Goal: Task Accomplishment & Management: Manage account settings

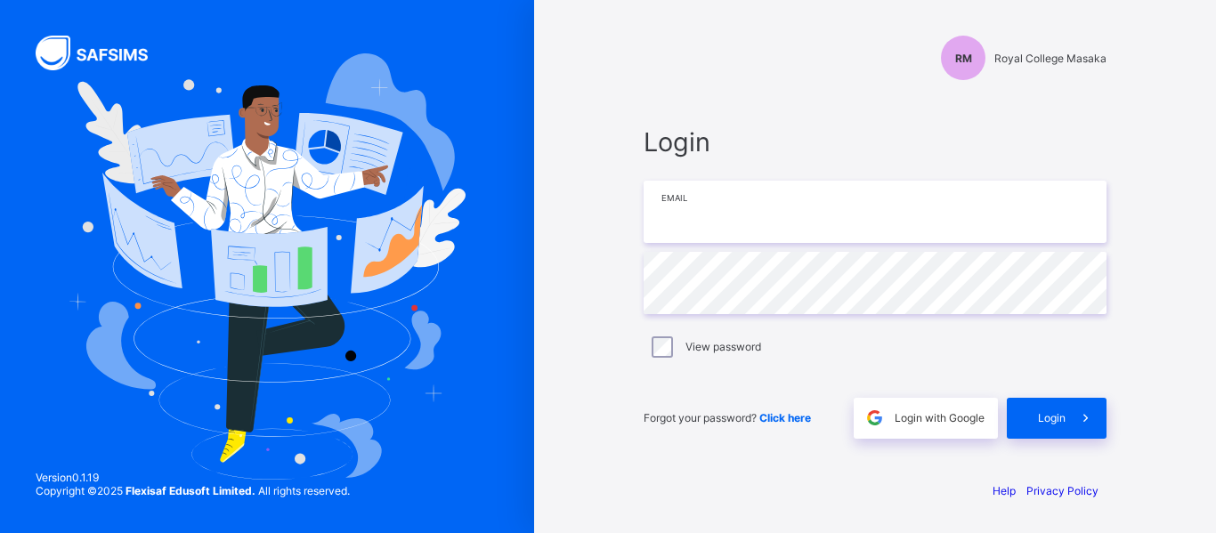
click at [728, 210] on input "email" at bounding box center [875, 212] width 463 height 62
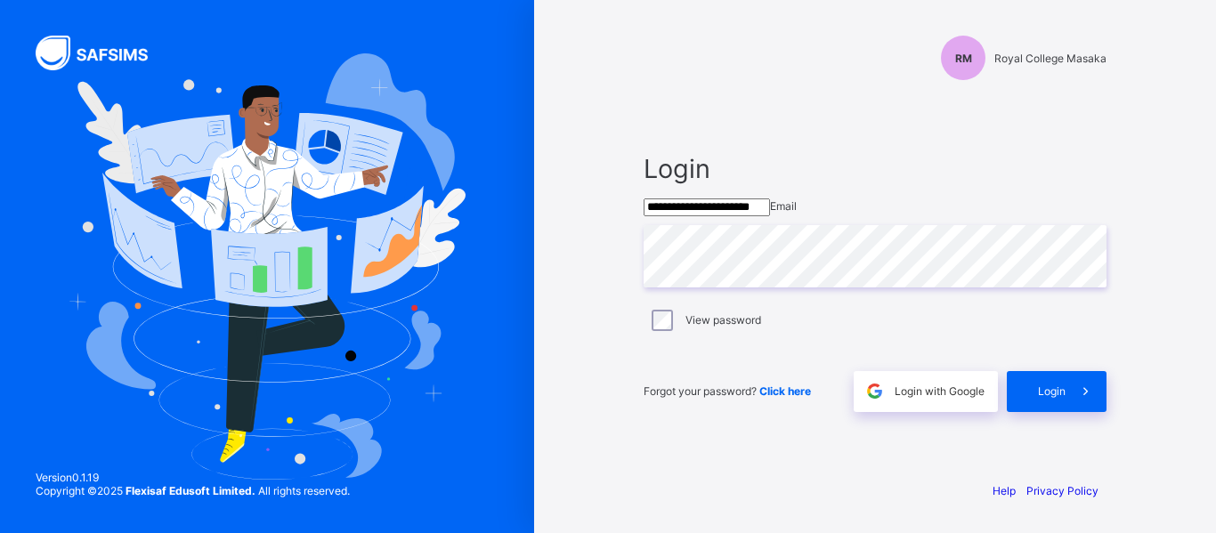
type input "**********"
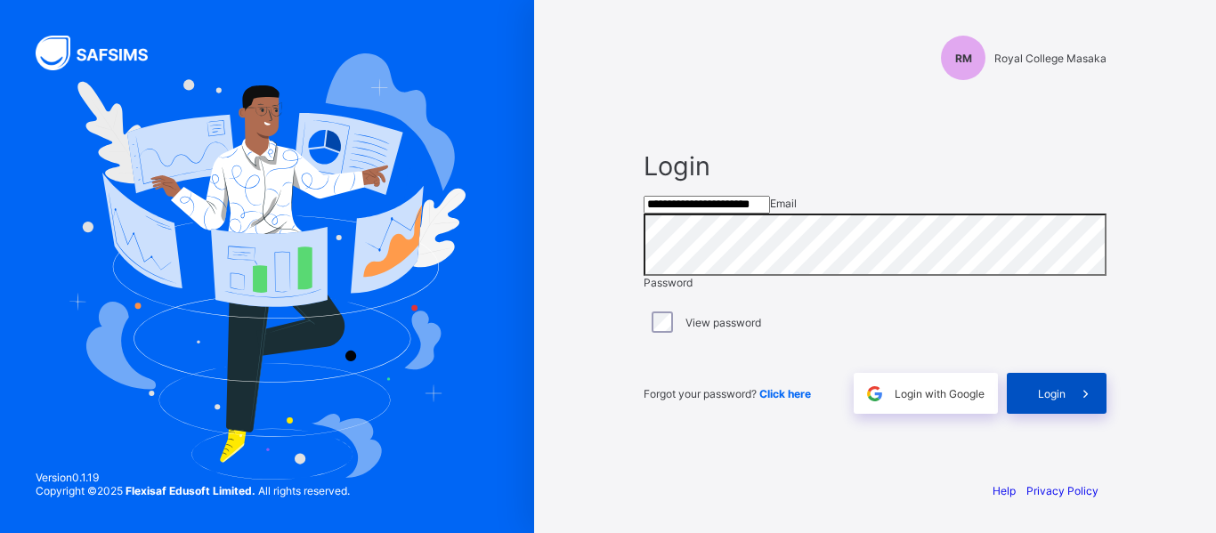
click at [1049, 401] on span "Login" at bounding box center [1052, 393] width 28 height 13
click at [1185, 233] on div "**********" at bounding box center [875, 266] width 682 height 533
click at [680, 497] on div "Help Privacy Policy" at bounding box center [875, 490] width 463 height 13
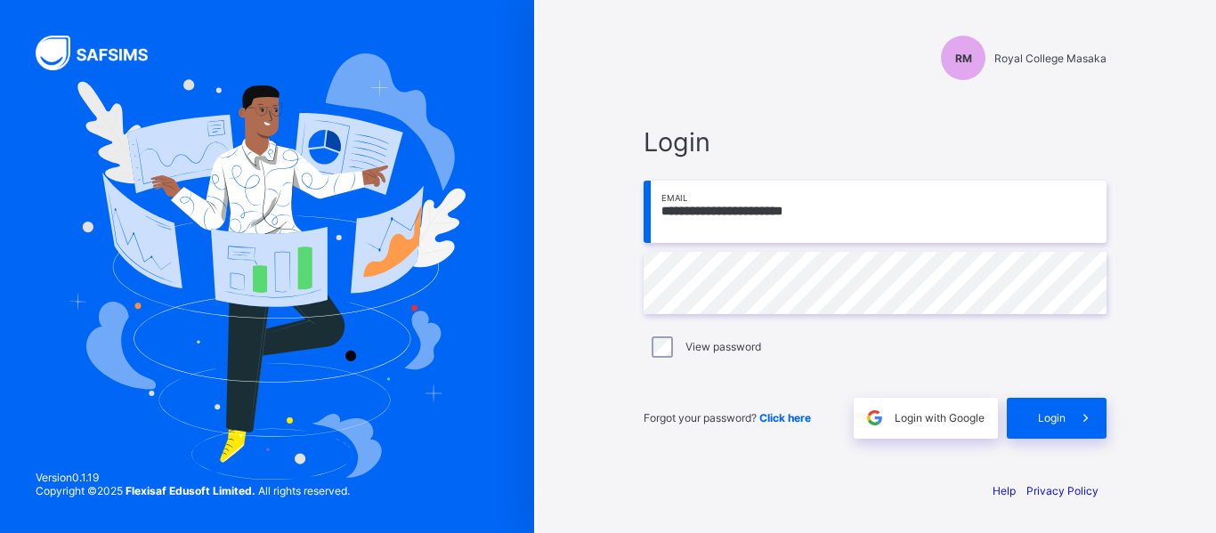
type input "**********"
click at [1084, 410] on icon at bounding box center [1086, 418] width 19 height 17
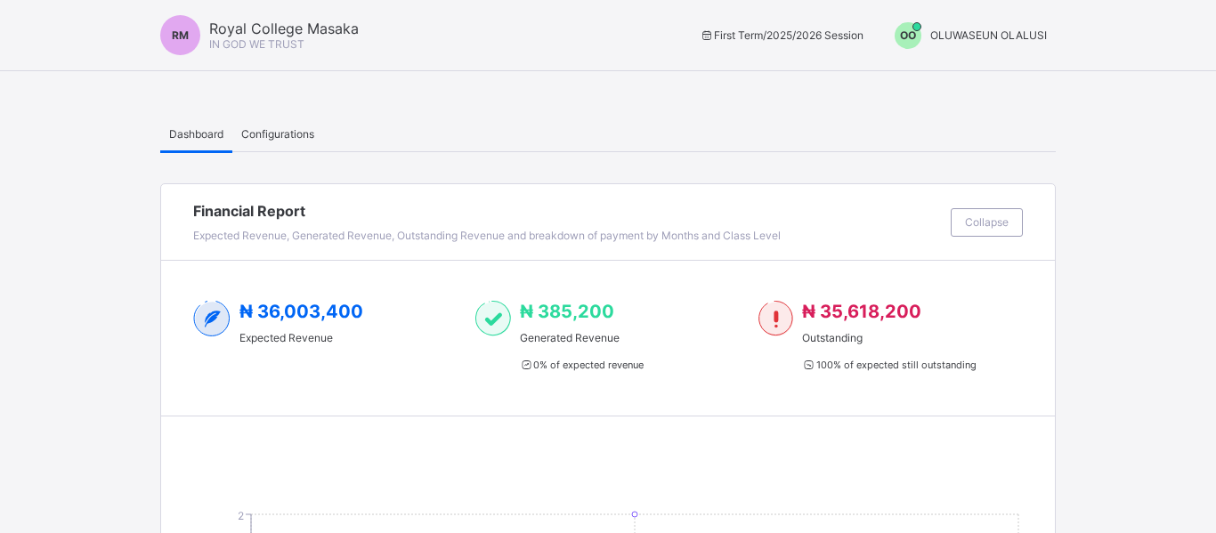
click at [910, 37] on span "OO" at bounding box center [908, 34] width 16 height 13
click at [971, 77] on span "Switch to Admin View" at bounding box center [980, 76] width 135 height 20
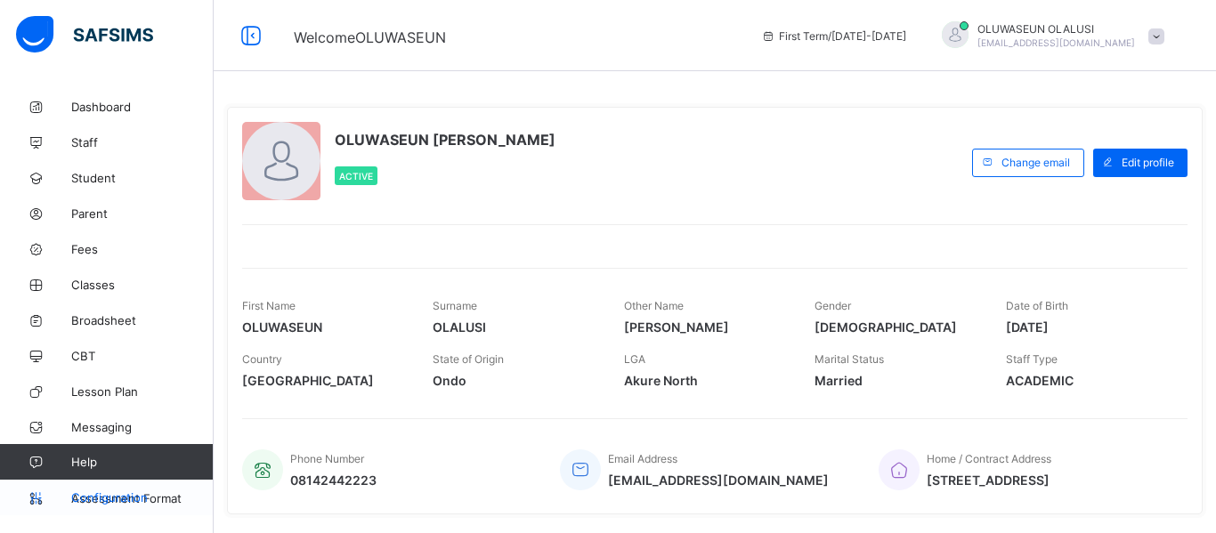
click at [87, 497] on span "Configuration" at bounding box center [142, 498] width 142 height 14
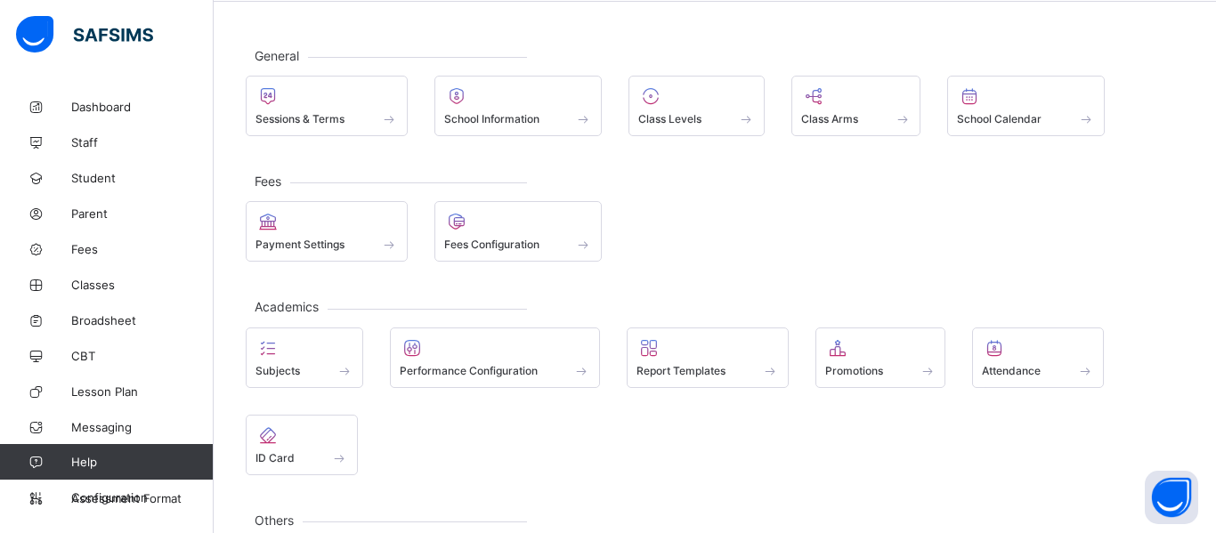
scroll to position [66, 0]
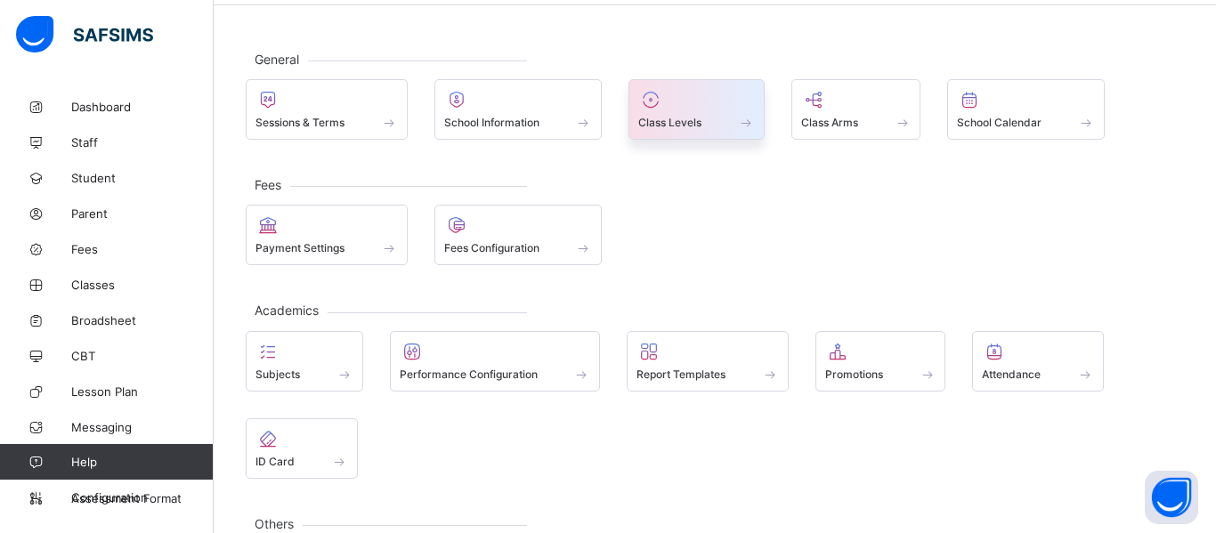
click at [694, 102] on div at bounding box center [696, 99] width 117 height 21
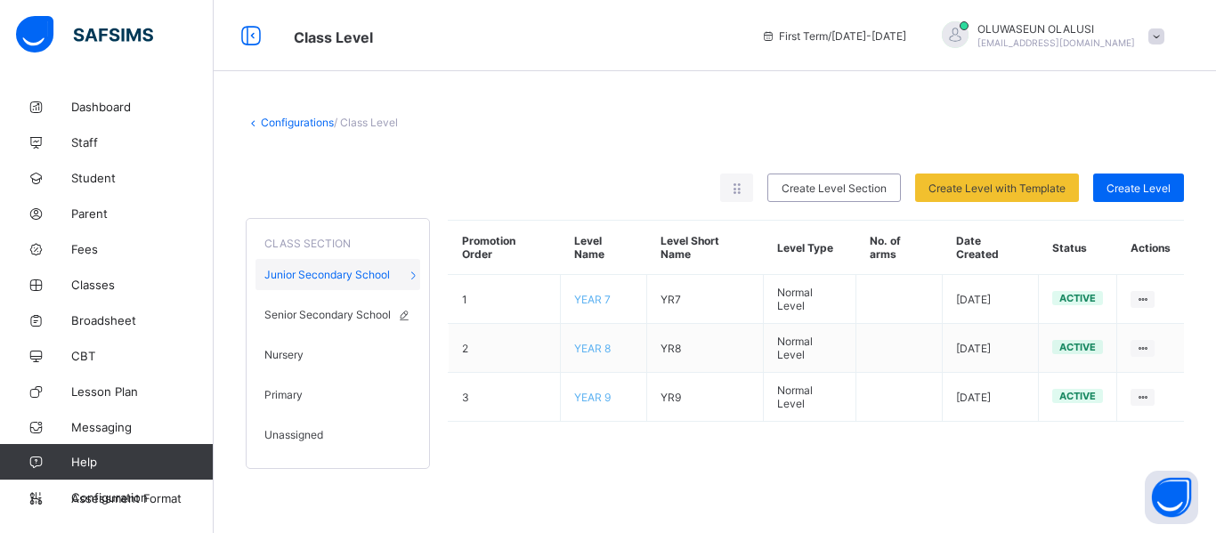
click at [391, 312] on div "Senior Secondary School" at bounding box center [338, 314] width 165 height 31
click at [369, 271] on span "Junior Secondary School" at bounding box center [327, 274] width 126 height 13
click at [370, 319] on span "Senior Secondary School" at bounding box center [327, 314] width 126 height 13
click at [323, 366] on div "Nursery" at bounding box center [338, 354] width 165 height 31
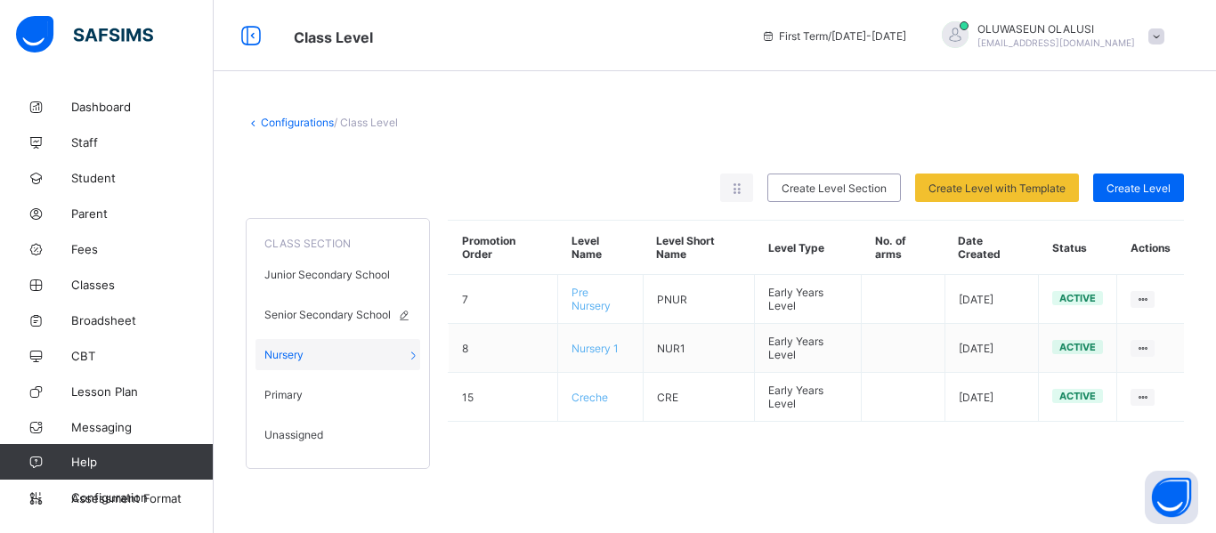
click at [347, 321] on span "Senior Secondary School" at bounding box center [327, 314] width 126 height 13
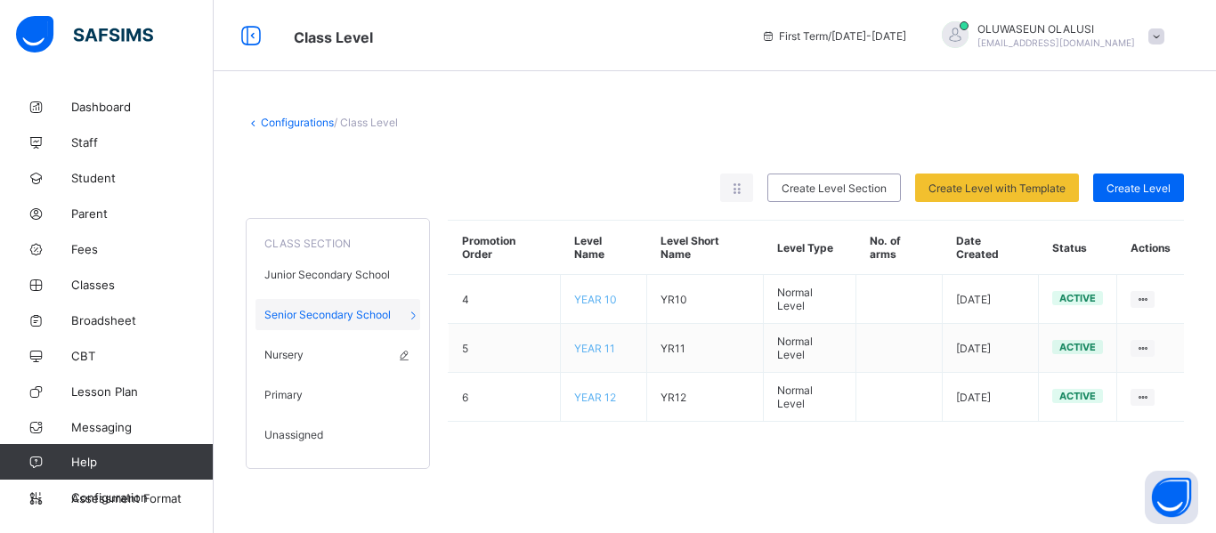
click at [327, 353] on div "Nursery" at bounding box center [338, 354] width 165 height 31
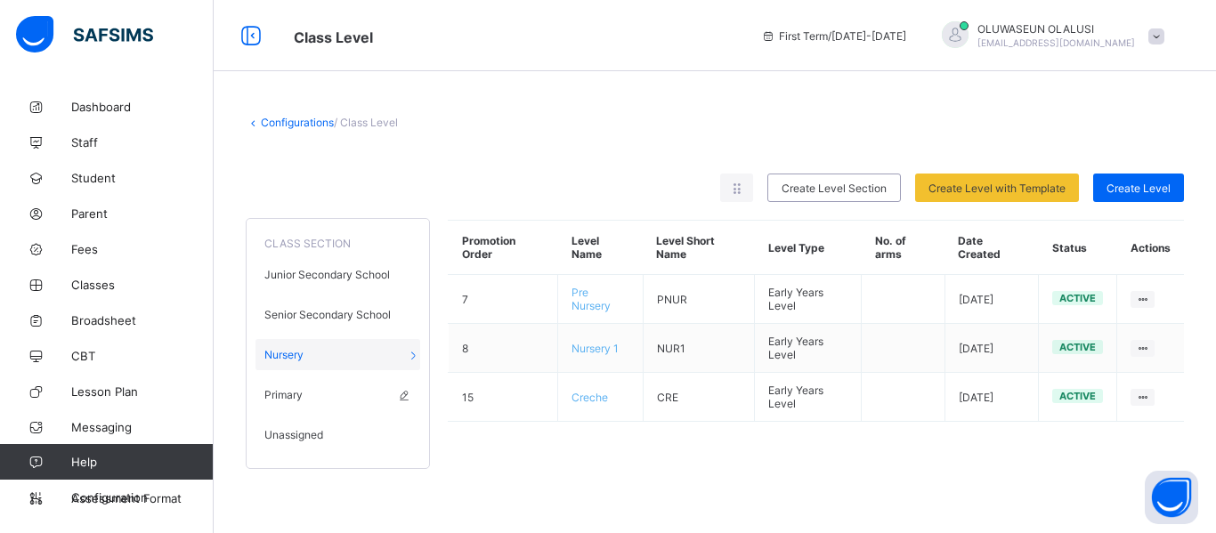
click at [295, 394] on span "Primary" at bounding box center [283, 394] width 38 height 13
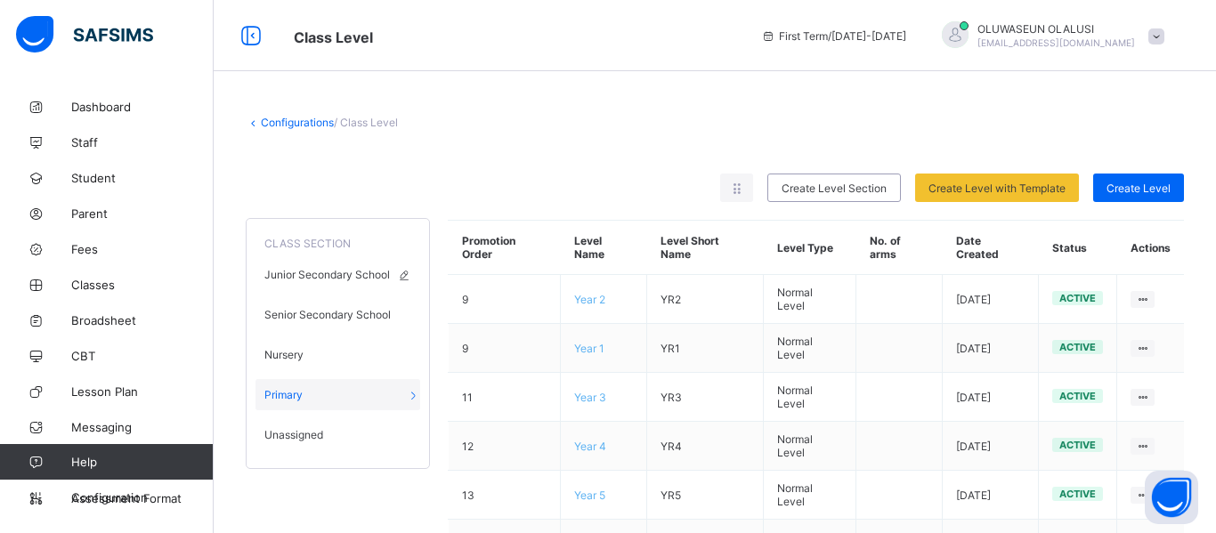
click at [332, 277] on span "Junior Secondary School" at bounding box center [327, 274] width 126 height 13
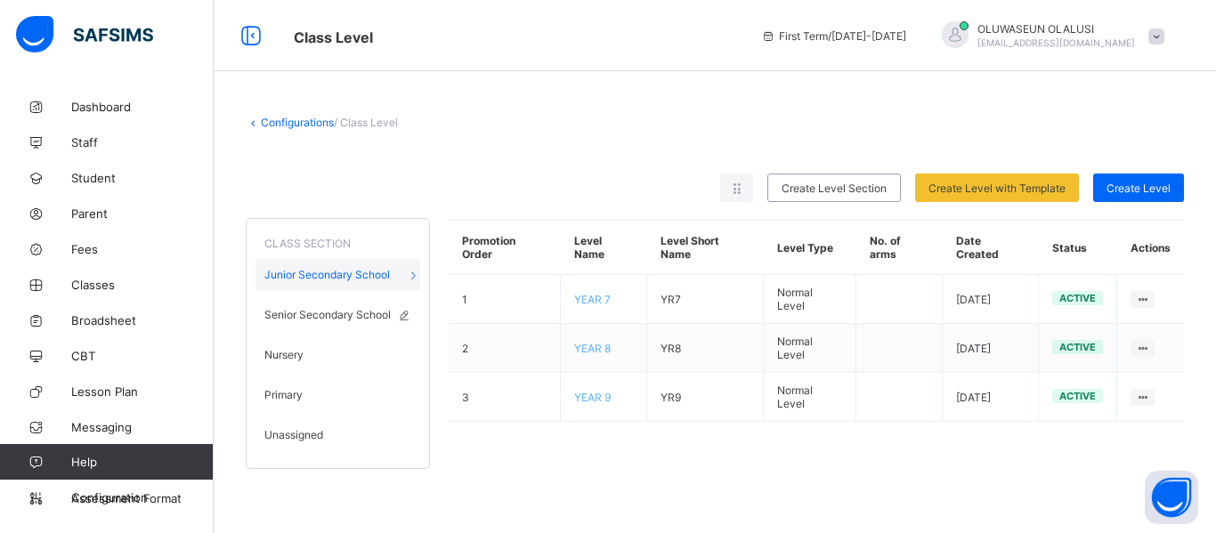
click at [337, 316] on span "Senior Secondary School" at bounding box center [327, 314] width 126 height 13
click at [332, 347] on div "Nursery" at bounding box center [338, 354] width 165 height 31
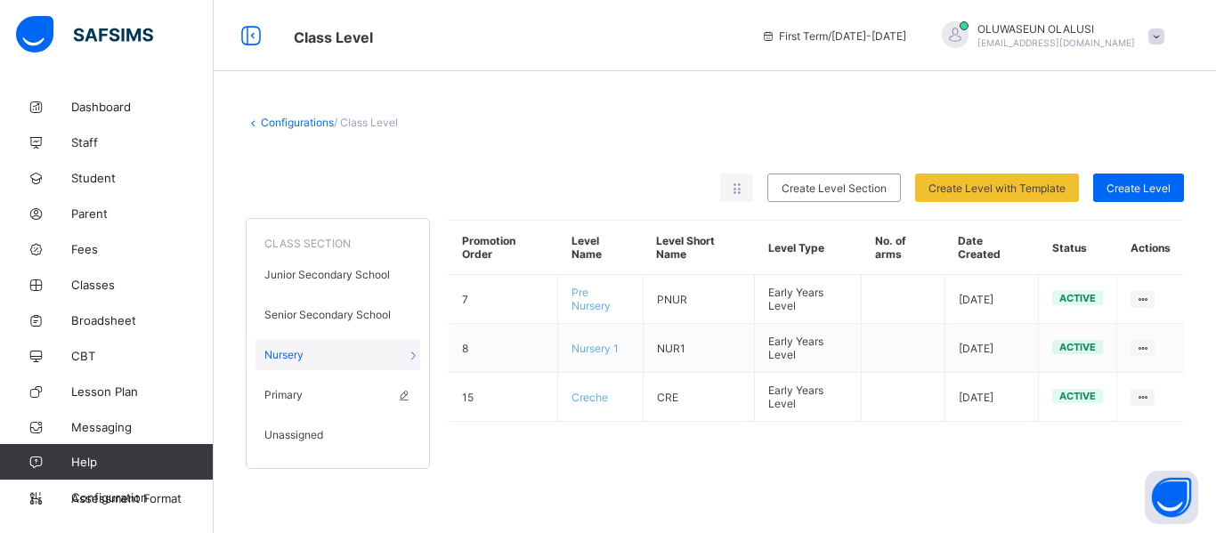
click at [317, 390] on div "Primary" at bounding box center [338, 394] width 165 height 31
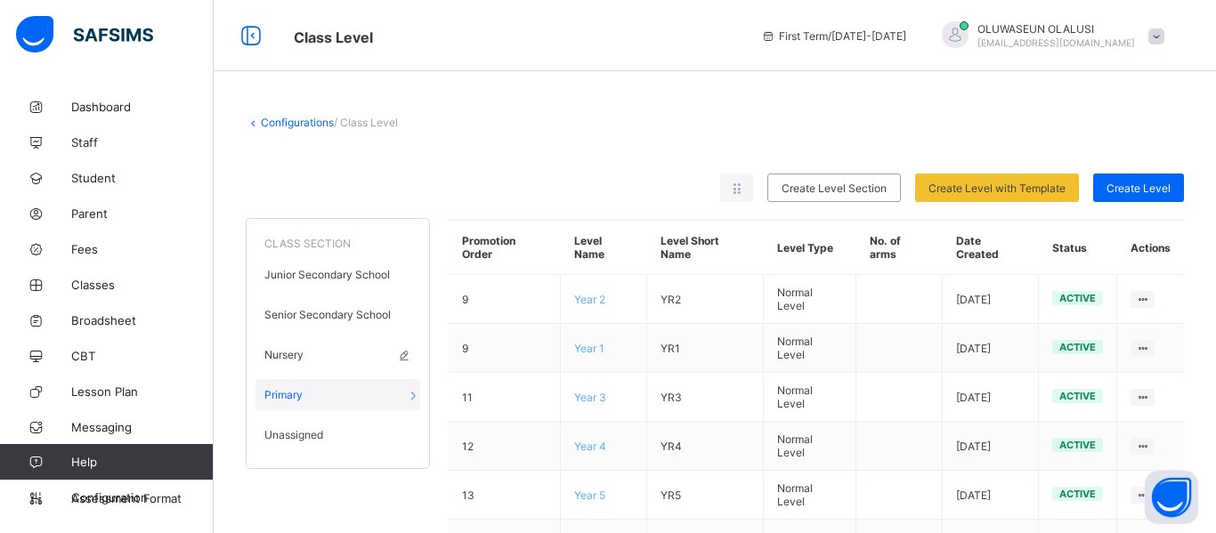
click at [328, 354] on div "Nursery" at bounding box center [338, 354] width 165 height 31
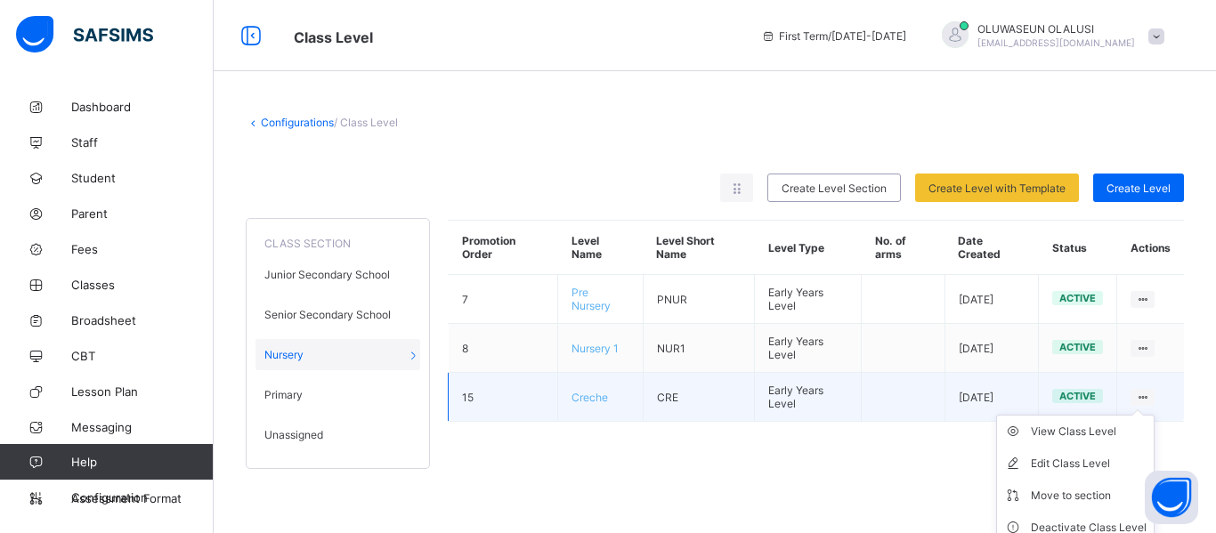
click at [1142, 415] on ul "View Class Level Edit Class Level Move to section Deactivate Class Level" at bounding box center [1075, 480] width 158 height 130
click at [1146, 415] on ul "View Class Level Edit Class Level Move to section Deactivate Class Level" at bounding box center [1075, 480] width 158 height 130
click at [1106, 462] on div "Edit Class Level" at bounding box center [1089, 464] width 116 height 18
type input "******"
type input "***"
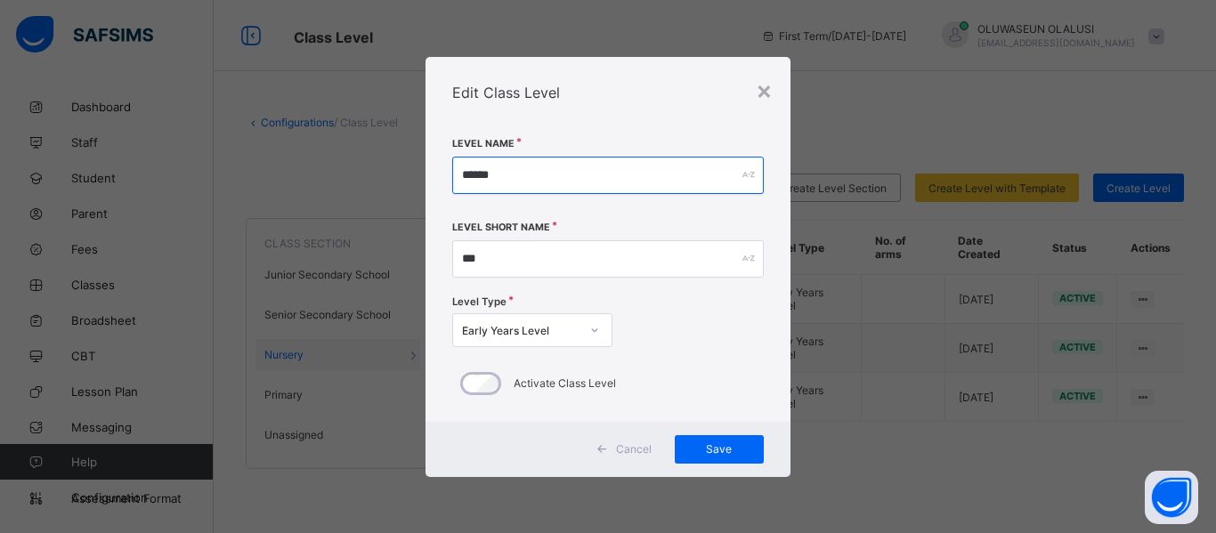
click at [569, 180] on input "******" at bounding box center [608, 175] width 312 height 37
type input "*"
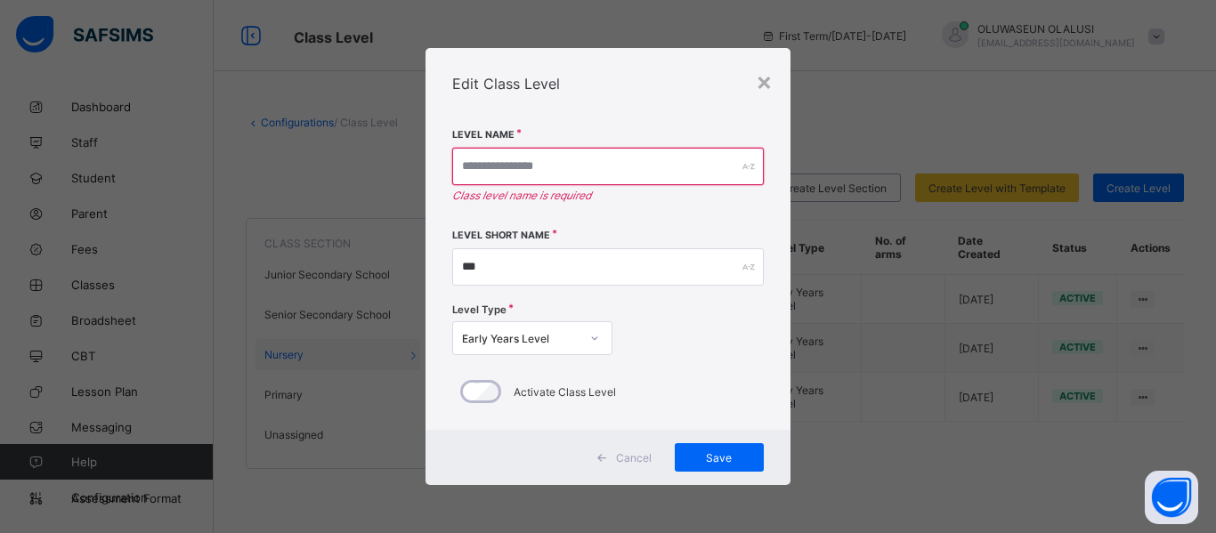
click at [657, 17] on div "× Edit Class Level Level Name Class level name is required Level Short Name ***…" at bounding box center [608, 266] width 1216 height 533
click at [510, 171] on input "text" at bounding box center [608, 166] width 312 height 37
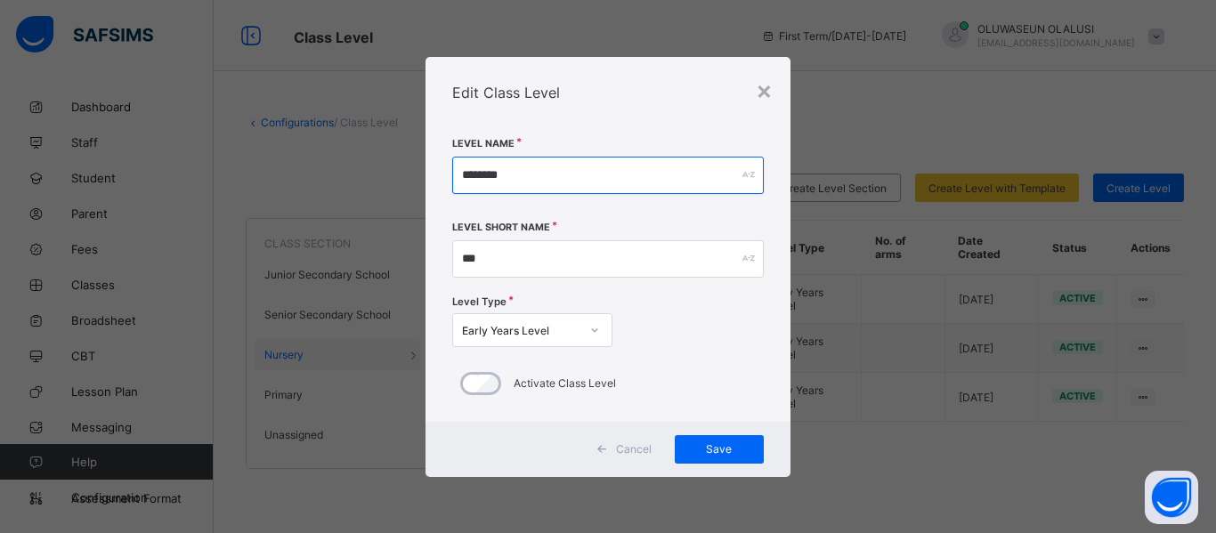
type input "********"
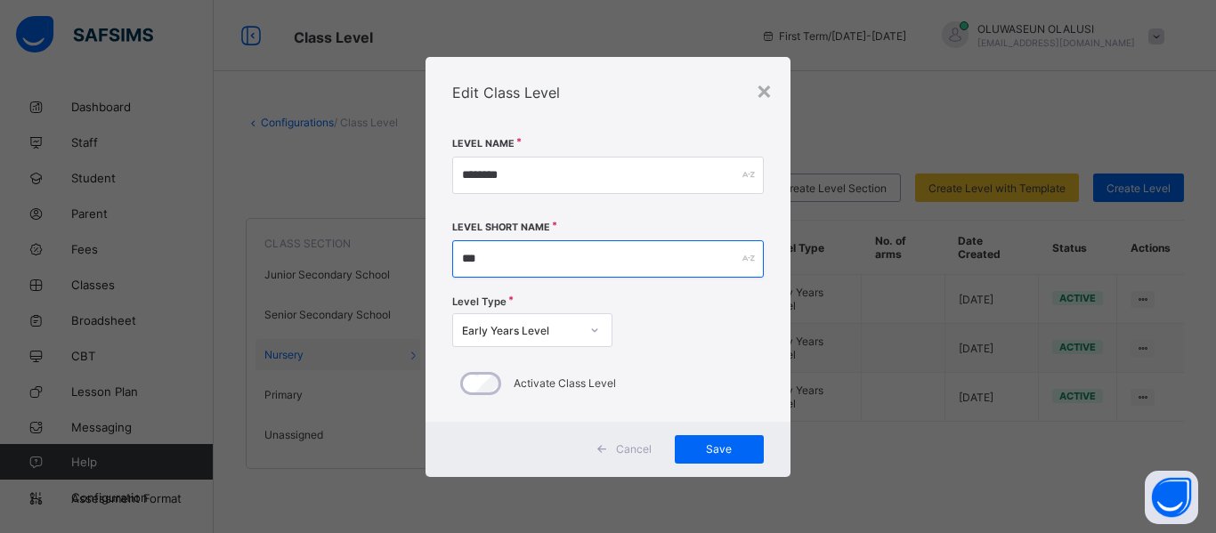
click at [494, 261] on input "***" at bounding box center [608, 258] width 312 height 37
type input "*"
type input "***"
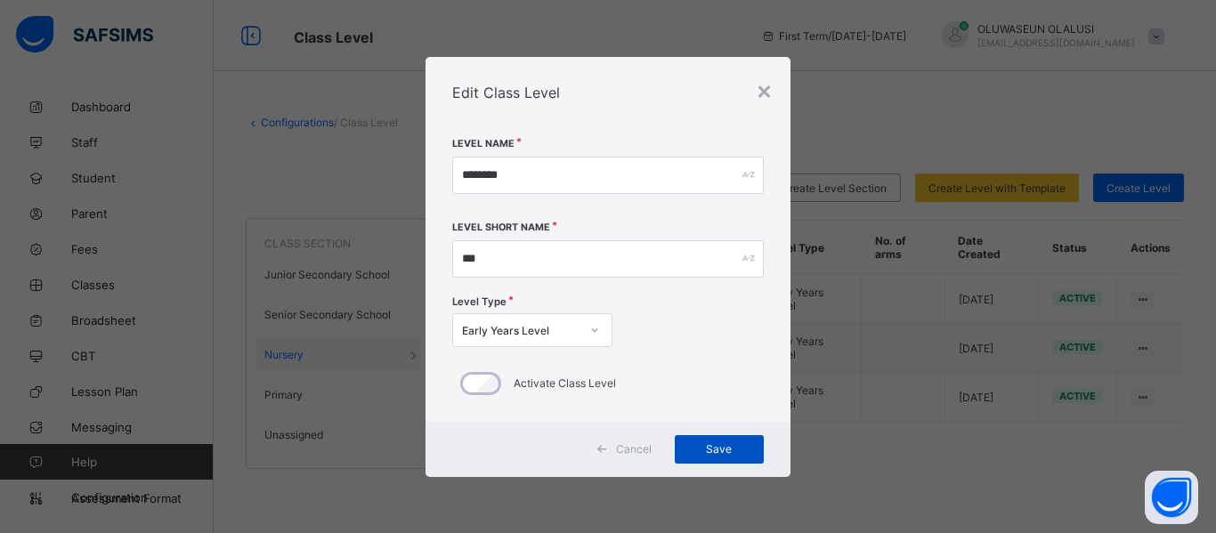
click at [745, 449] on span "Save" at bounding box center [719, 449] width 62 height 13
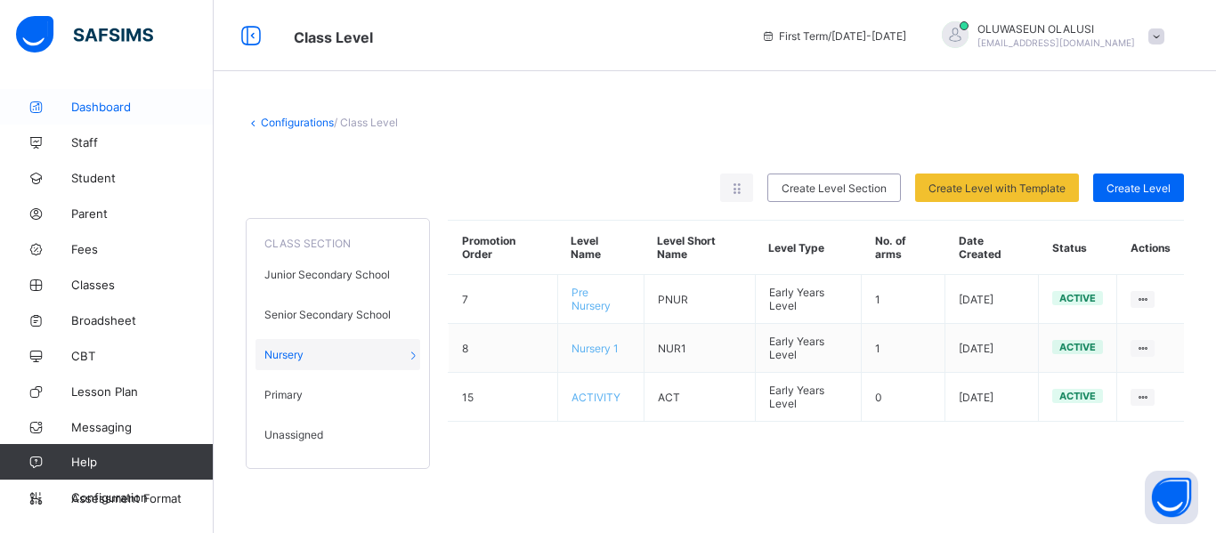
click at [115, 110] on span "Dashboard" at bounding box center [142, 107] width 142 height 14
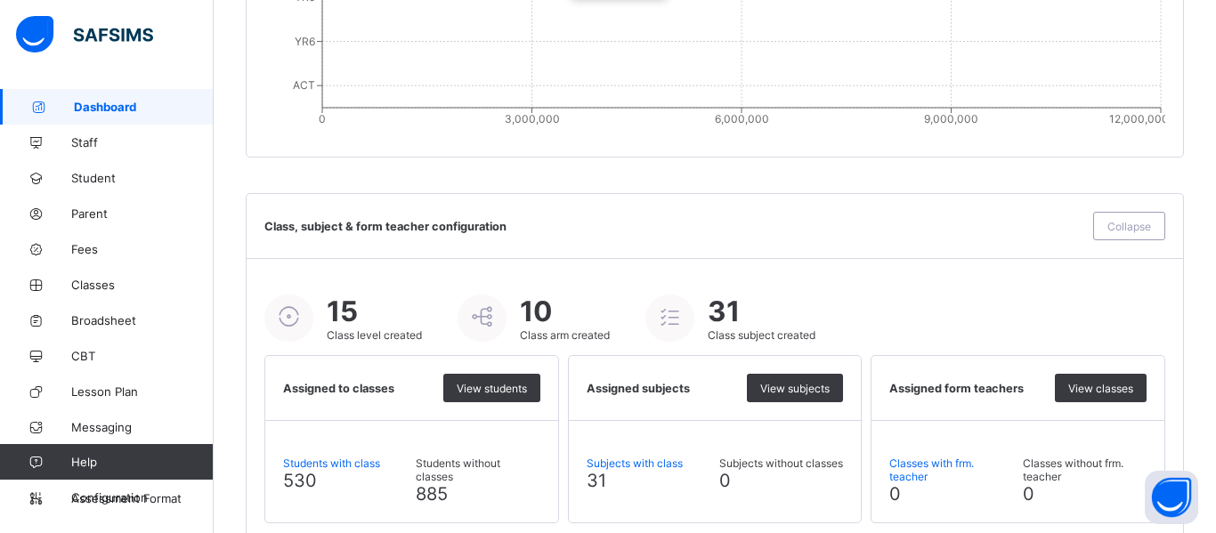
scroll to position [2045, 0]
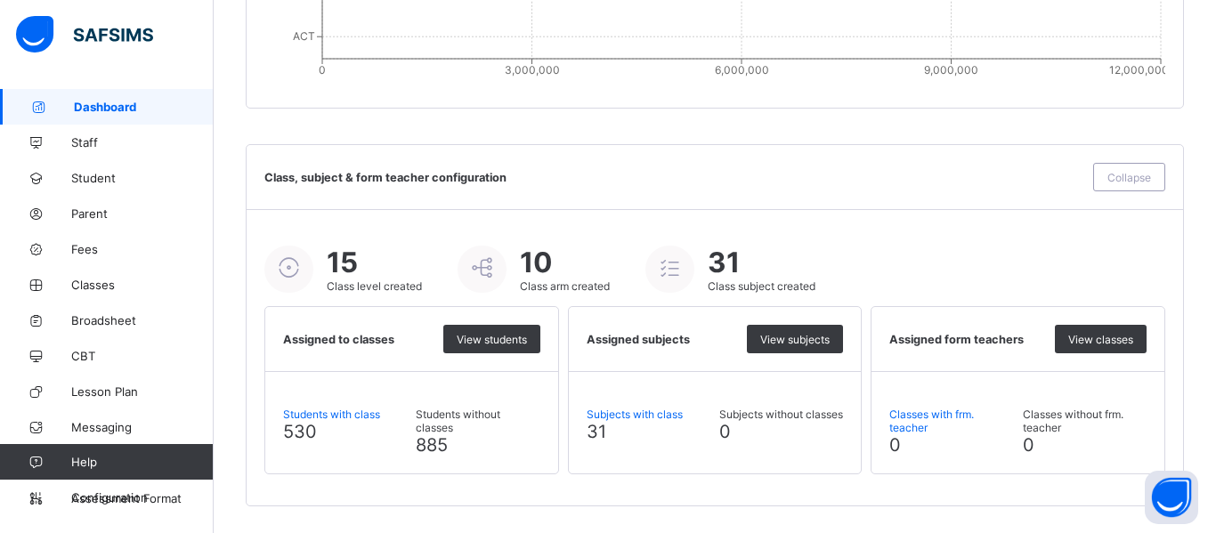
click at [87, 102] on span "Dashboard" at bounding box center [144, 107] width 140 height 14
click at [118, 107] on span "Dashboard" at bounding box center [144, 107] width 140 height 14
click at [59, 243] on icon at bounding box center [35, 249] width 71 height 13
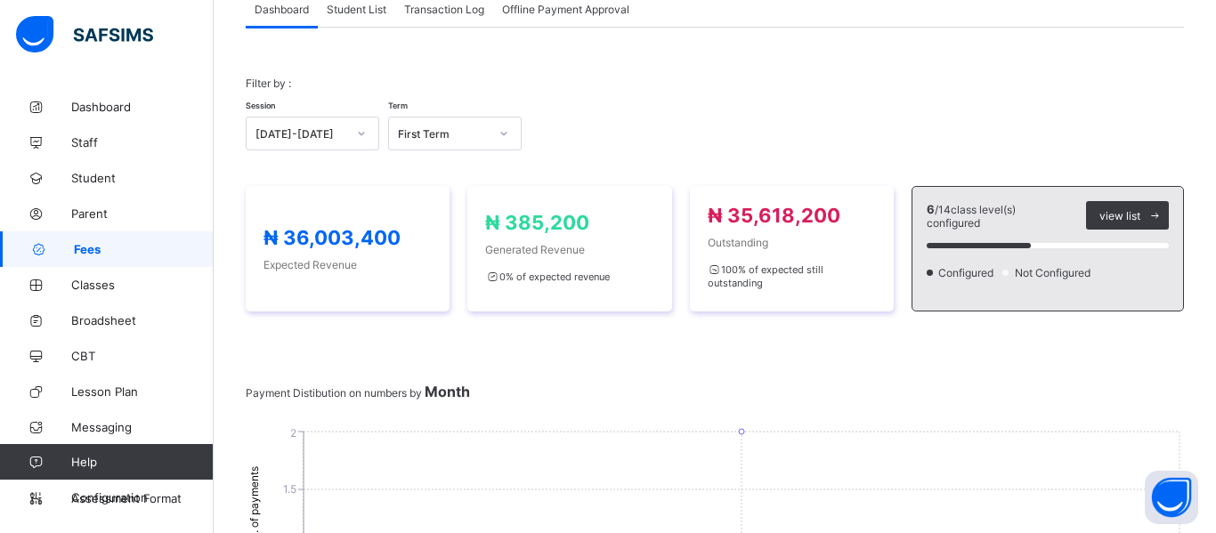
scroll to position [1139, 0]
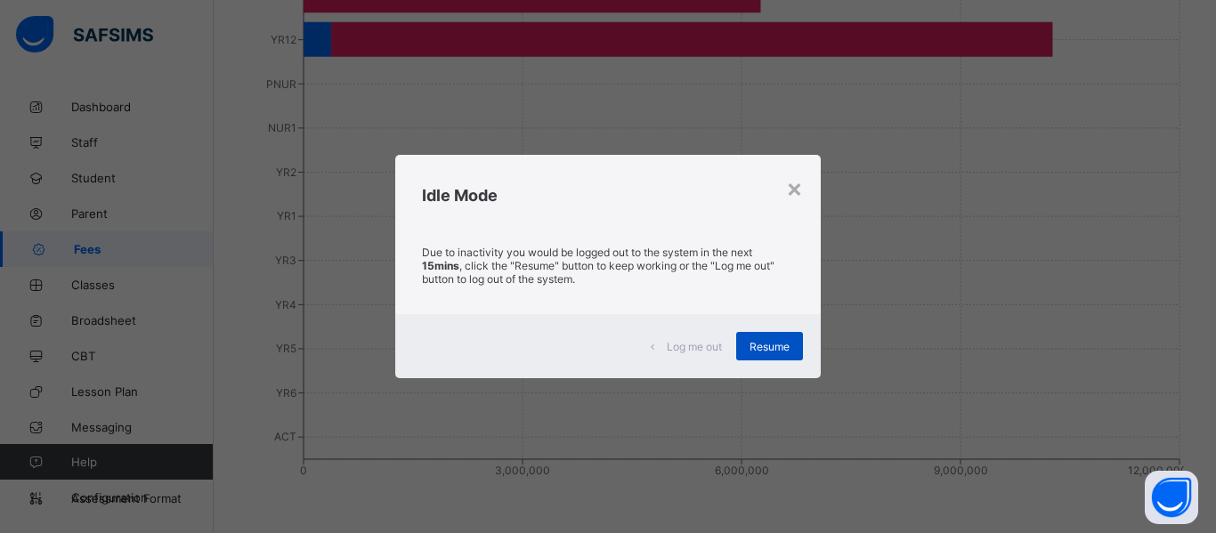
click at [785, 359] on div "Resume" at bounding box center [769, 346] width 67 height 28
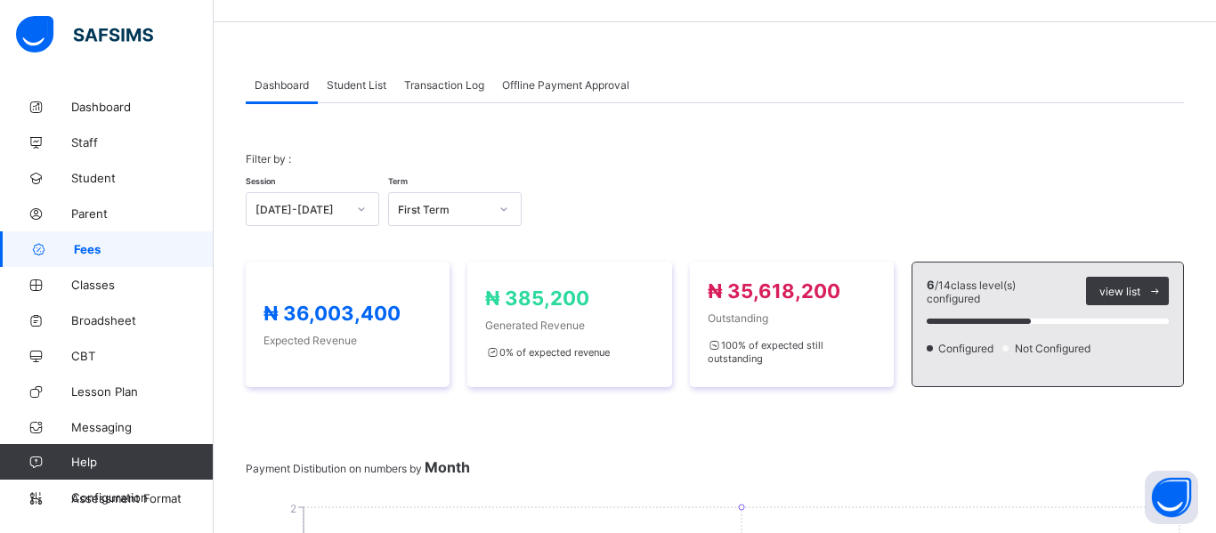
scroll to position [0, 0]
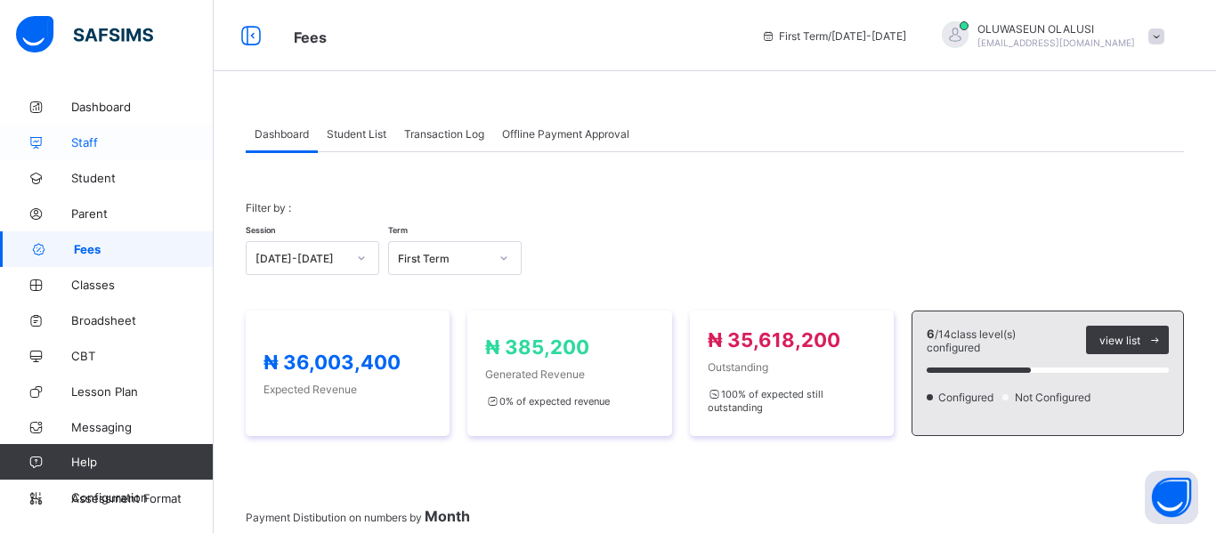
click at [92, 144] on span "Staff" at bounding box center [142, 142] width 142 height 14
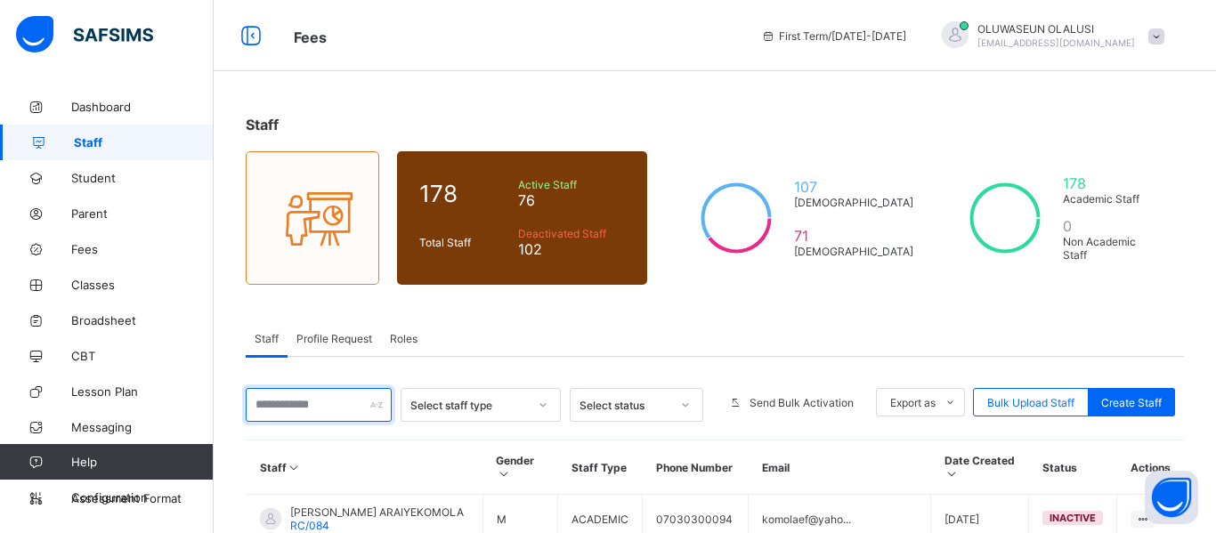
click at [331, 407] on input "text" at bounding box center [319, 405] width 146 height 34
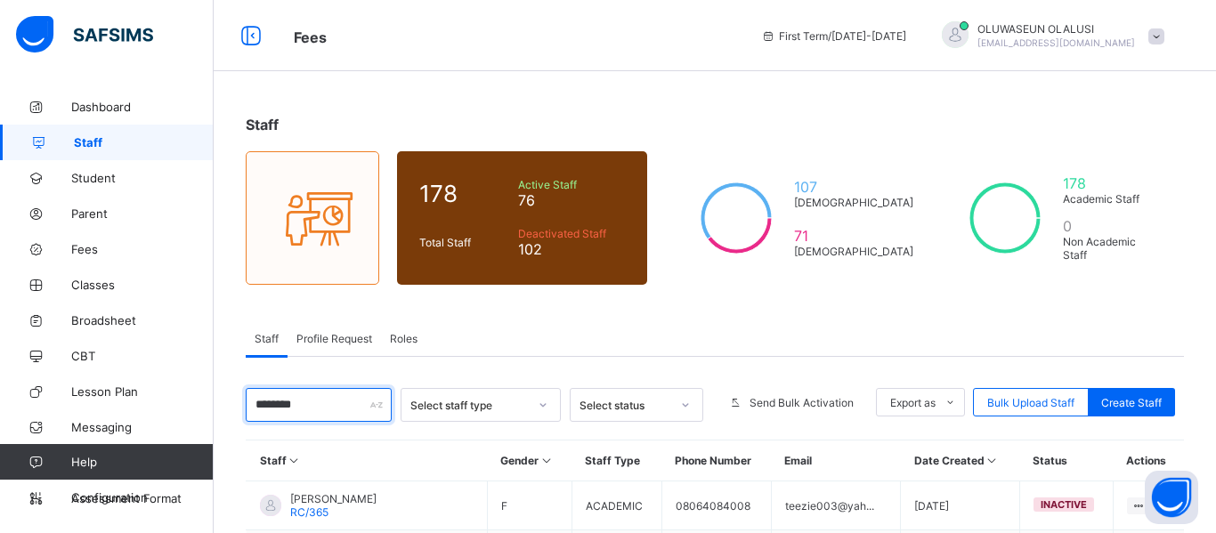
type input "*********"
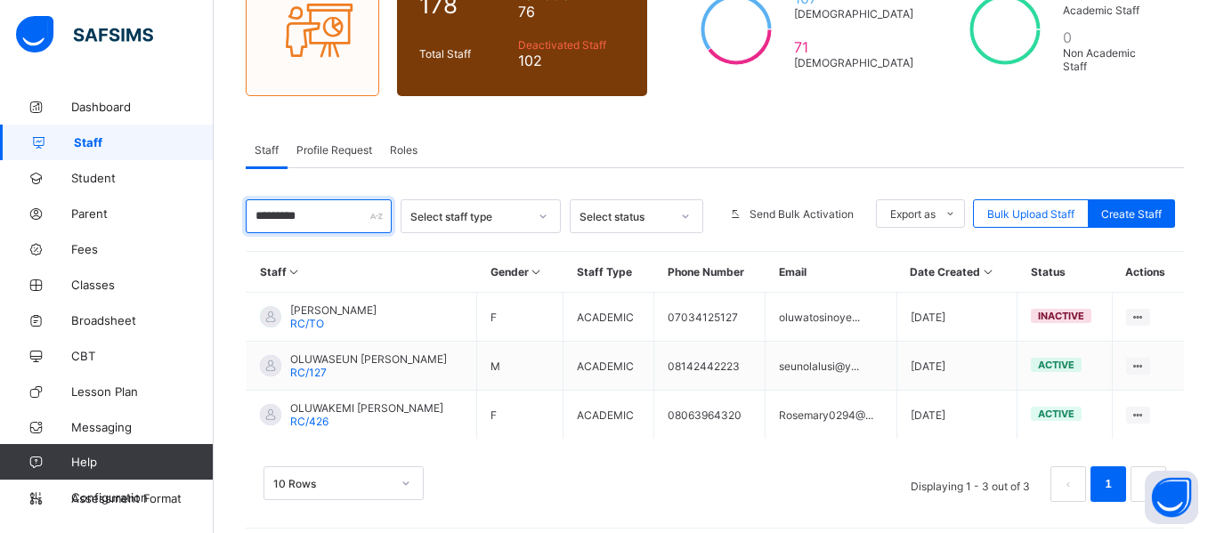
scroll to position [191, 0]
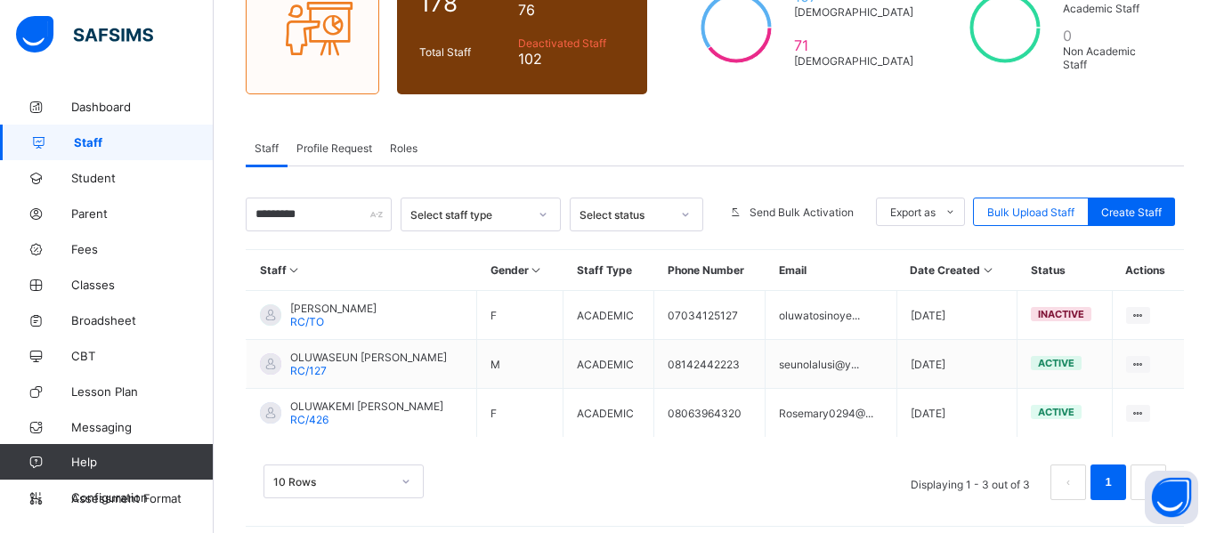
click at [390, 153] on span "Roles" at bounding box center [404, 148] width 28 height 13
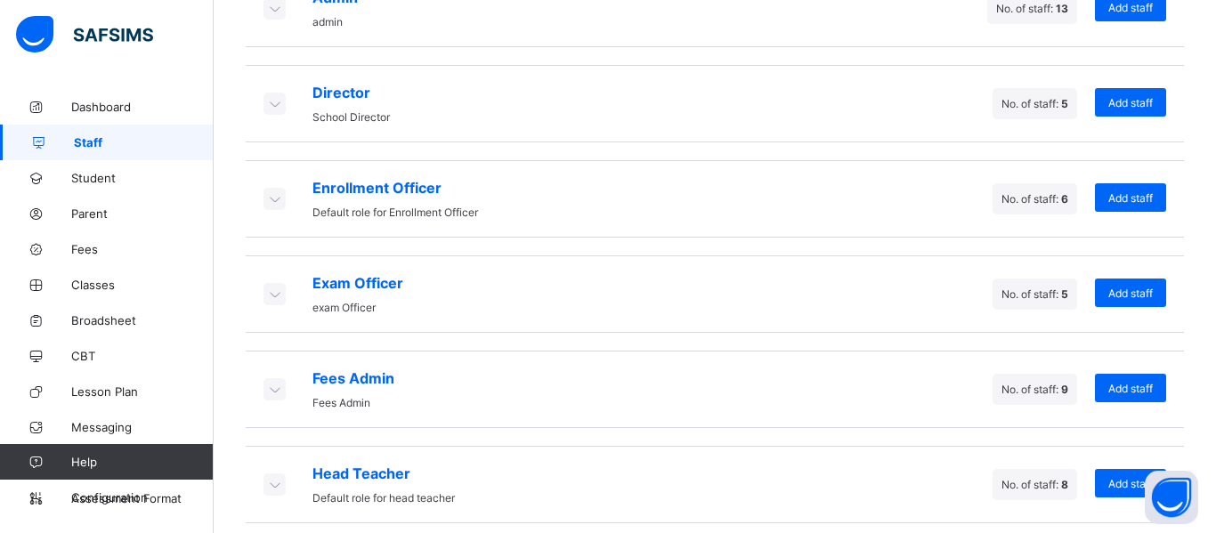
scroll to position [487, 0]
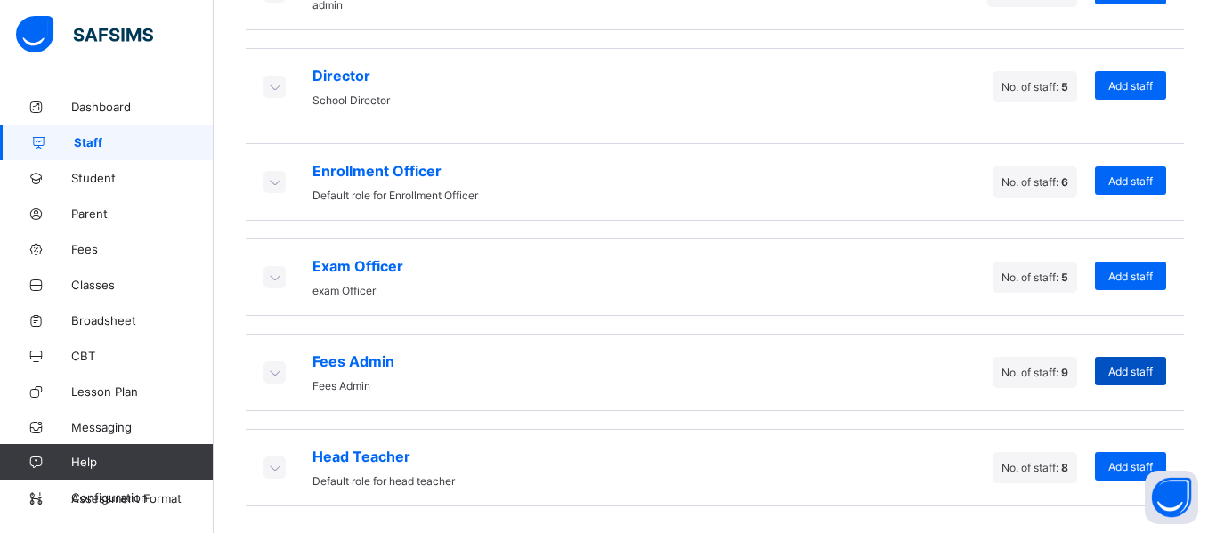
click at [1110, 375] on span "Add staff" at bounding box center [1131, 371] width 45 height 13
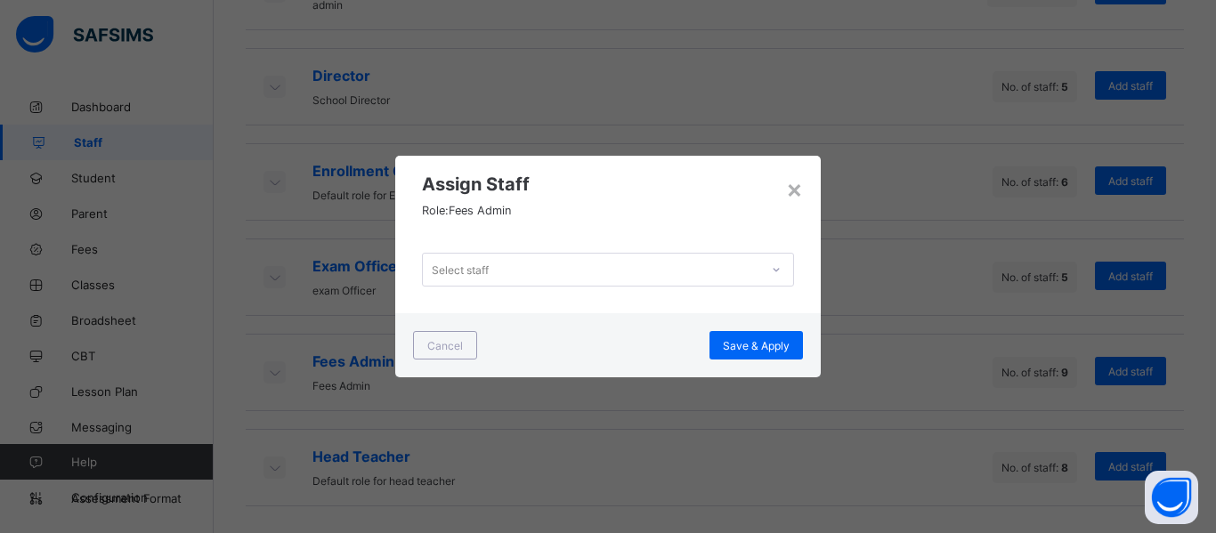
click at [543, 276] on div "Select staff" at bounding box center [591, 269] width 337 height 25
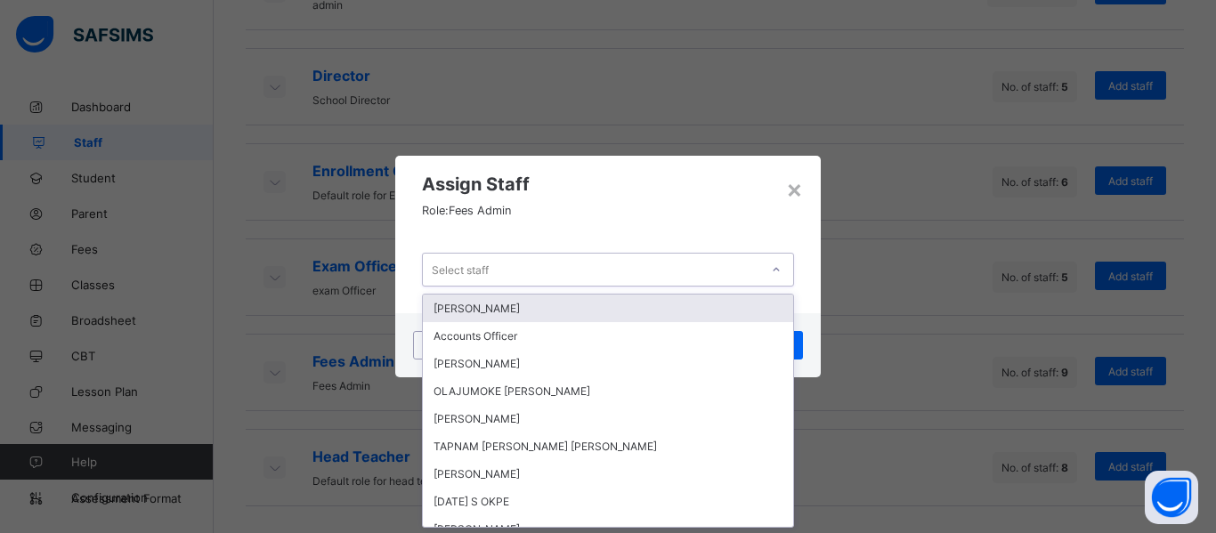
scroll to position [0, 0]
type input "**"
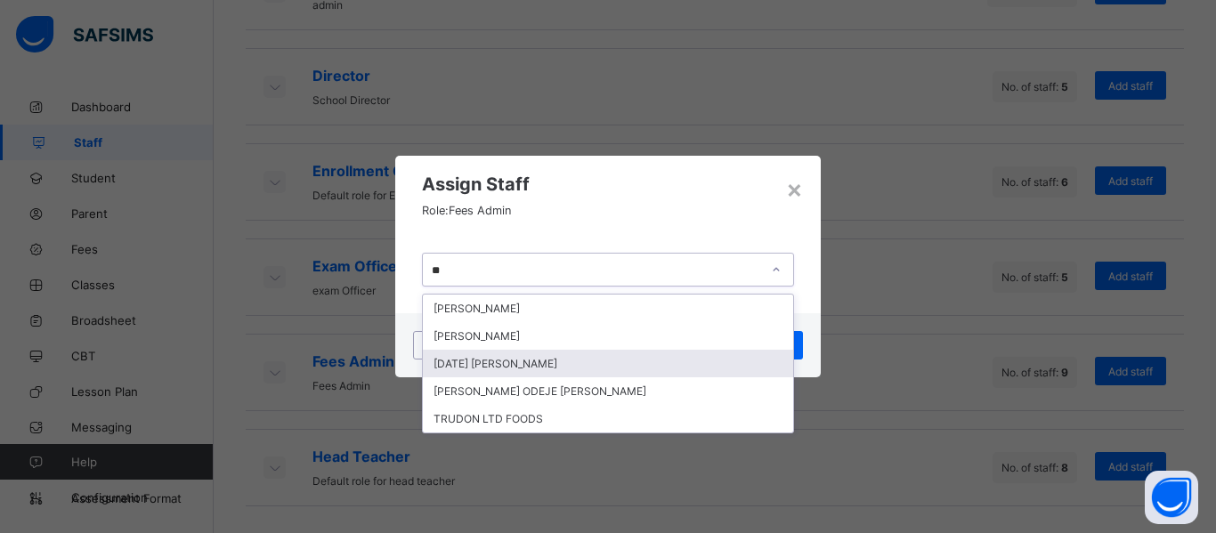
click at [541, 366] on div "[DATE] [PERSON_NAME]" at bounding box center [608, 364] width 370 height 28
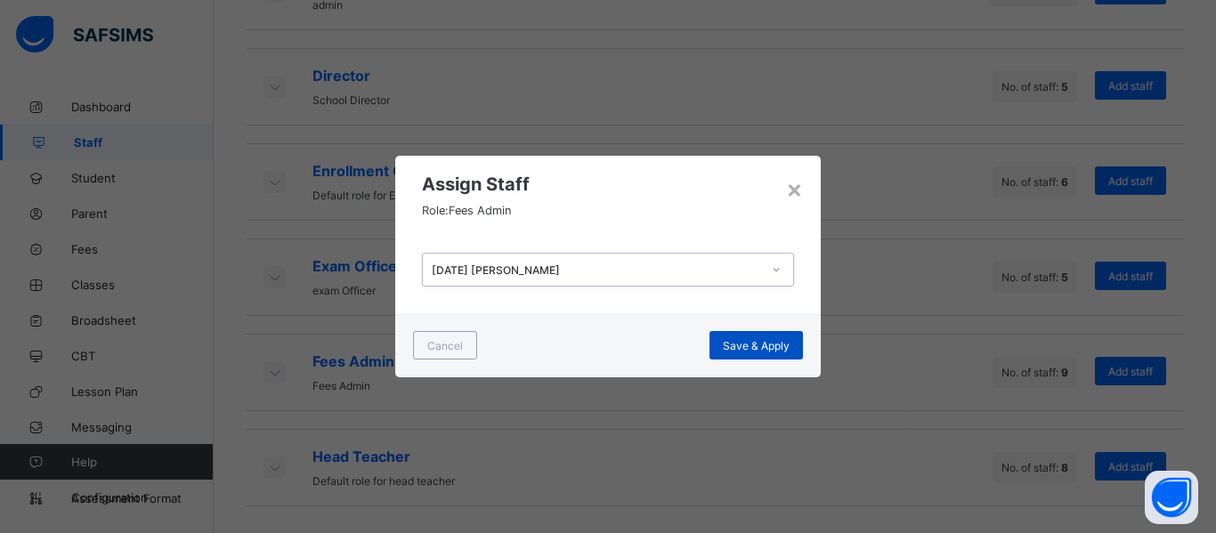
click at [752, 350] on span "Save & Apply" at bounding box center [756, 345] width 67 height 13
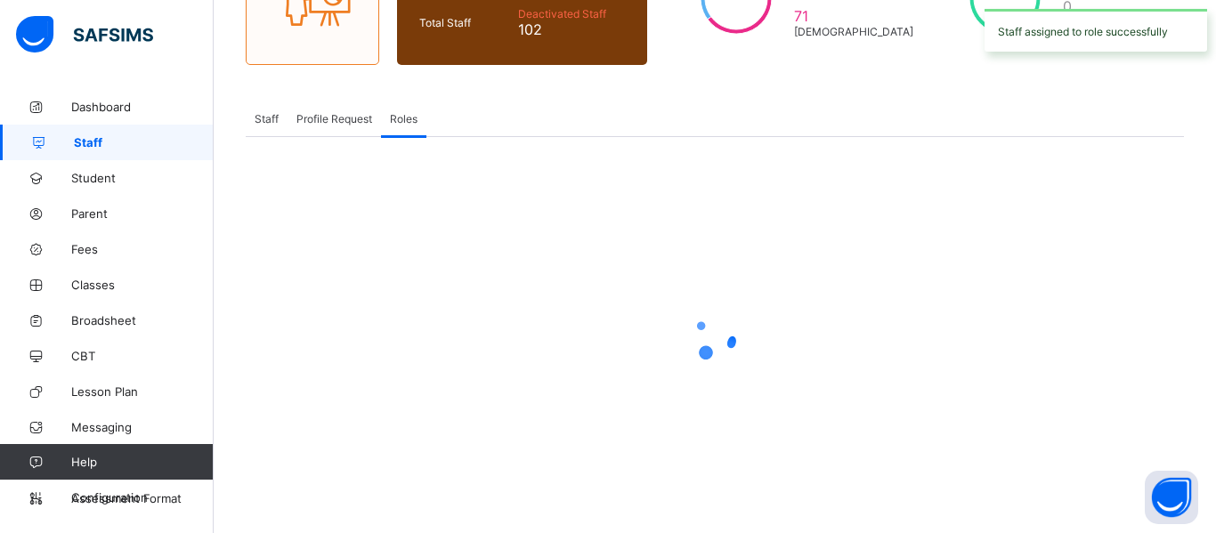
scroll to position [487, 0]
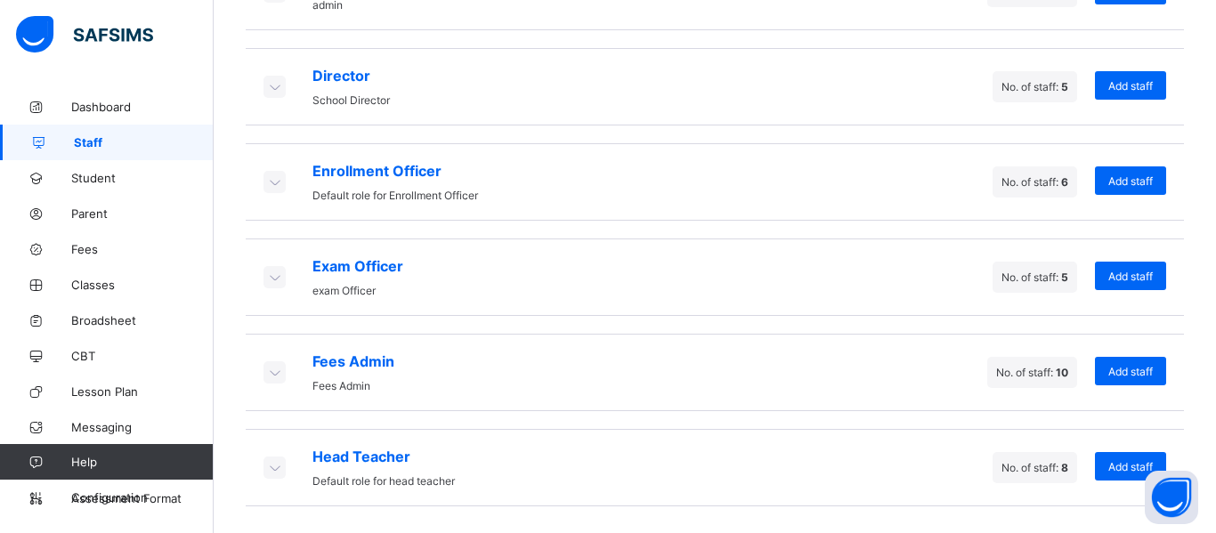
click at [280, 376] on icon at bounding box center [274, 372] width 20 height 18
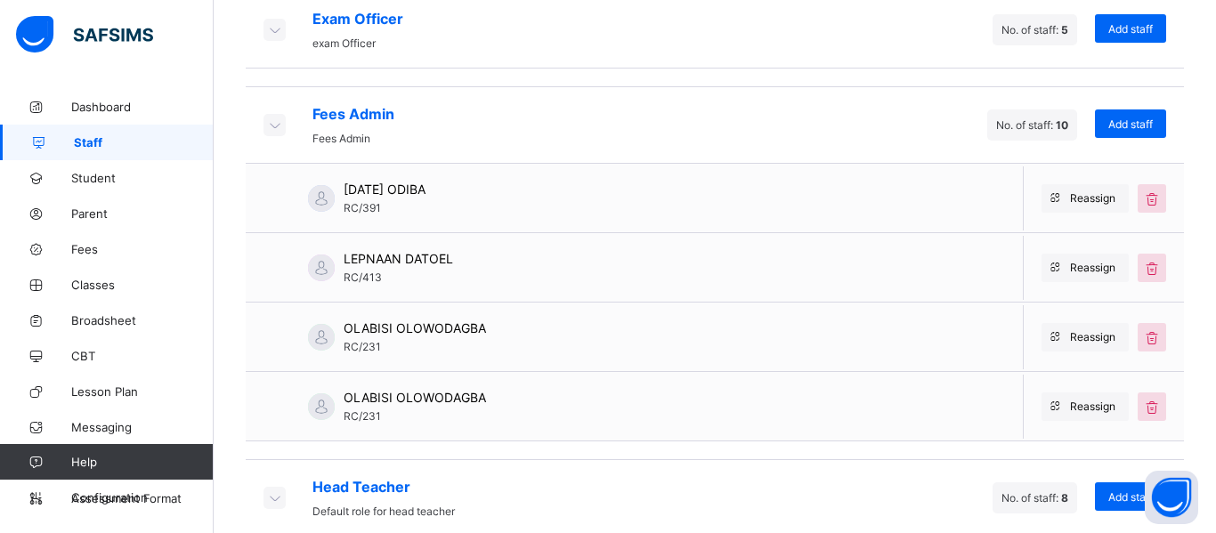
scroll to position [765, 0]
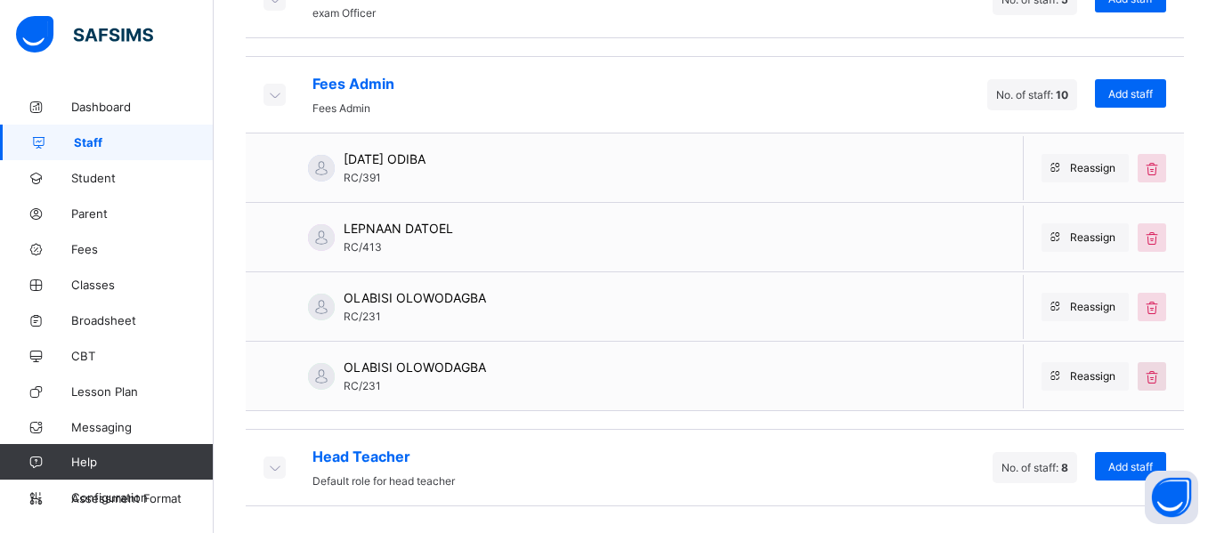
click at [1157, 381] on icon at bounding box center [1152, 377] width 20 height 18
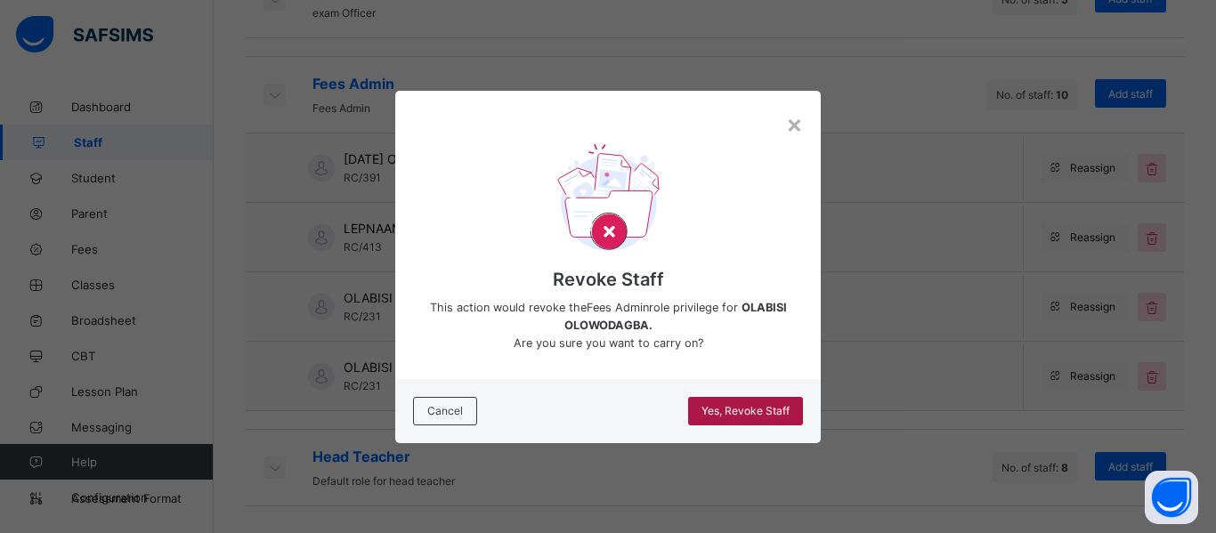
click at [723, 415] on span "Yes, Revoke Staff" at bounding box center [746, 410] width 88 height 13
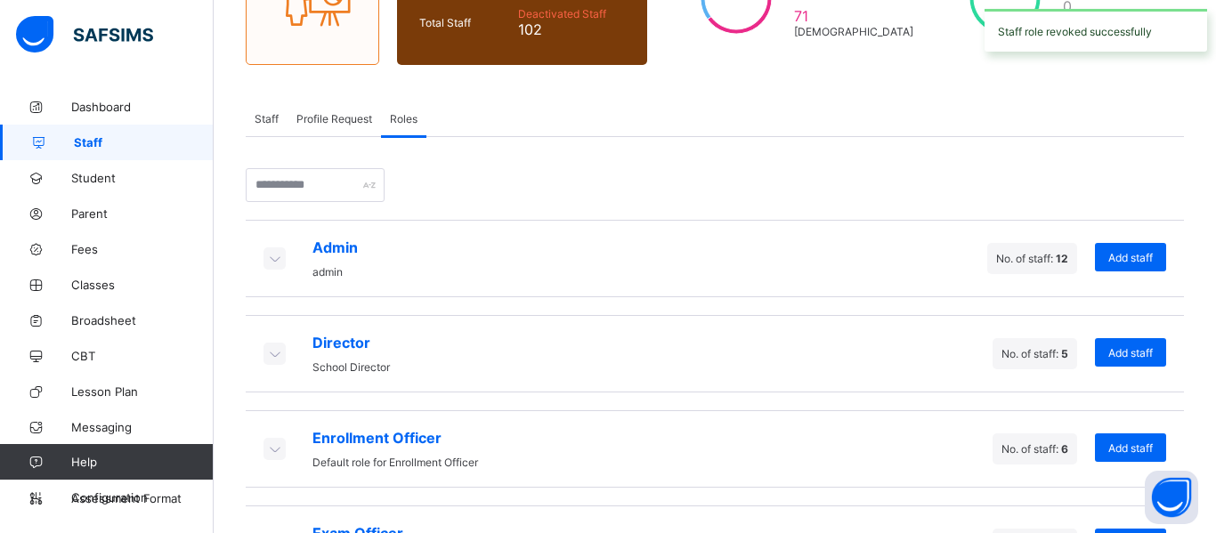
scroll to position [487, 0]
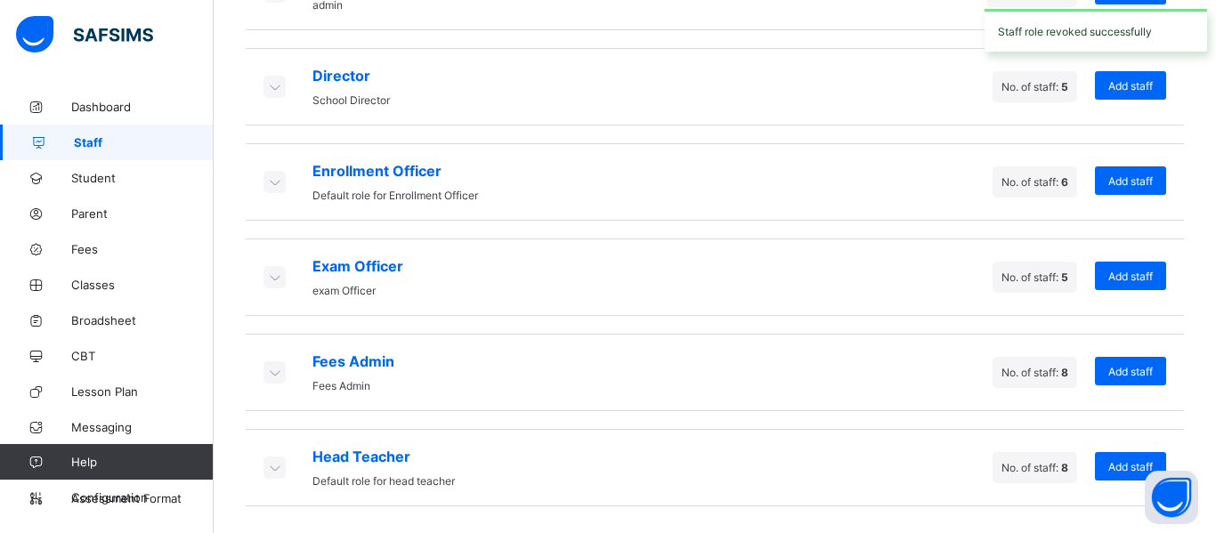
click at [271, 372] on icon at bounding box center [274, 372] width 20 height 18
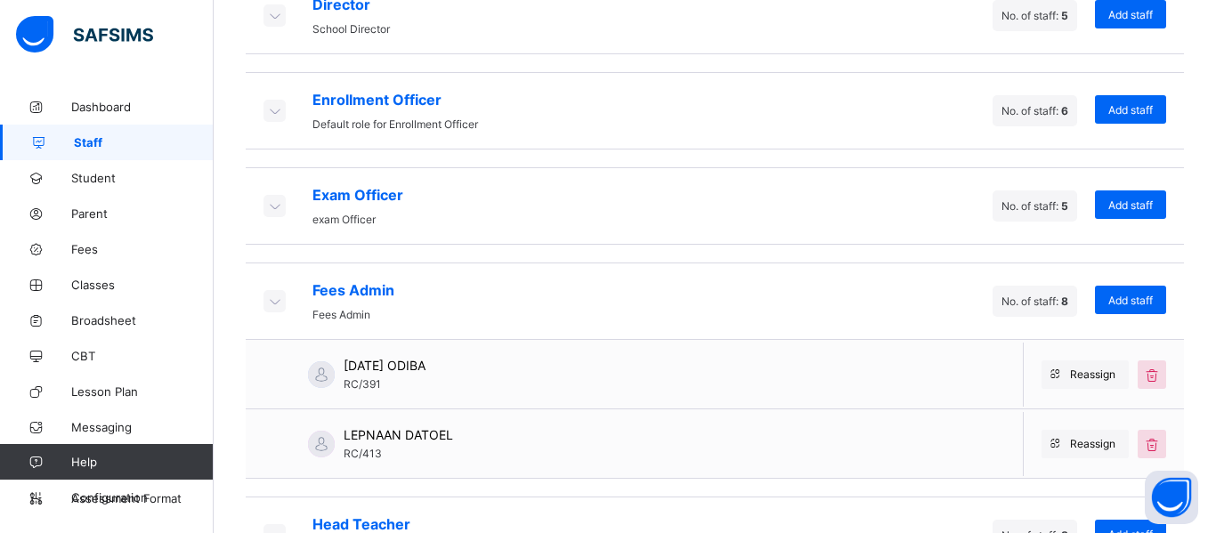
scroll to position [572, 0]
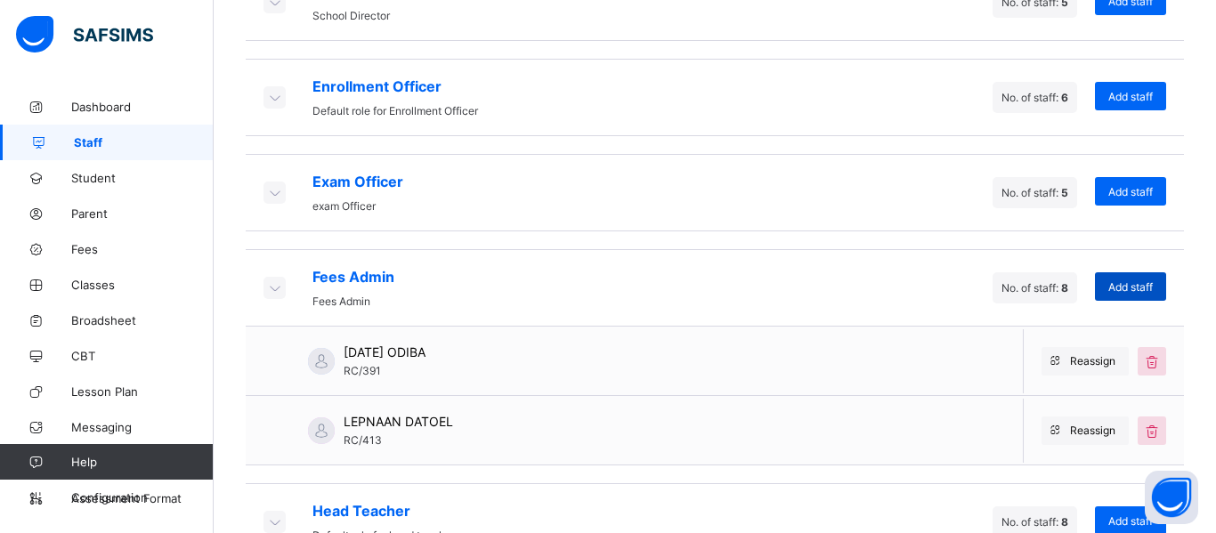
click at [1135, 288] on span "Add staff" at bounding box center [1131, 286] width 45 height 13
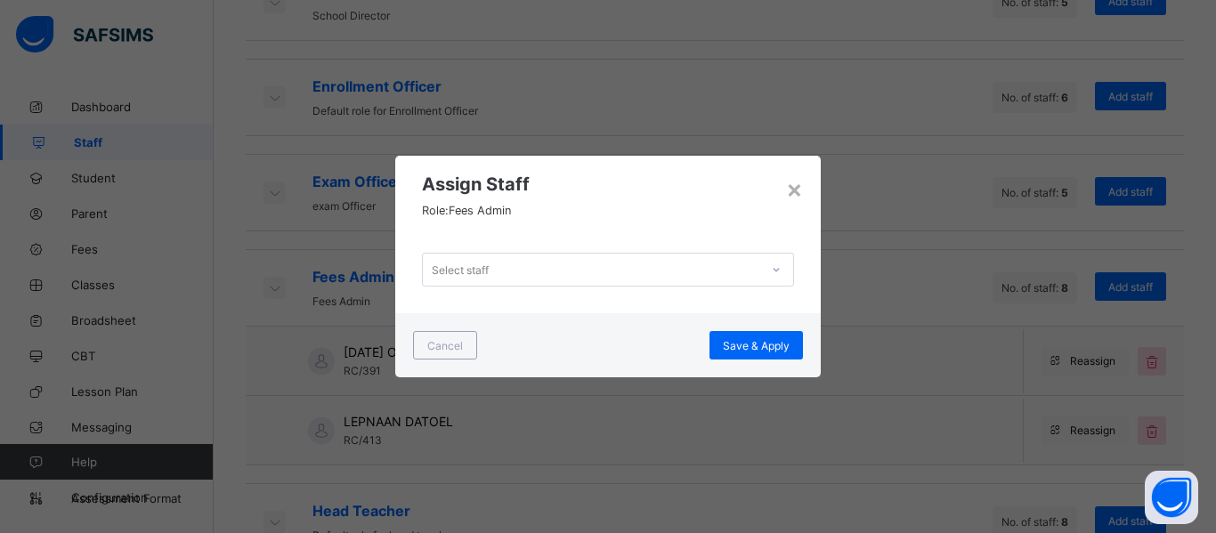
click at [519, 270] on div "Select staff" at bounding box center [591, 269] width 337 height 25
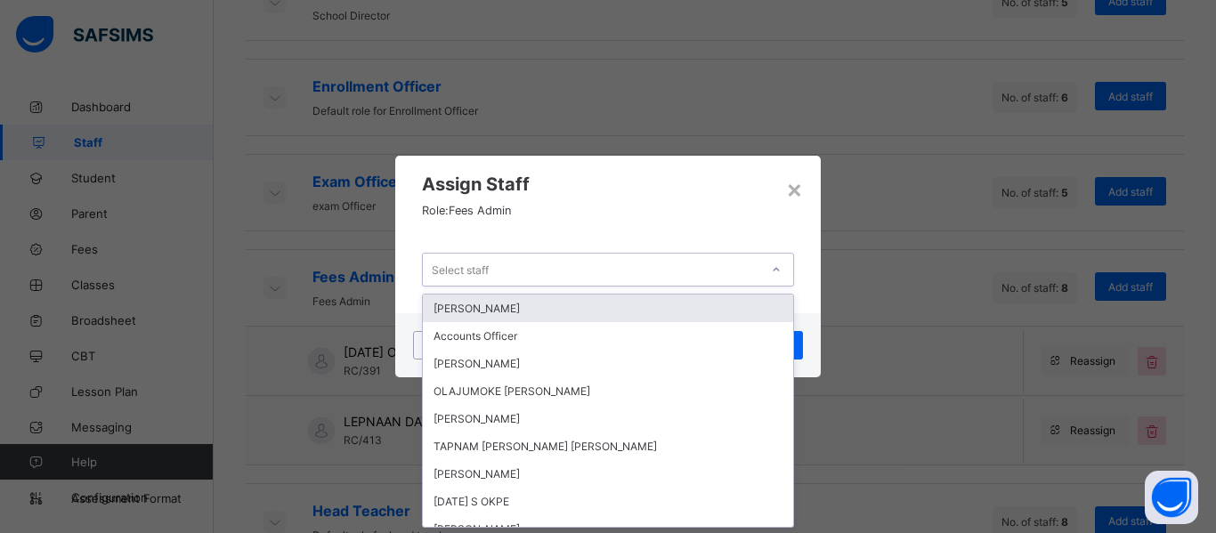
scroll to position [0, 0]
type input "***"
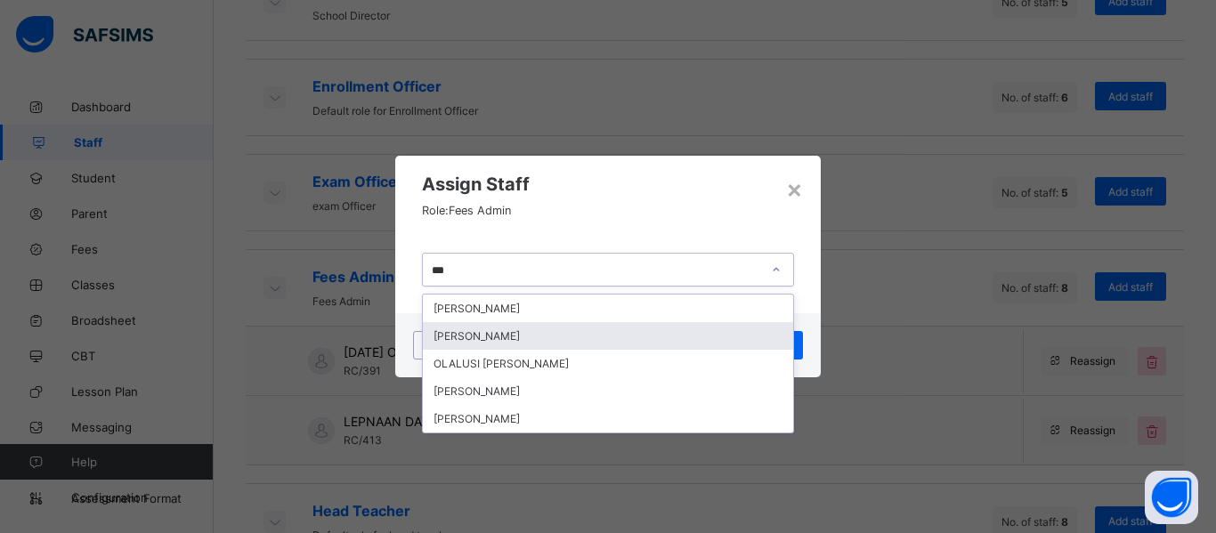
click at [589, 337] on div "[PERSON_NAME]" at bounding box center [608, 336] width 370 height 28
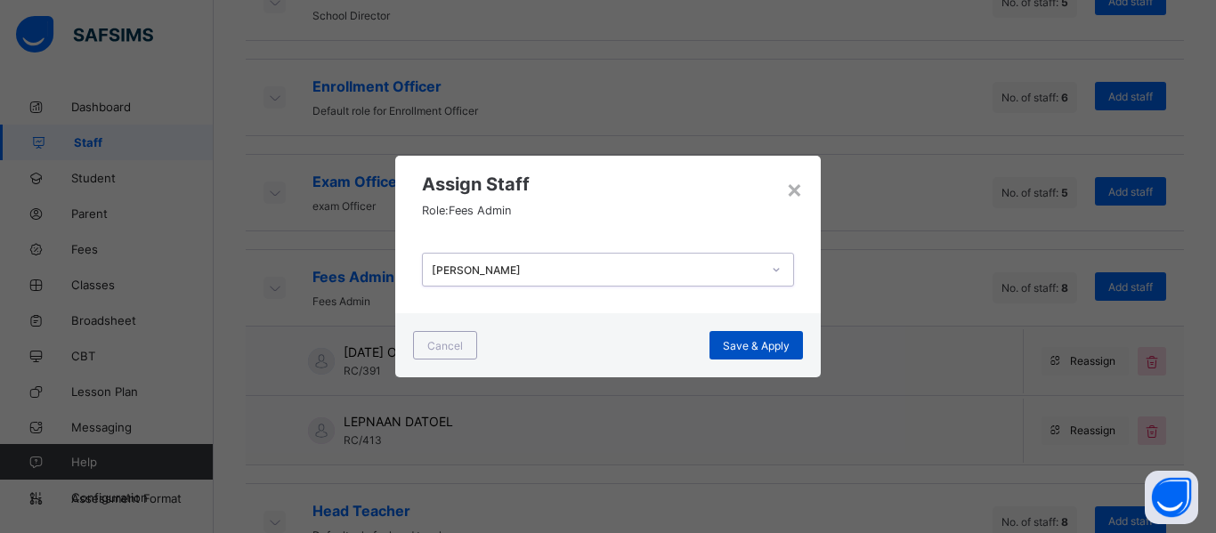
click at [761, 340] on span "Save & Apply" at bounding box center [756, 345] width 67 height 13
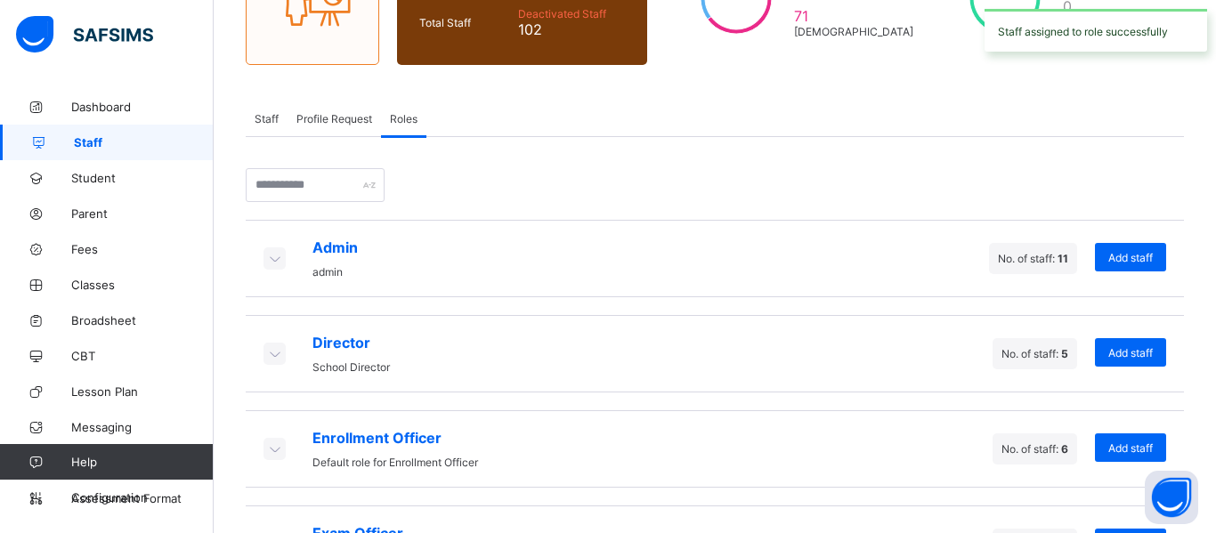
scroll to position [487, 0]
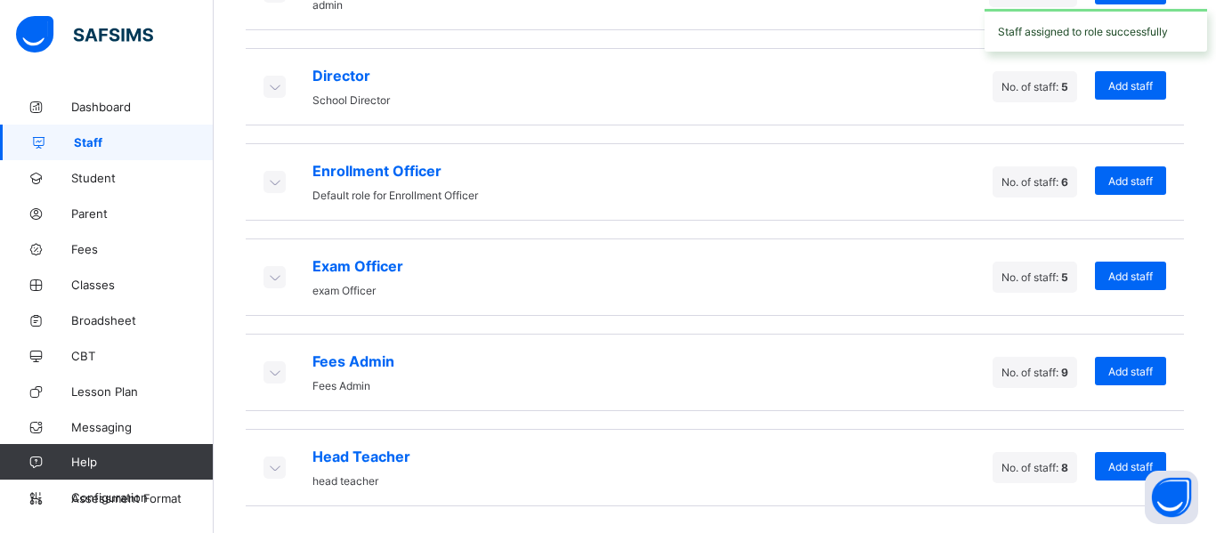
click at [275, 376] on icon at bounding box center [274, 372] width 20 height 18
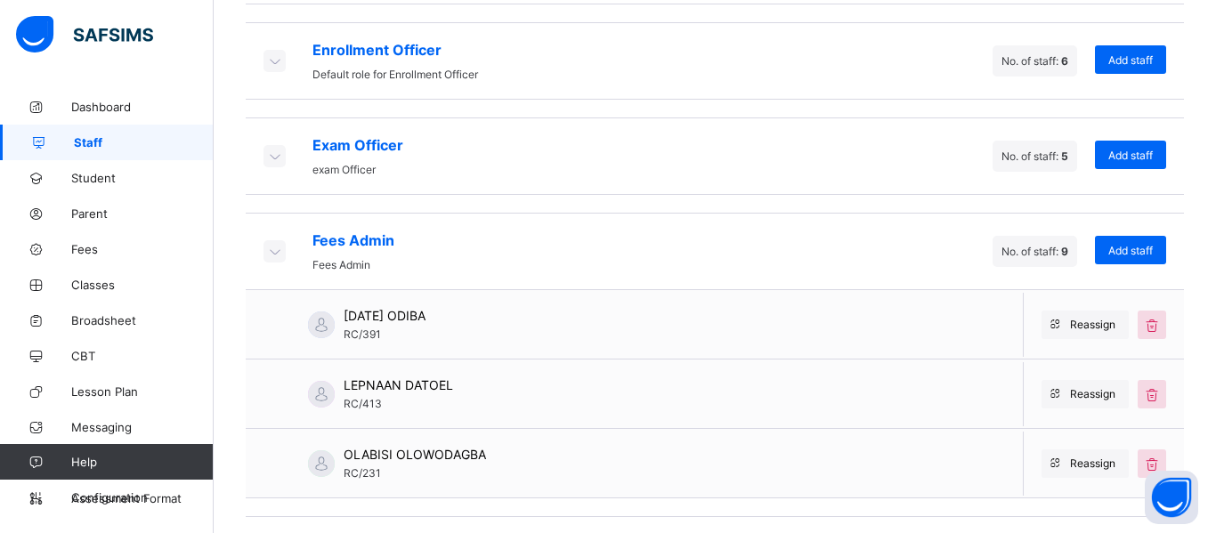
scroll to position [695, 0]
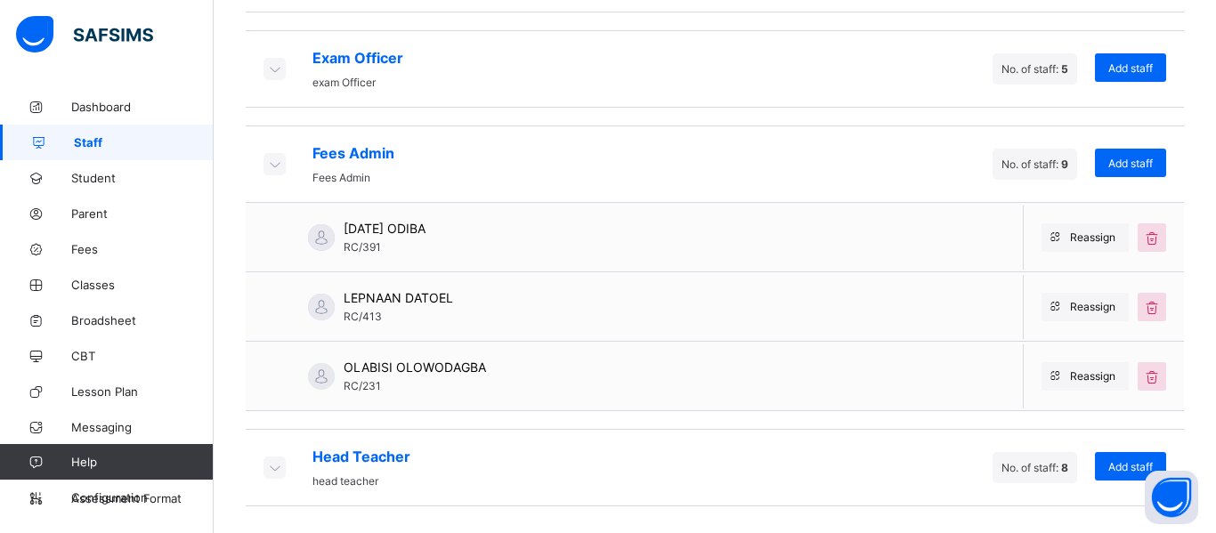
click at [274, 465] on icon at bounding box center [274, 468] width 20 height 18
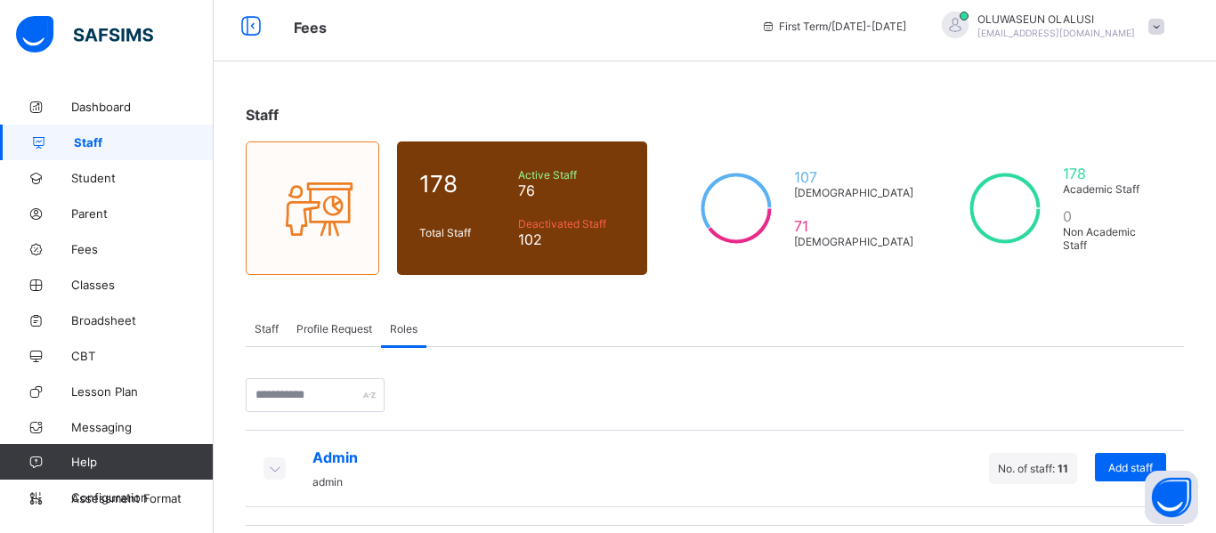
scroll to position [7, 0]
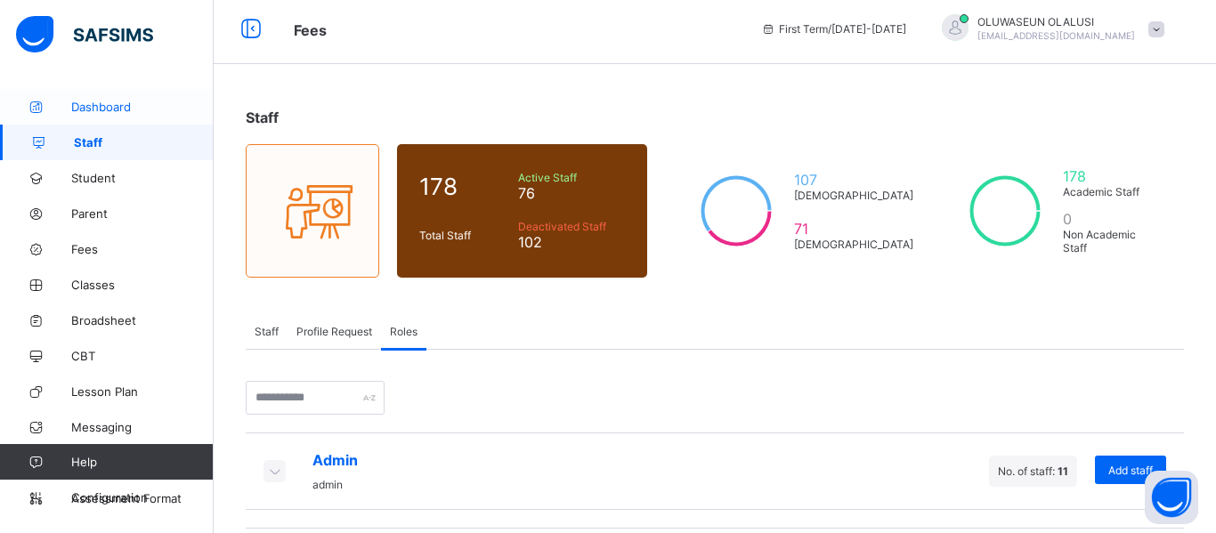
click at [110, 101] on span "Dashboard" at bounding box center [142, 107] width 142 height 14
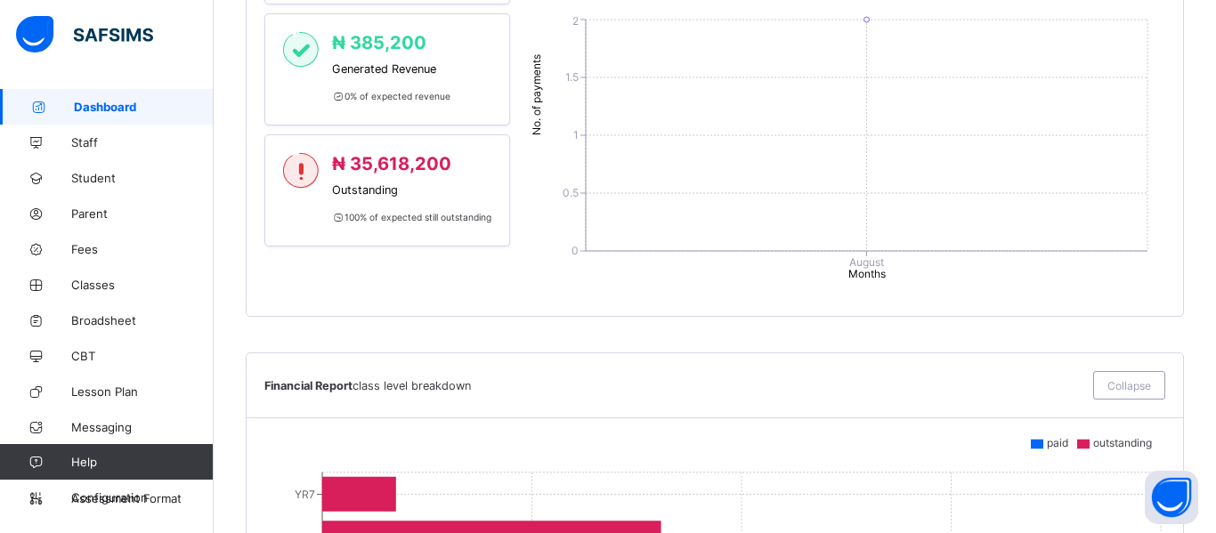
scroll to position [994, 0]
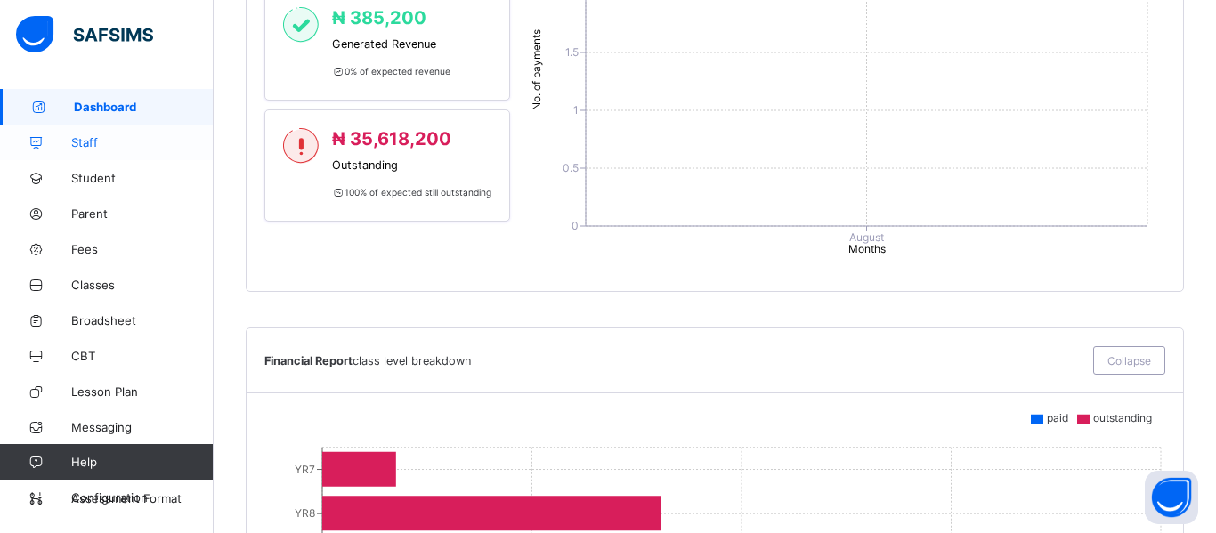
click at [77, 141] on span "Staff" at bounding box center [142, 142] width 142 height 14
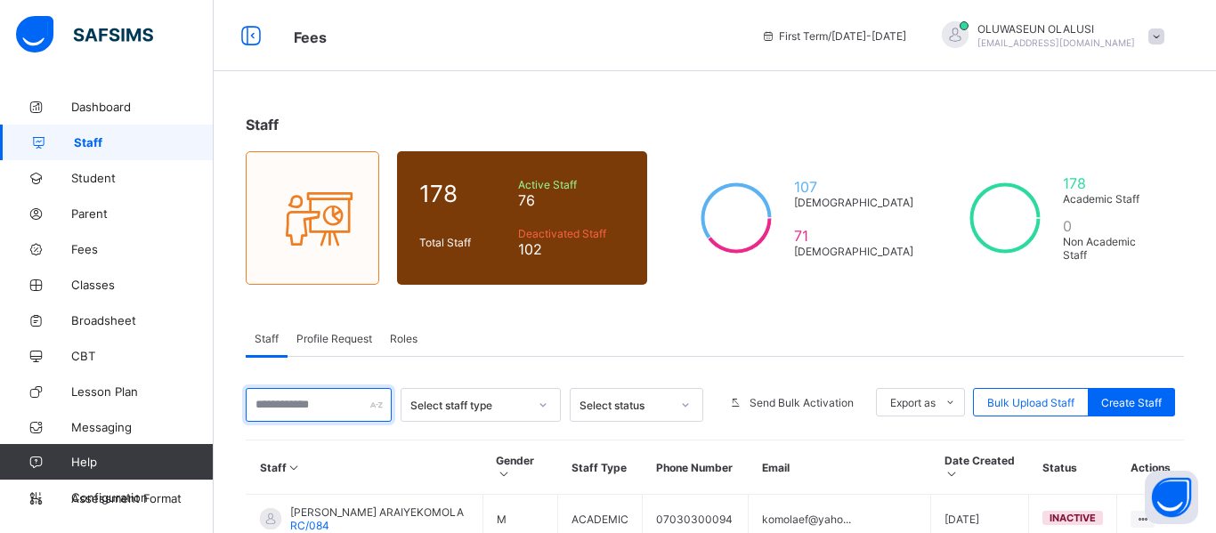
click at [322, 410] on input "text" at bounding box center [319, 405] width 146 height 34
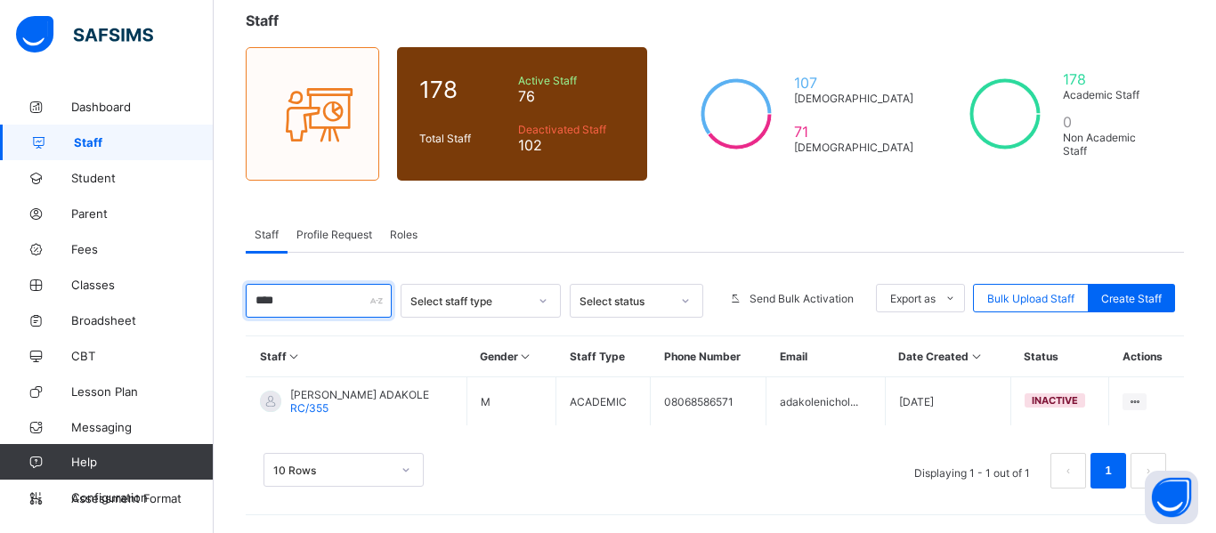
scroll to position [104, 0]
type input "***"
click at [404, 235] on span "Roles" at bounding box center [404, 234] width 28 height 13
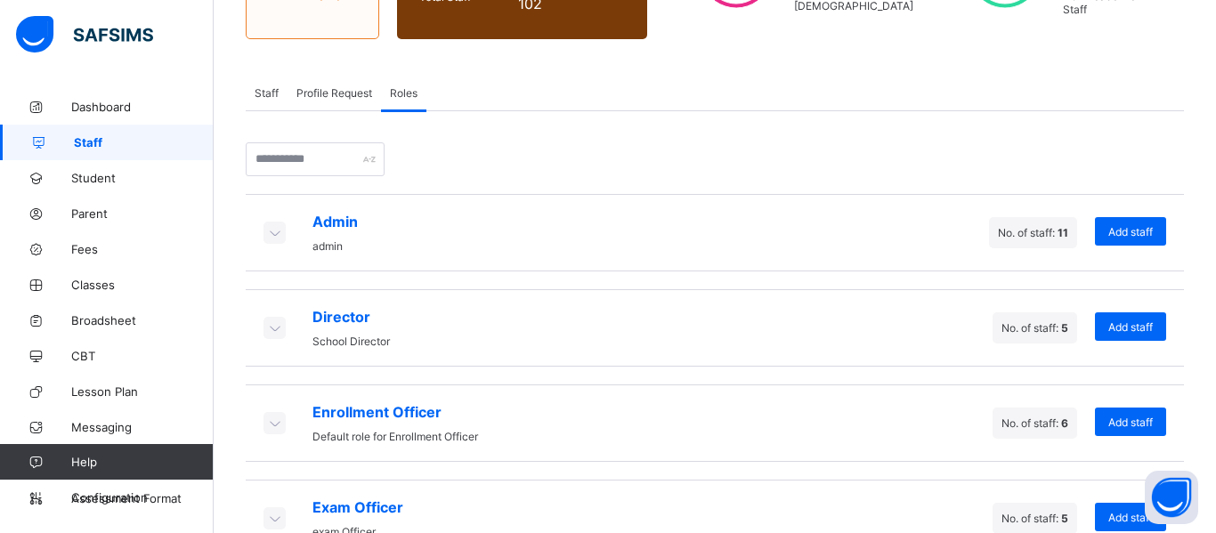
scroll to position [487, 0]
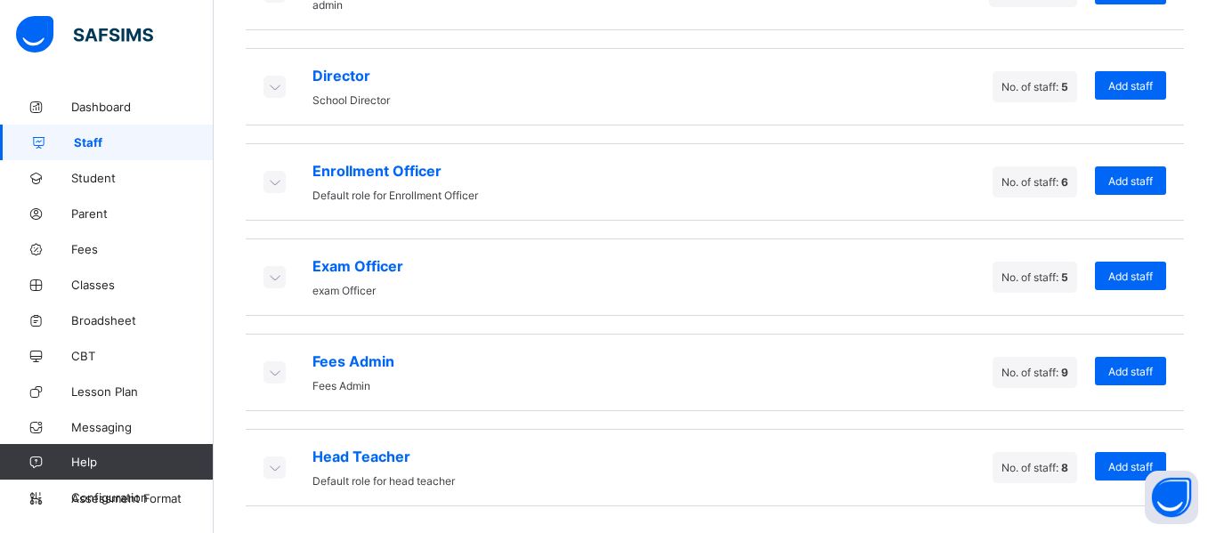
click at [270, 461] on icon at bounding box center [274, 468] width 20 height 18
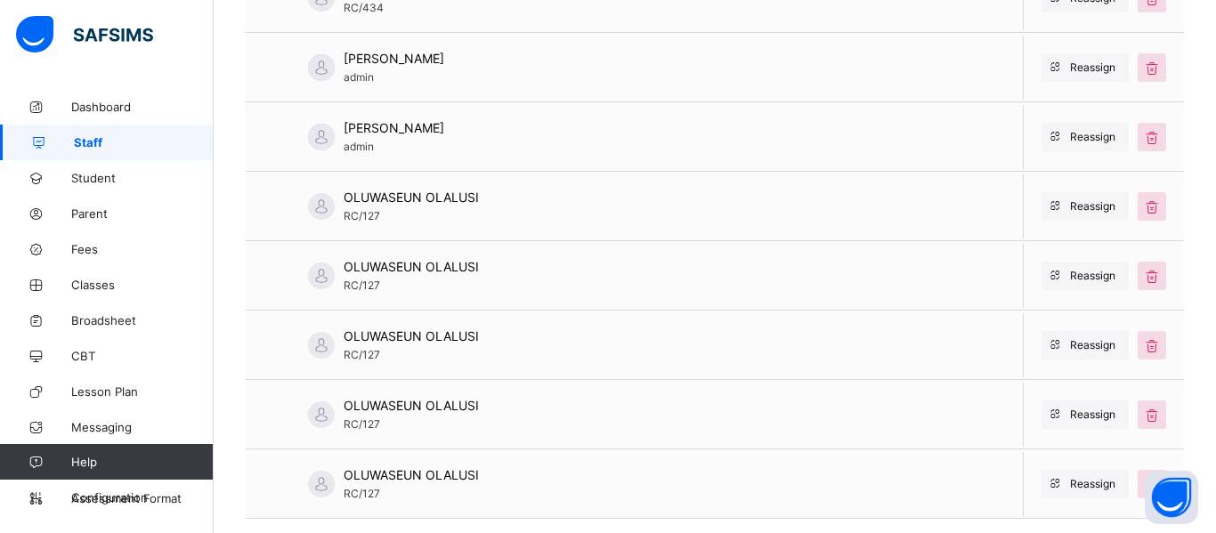
scroll to position [1043, 0]
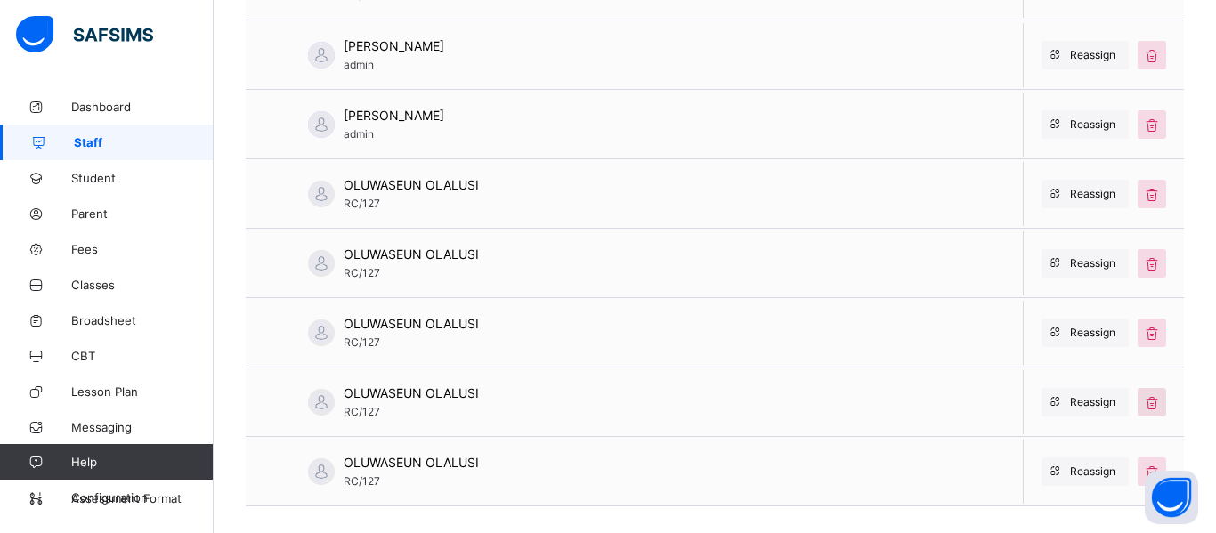
click at [1150, 396] on icon at bounding box center [1152, 403] width 20 height 18
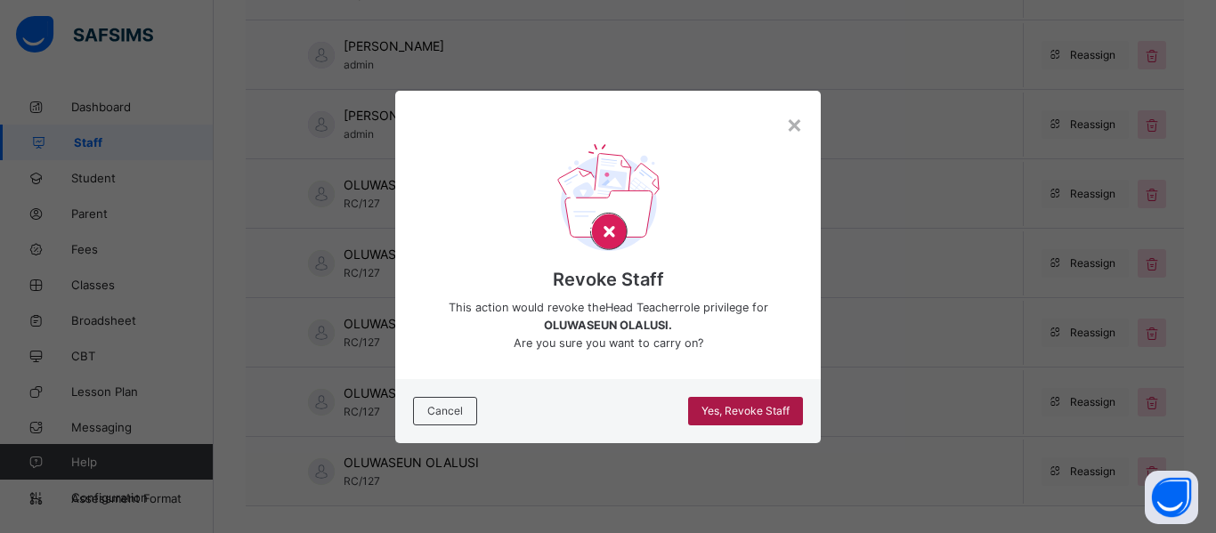
click at [738, 410] on span "Yes, Revoke Staff" at bounding box center [746, 410] width 88 height 13
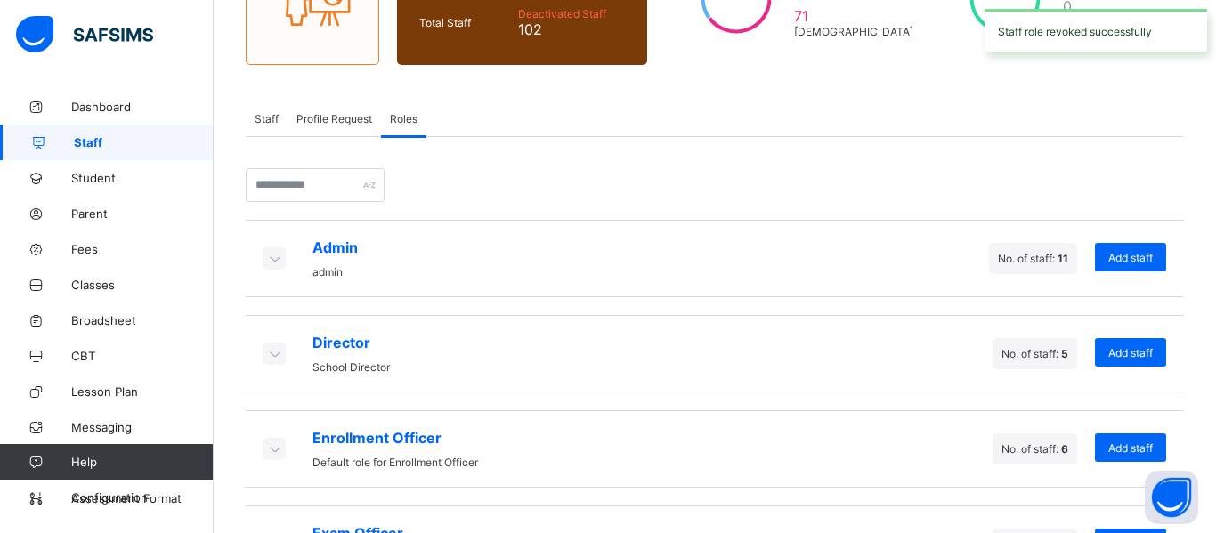
scroll to position [487, 0]
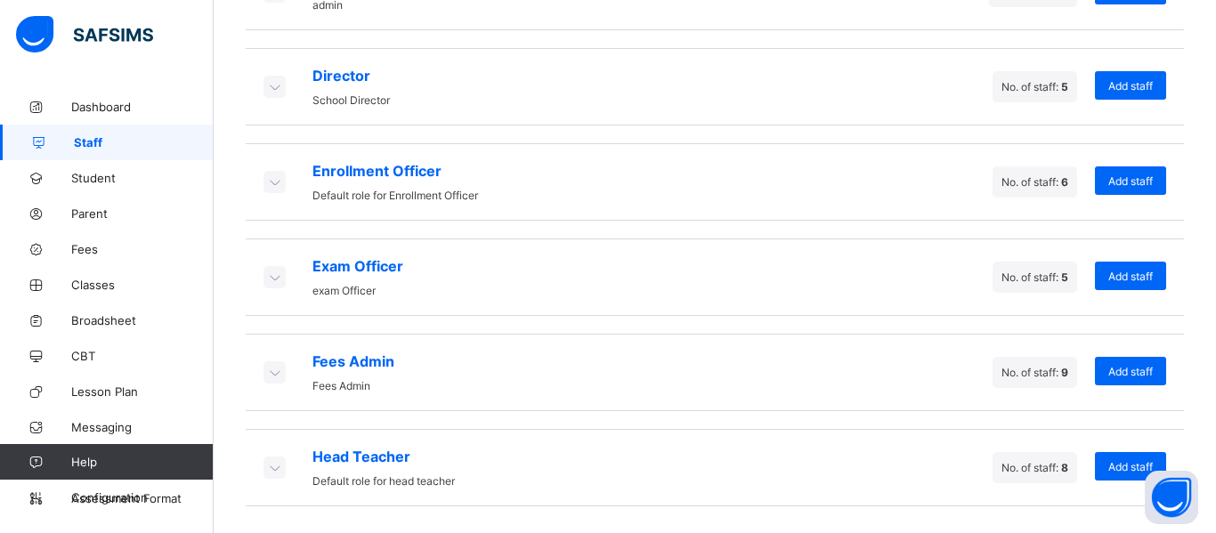
click at [277, 467] on icon at bounding box center [274, 468] width 20 height 18
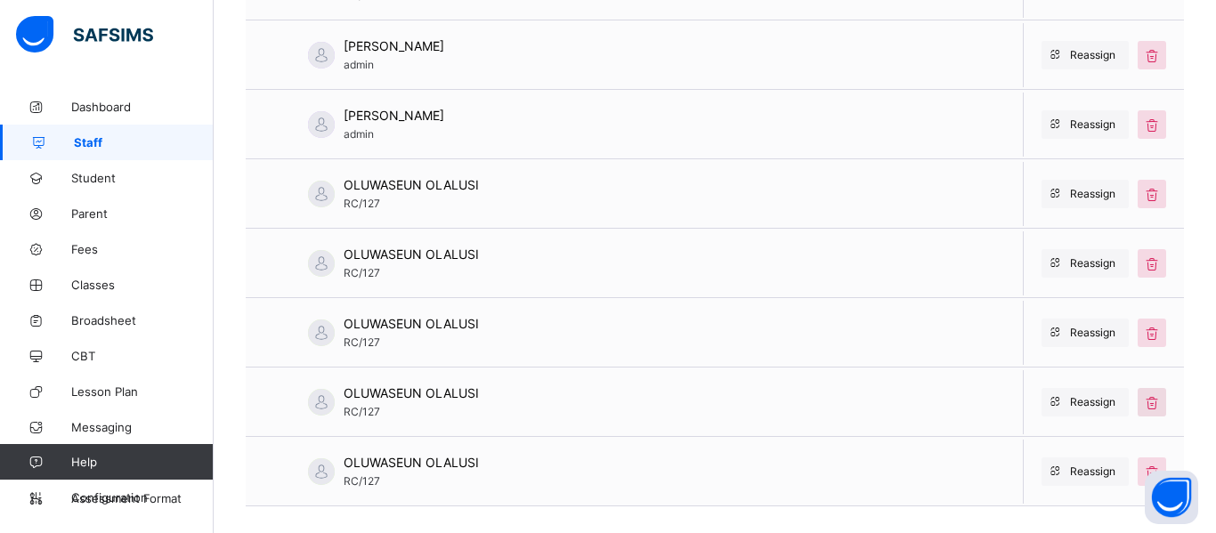
click at [1153, 408] on icon at bounding box center [1152, 403] width 20 height 18
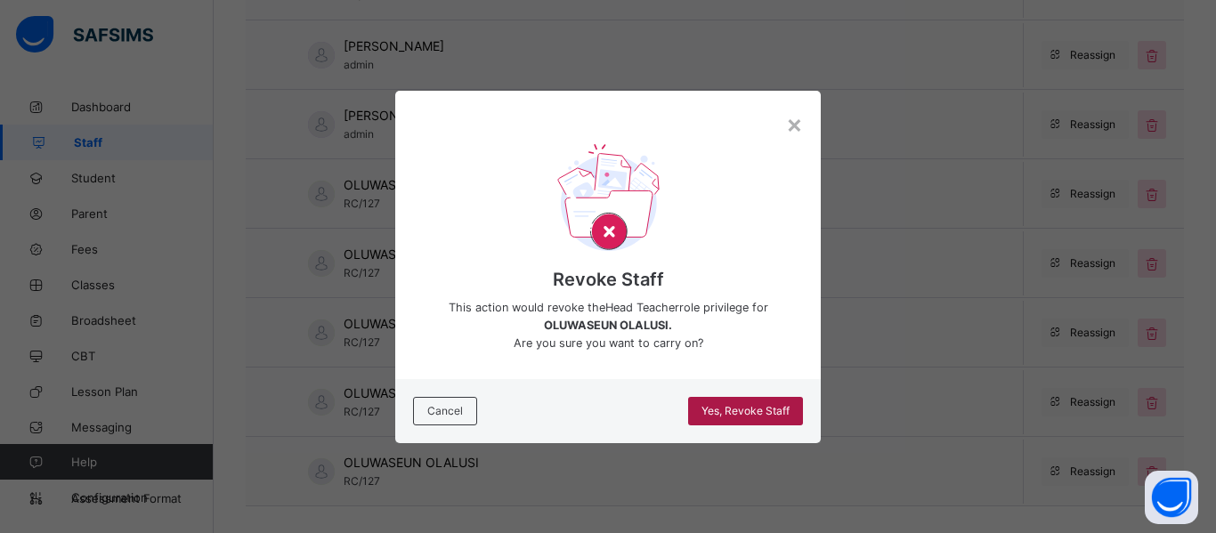
click at [737, 416] on span "Yes, Revoke Staff" at bounding box center [746, 410] width 88 height 13
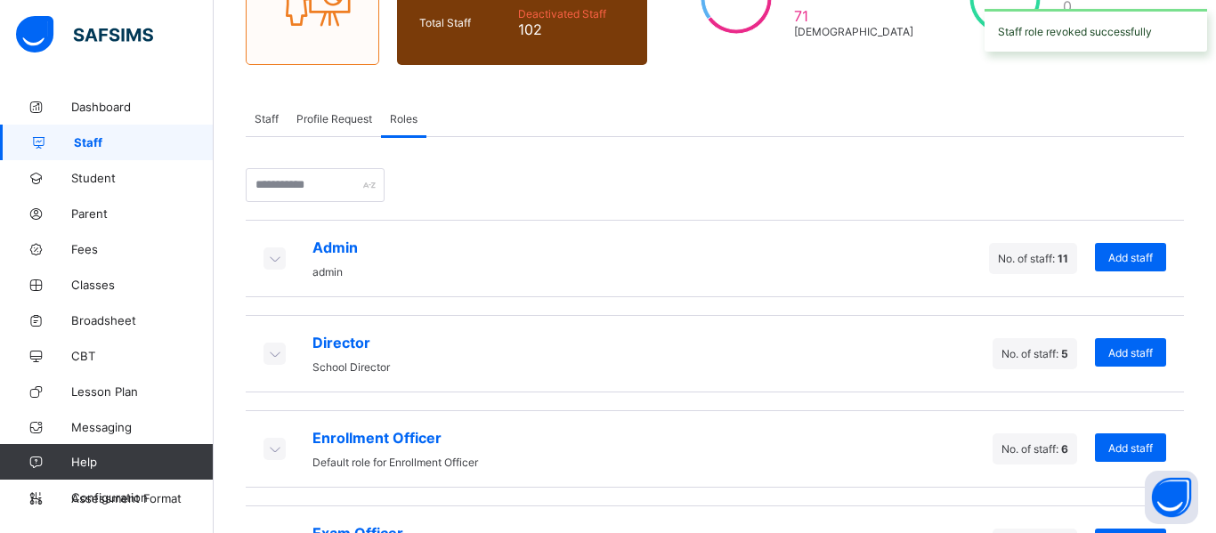
scroll to position [487, 0]
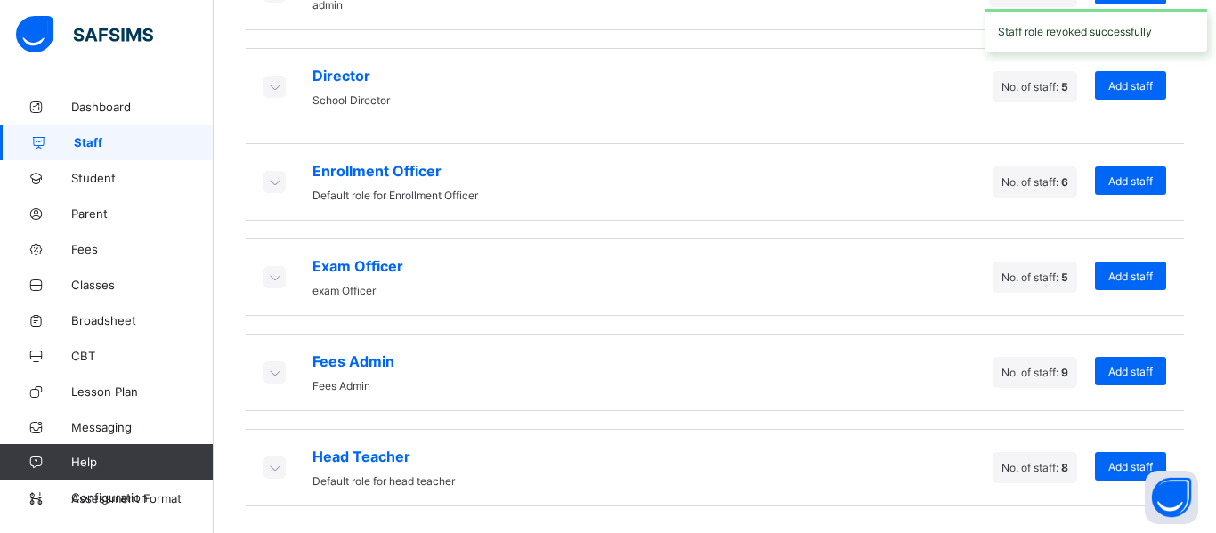
click at [273, 472] on icon at bounding box center [274, 468] width 20 height 18
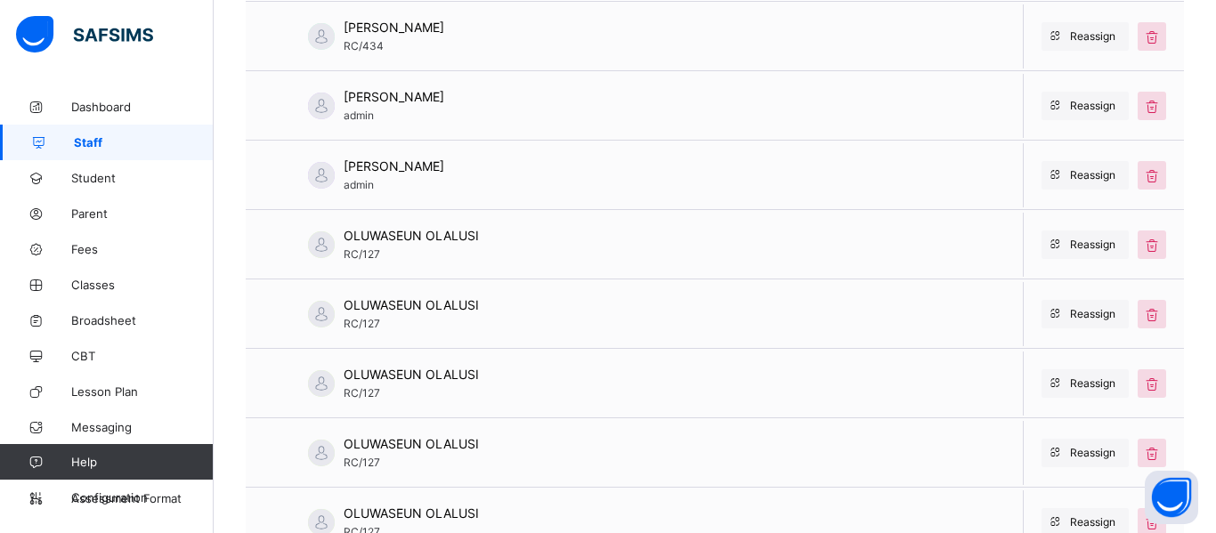
scroll to position [1043, 0]
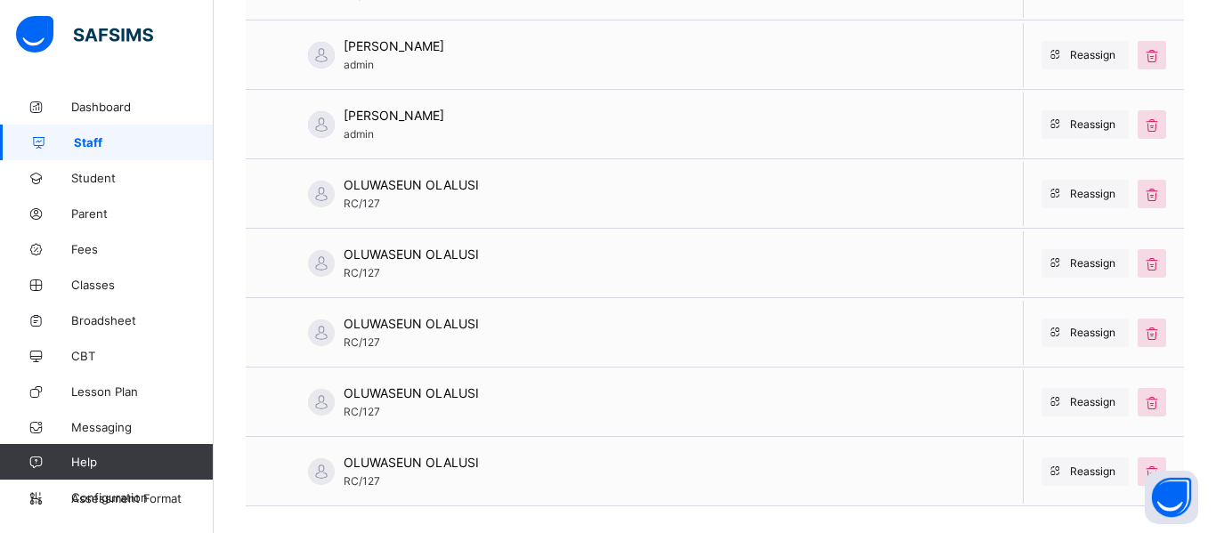
click at [1147, 196] on icon at bounding box center [1152, 194] width 20 height 18
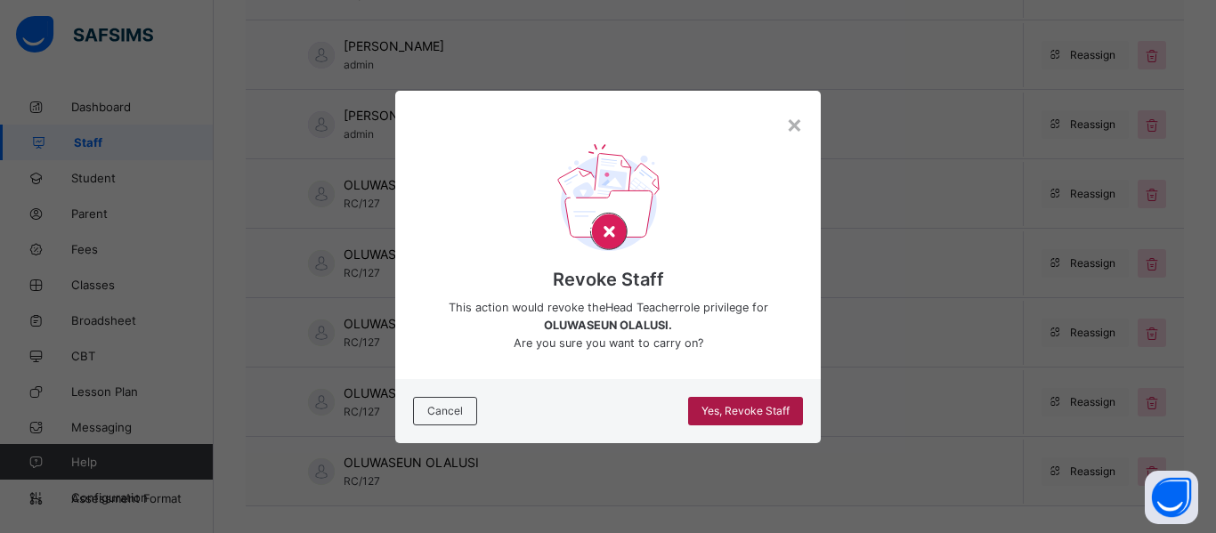
click at [744, 404] on span "Yes, Revoke Staff" at bounding box center [746, 410] width 88 height 13
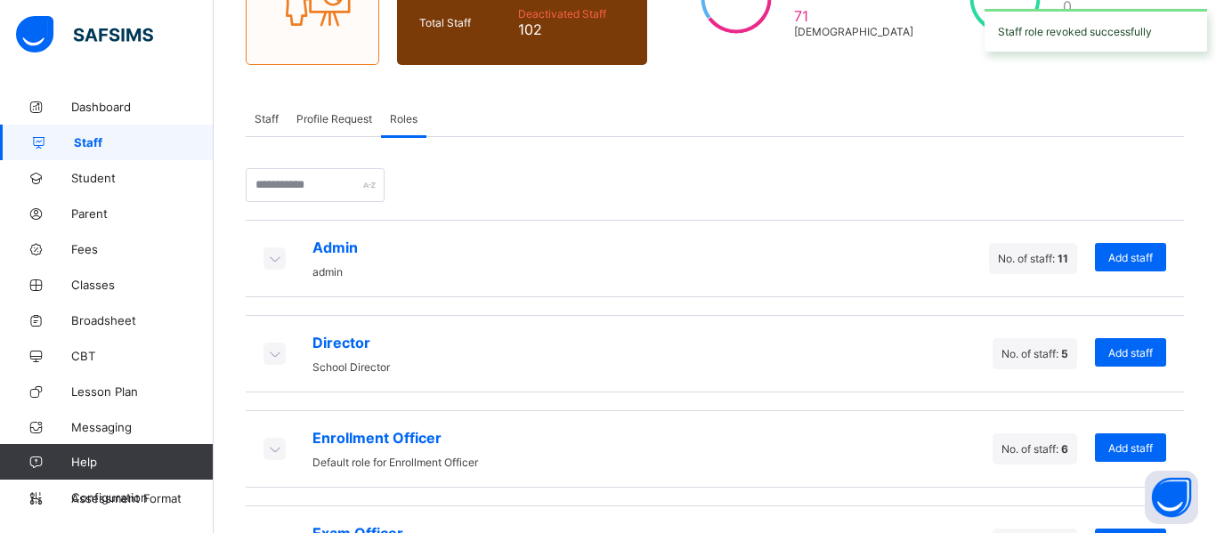
scroll to position [487, 0]
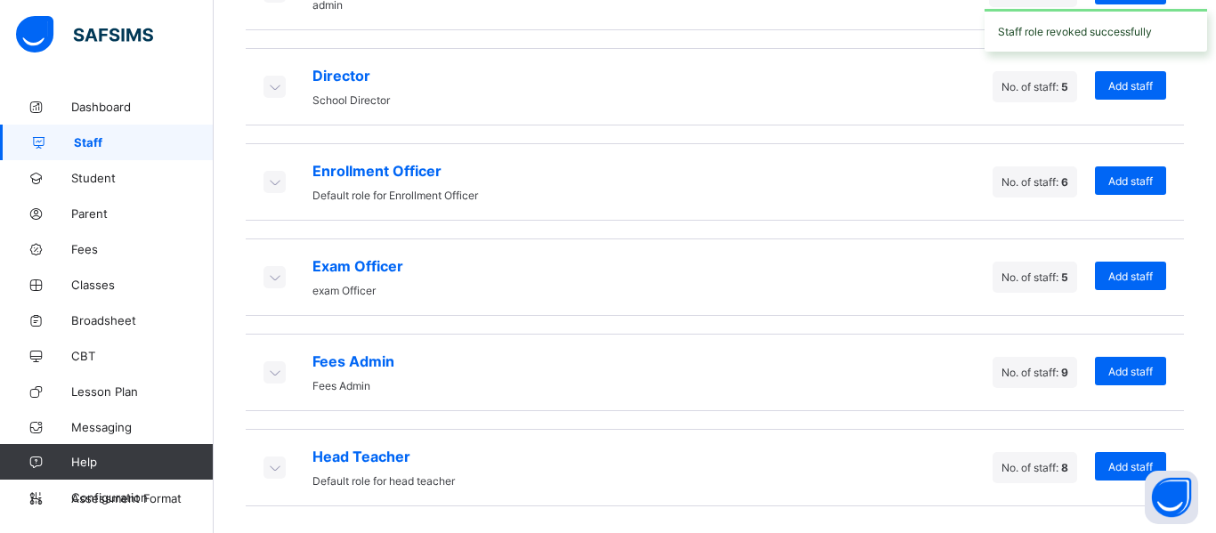
click at [264, 460] on icon at bounding box center [274, 468] width 20 height 18
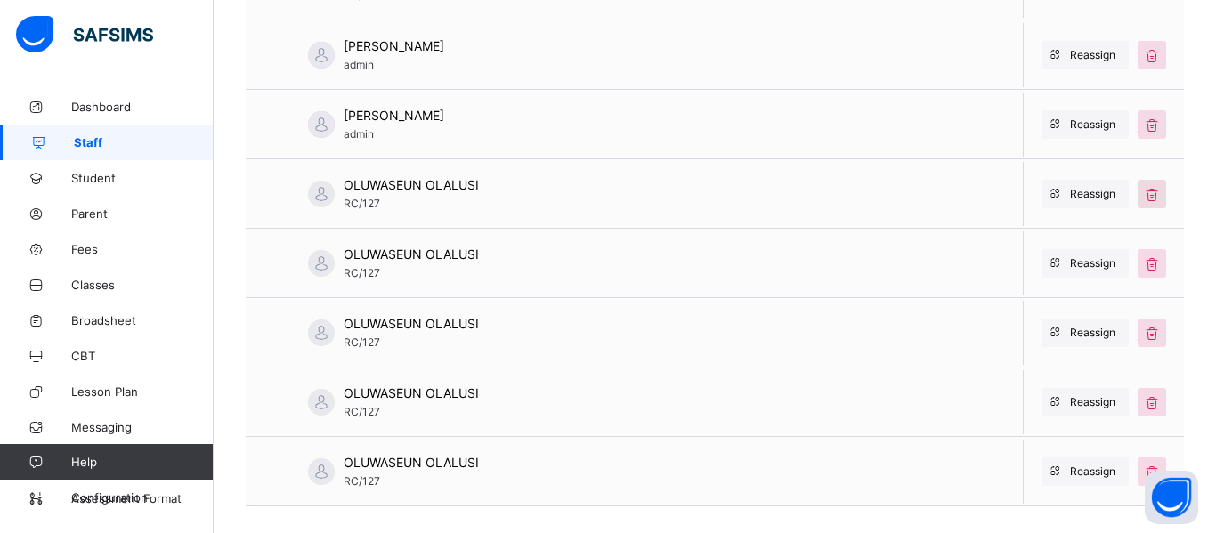
click at [1151, 193] on icon at bounding box center [1152, 194] width 20 height 18
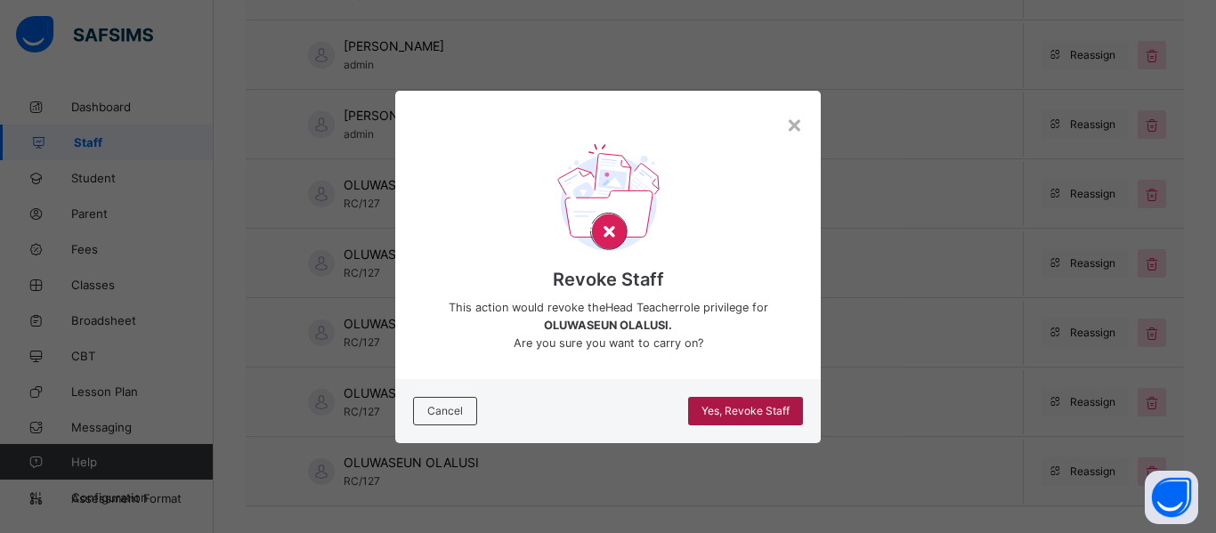
click at [737, 406] on span "Yes, Revoke Staff" at bounding box center [746, 410] width 88 height 13
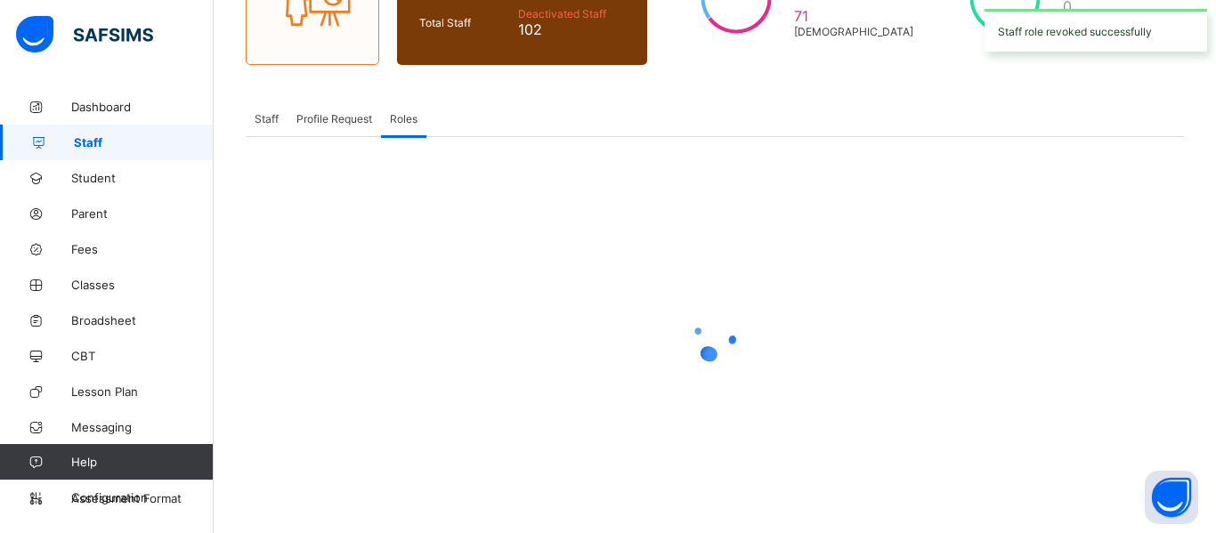
scroll to position [487, 0]
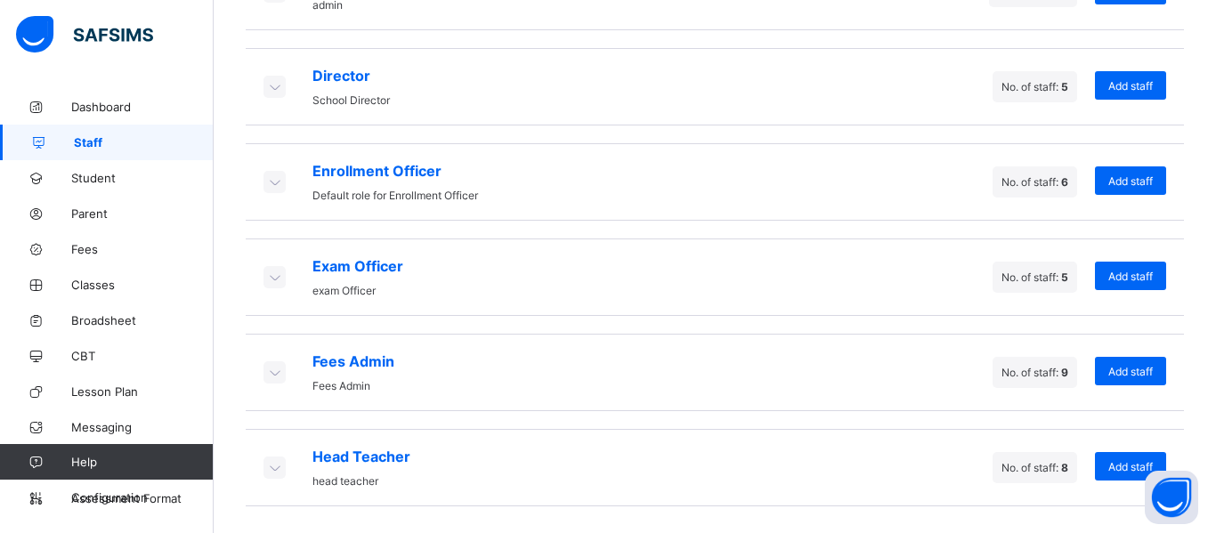
click at [270, 474] on icon at bounding box center [274, 468] width 20 height 18
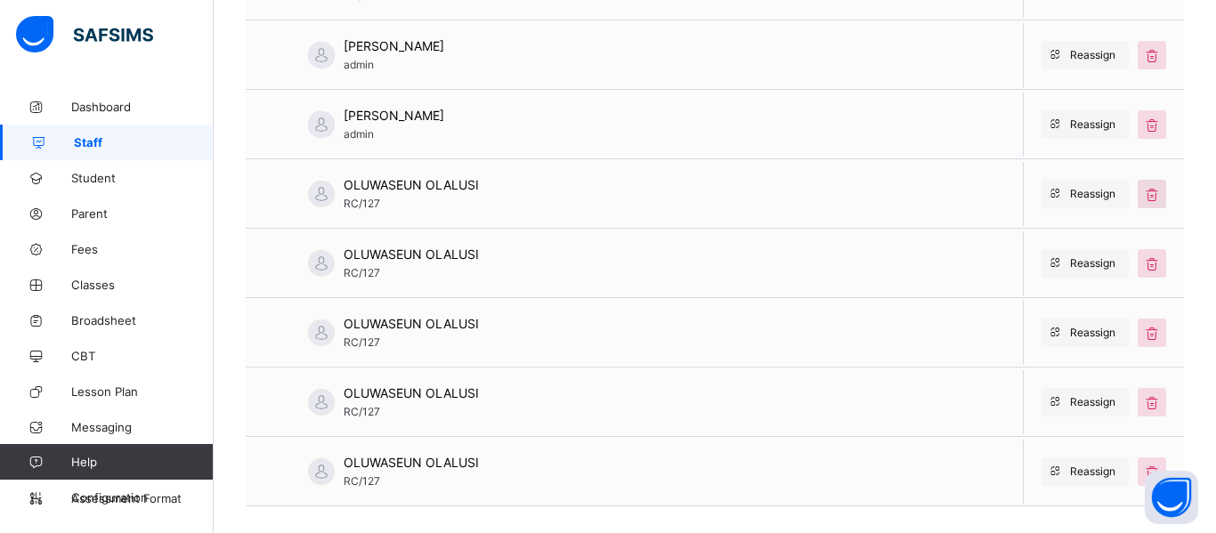
click at [1153, 193] on icon at bounding box center [1152, 194] width 20 height 18
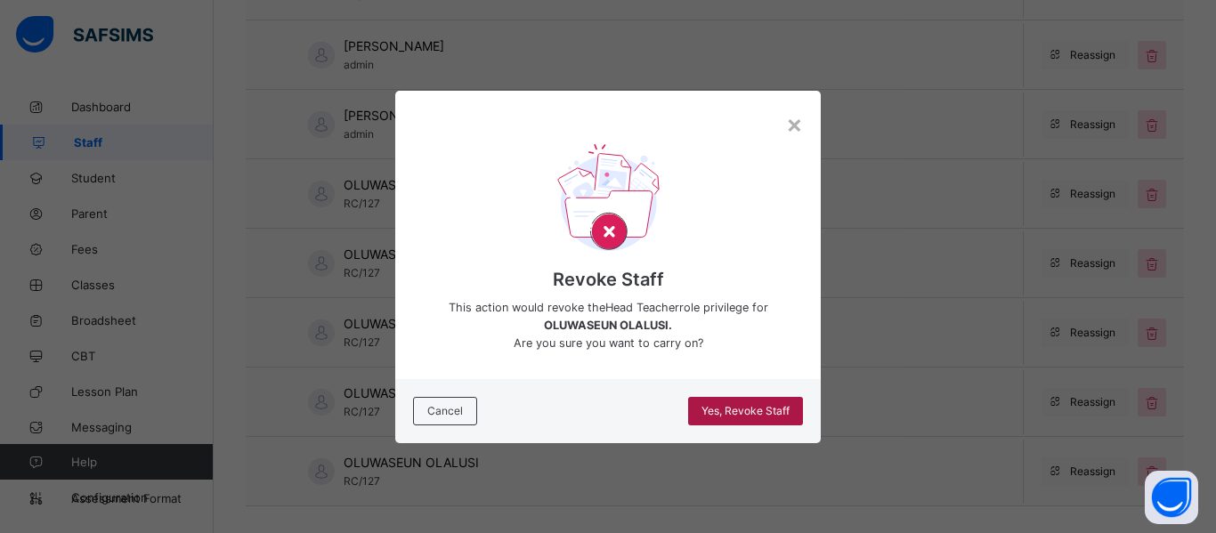
click at [744, 410] on span "Yes, Revoke Staff" at bounding box center [746, 410] width 88 height 13
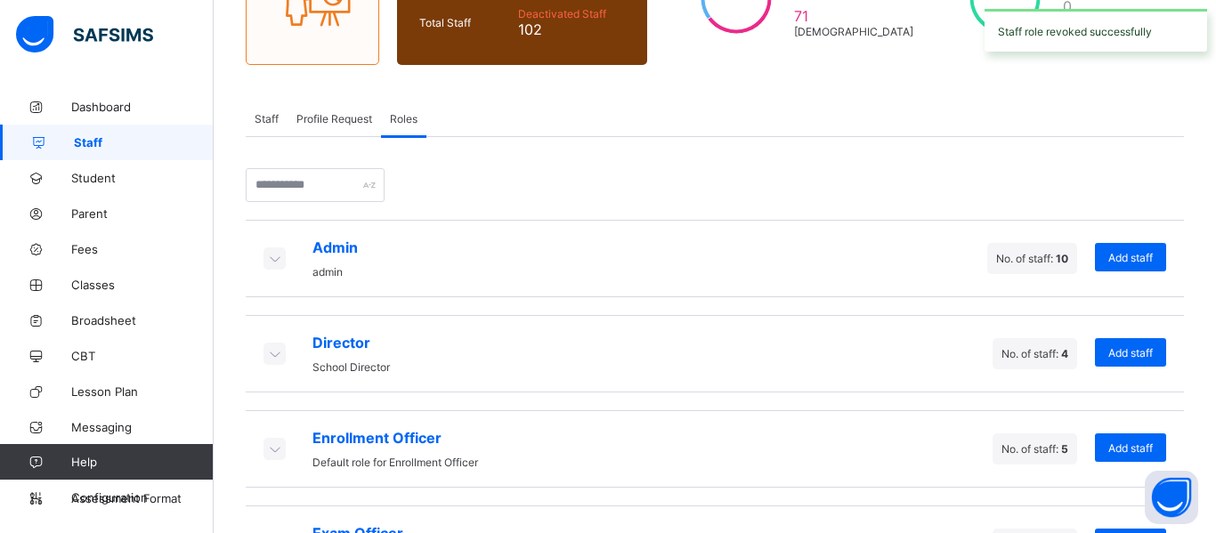
scroll to position [487, 0]
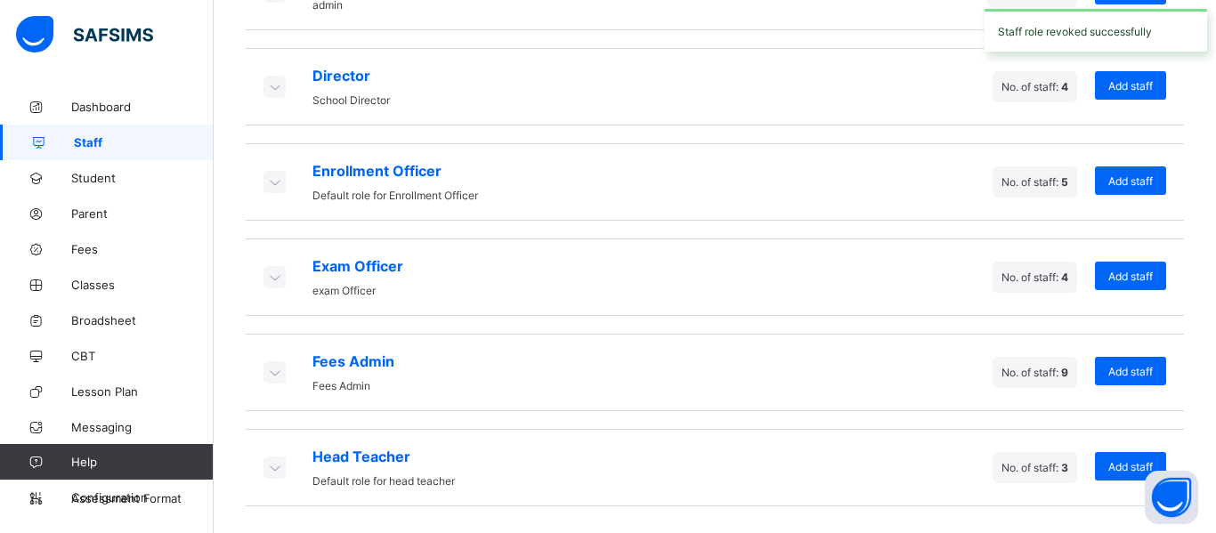
click at [268, 471] on icon at bounding box center [274, 468] width 20 height 18
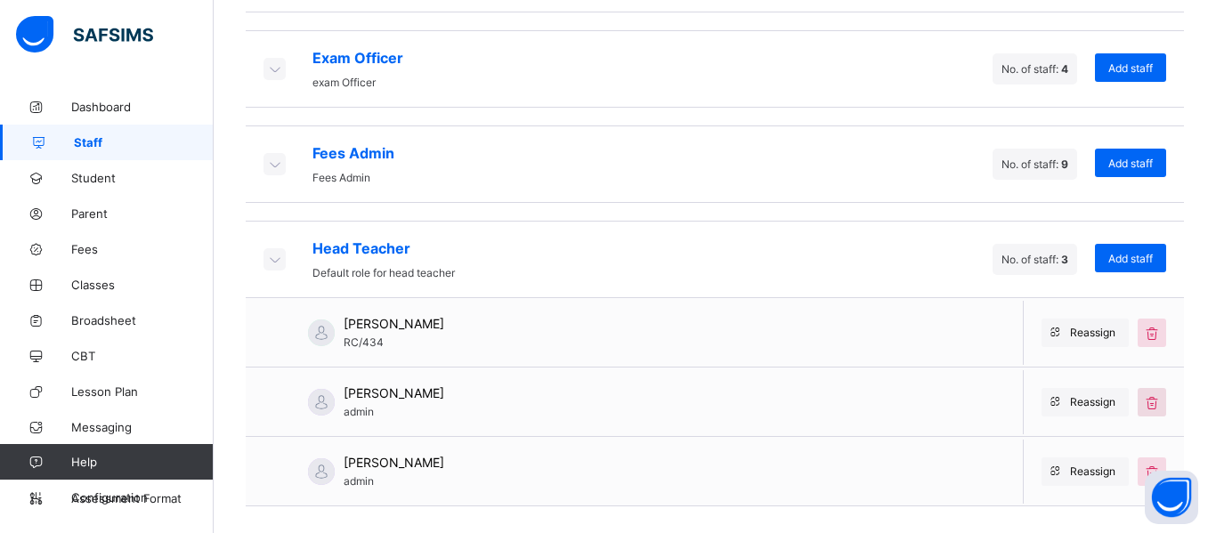
click at [1156, 405] on icon at bounding box center [1152, 403] width 20 height 18
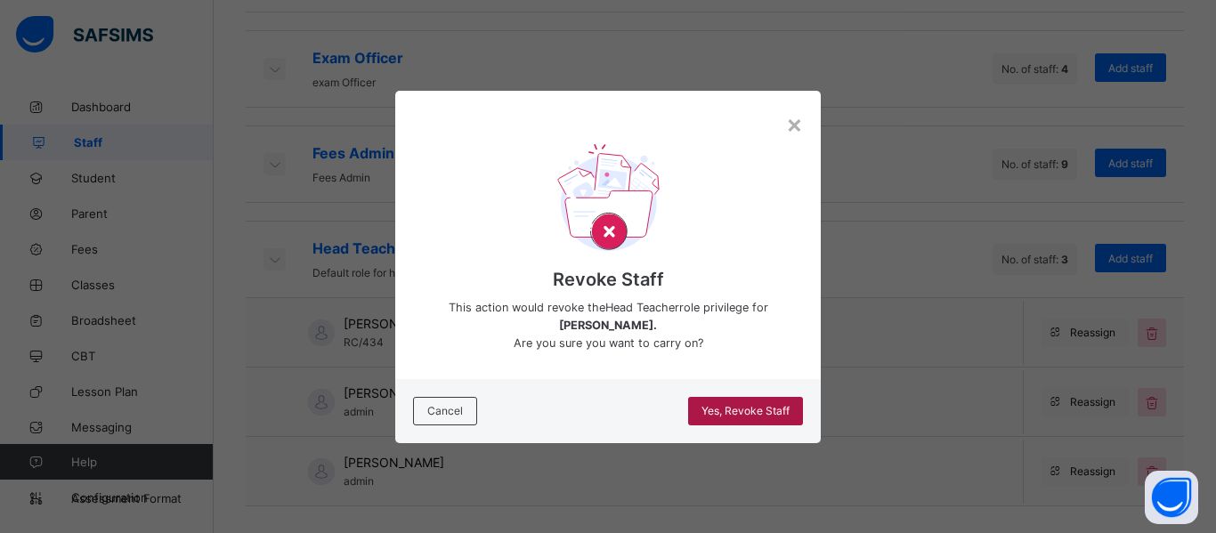
click at [737, 405] on span "Yes, Revoke Staff" at bounding box center [746, 410] width 88 height 13
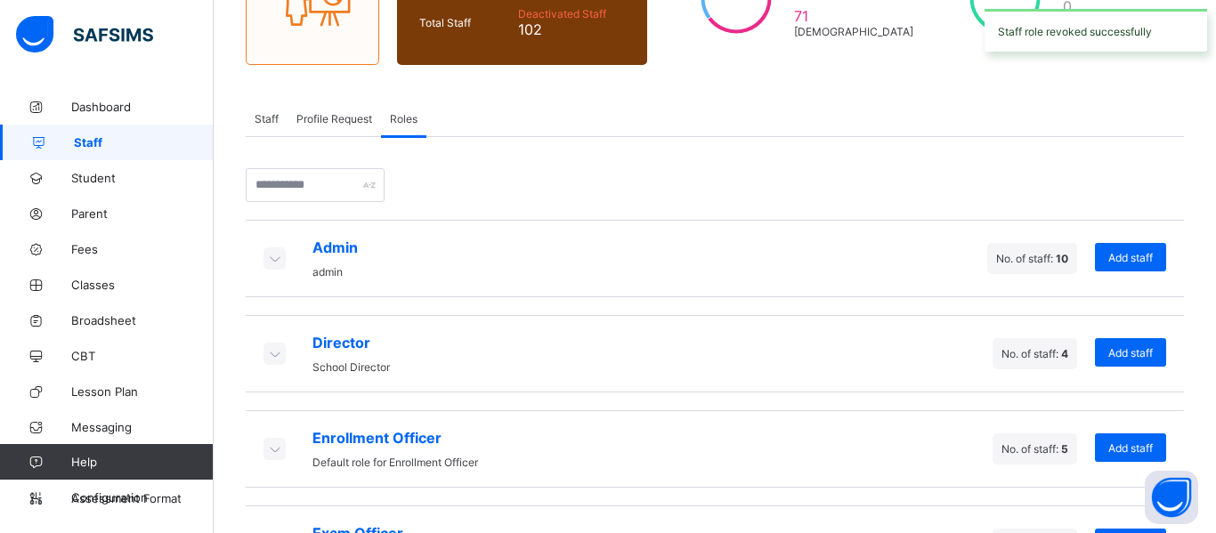
scroll to position [487, 0]
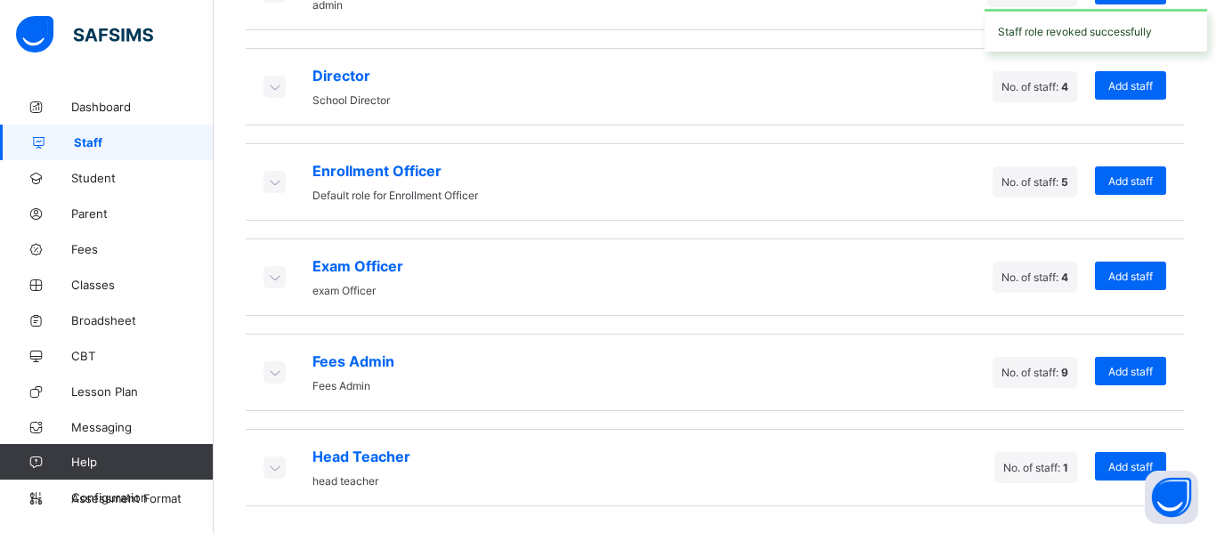
click at [265, 465] on icon at bounding box center [274, 468] width 20 height 18
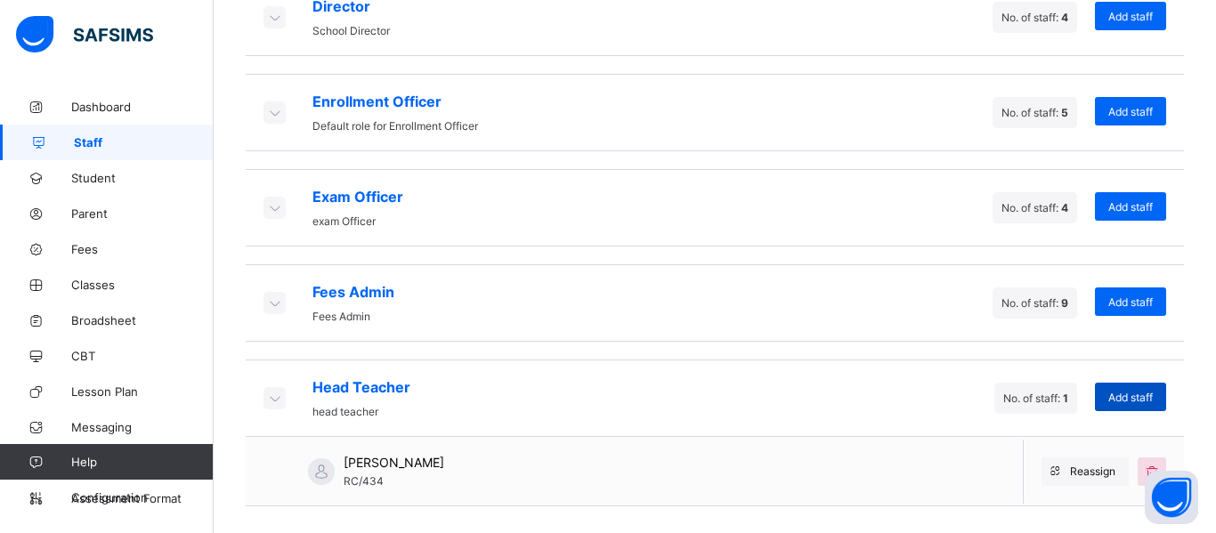
click at [1132, 396] on span "Add staff" at bounding box center [1131, 397] width 45 height 13
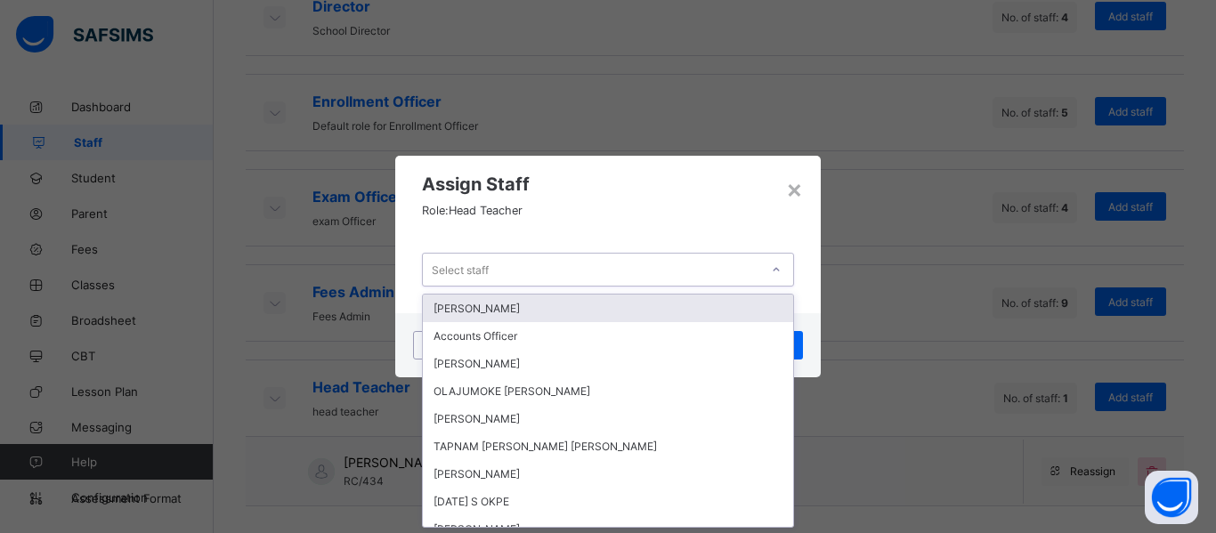
click at [699, 272] on div "Select staff" at bounding box center [591, 269] width 337 height 25
type input "*******"
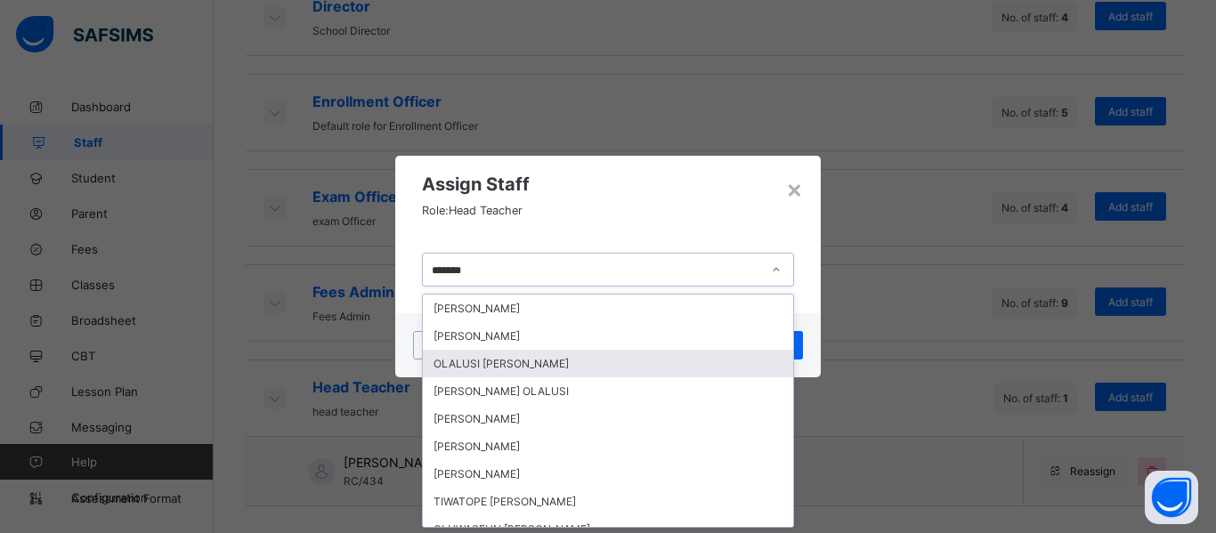
scroll to position [16, 0]
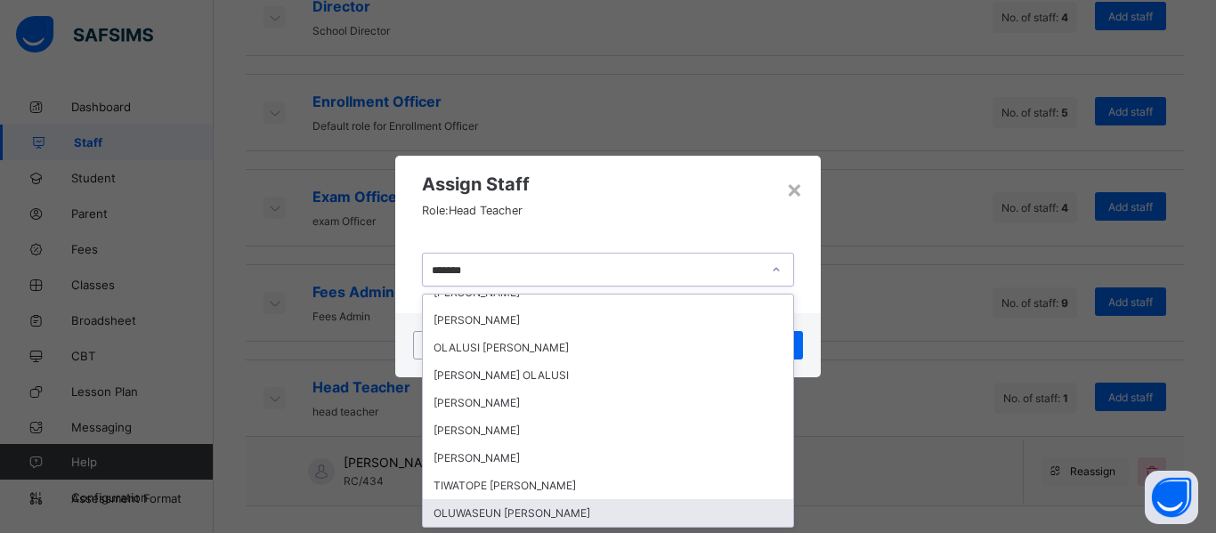
click at [594, 508] on div "OLUWASEUN [PERSON_NAME]" at bounding box center [608, 514] width 370 height 28
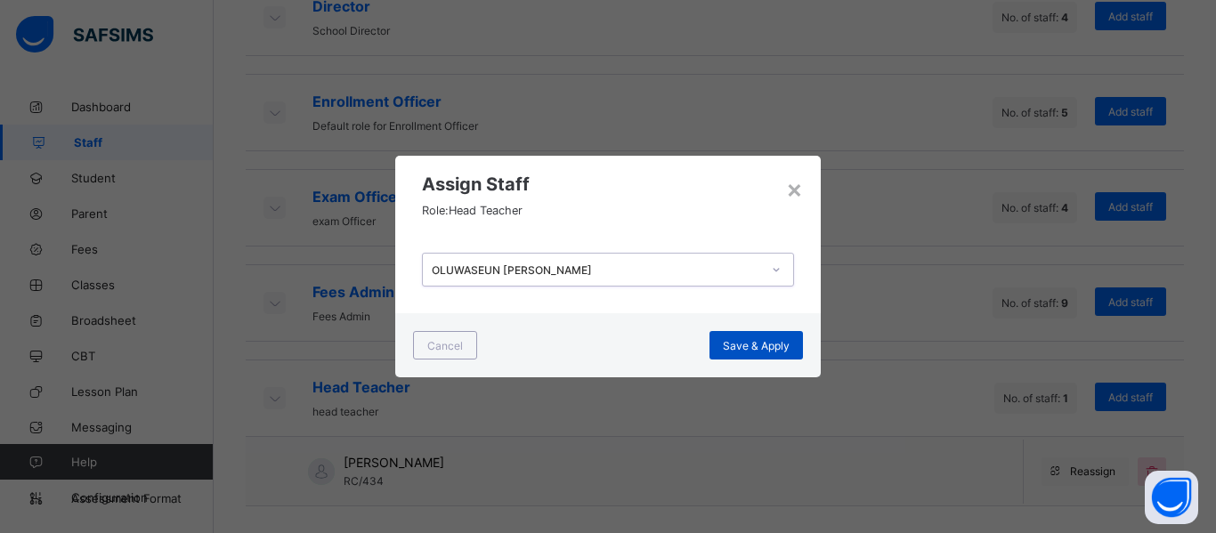
click at [772, 341] on span "Save & Apply" at bounding box center [756, 345] width 67 height 13
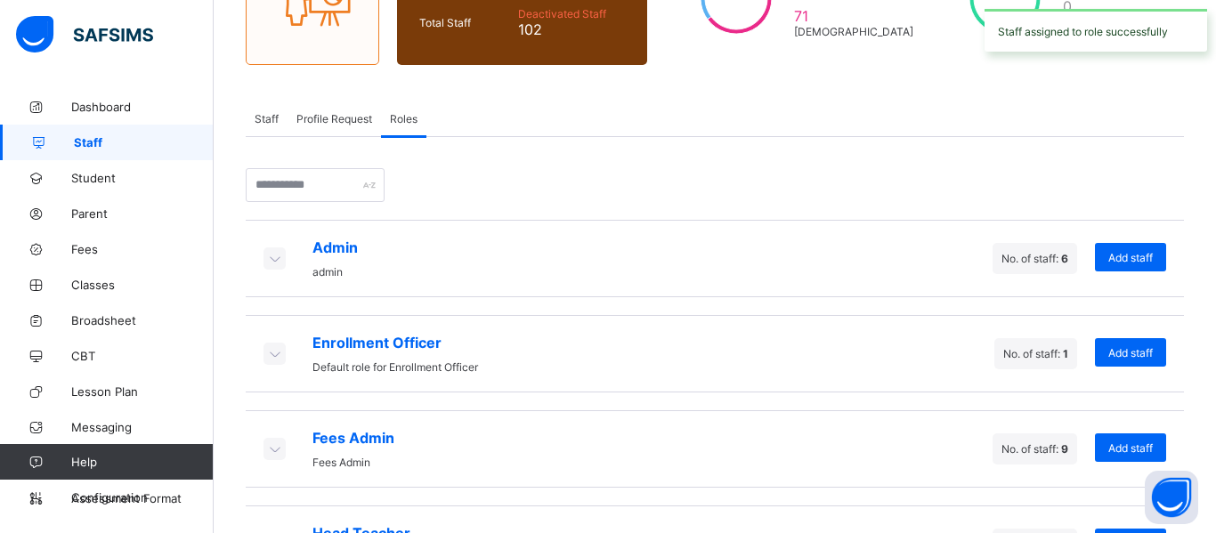
scroll to position [297, 0]
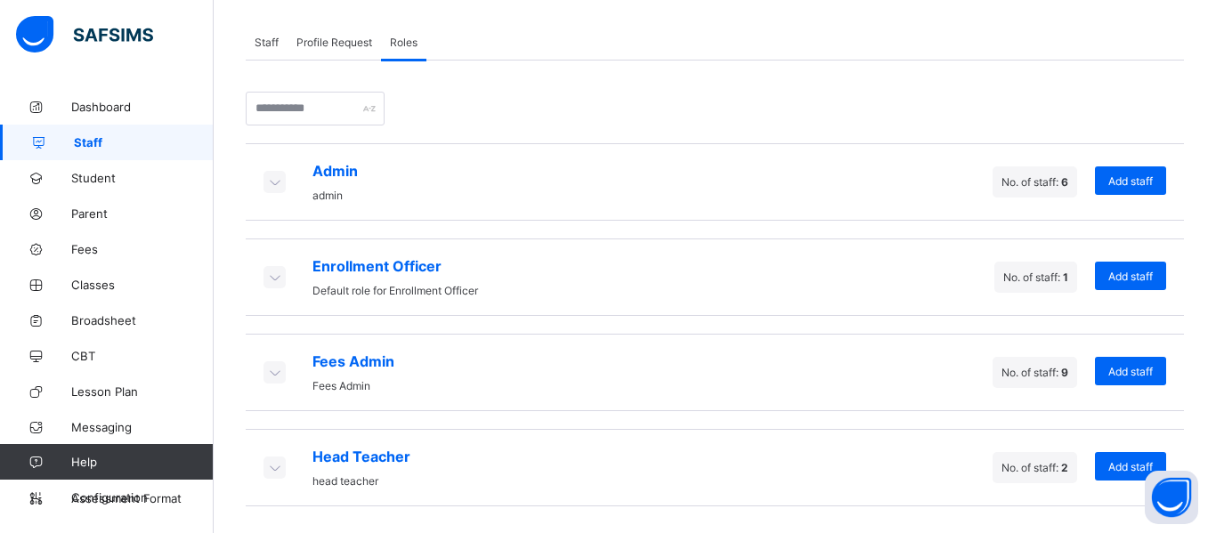
click at [273, 475] on icon at bounding box center [274, 468] width 20 height 18
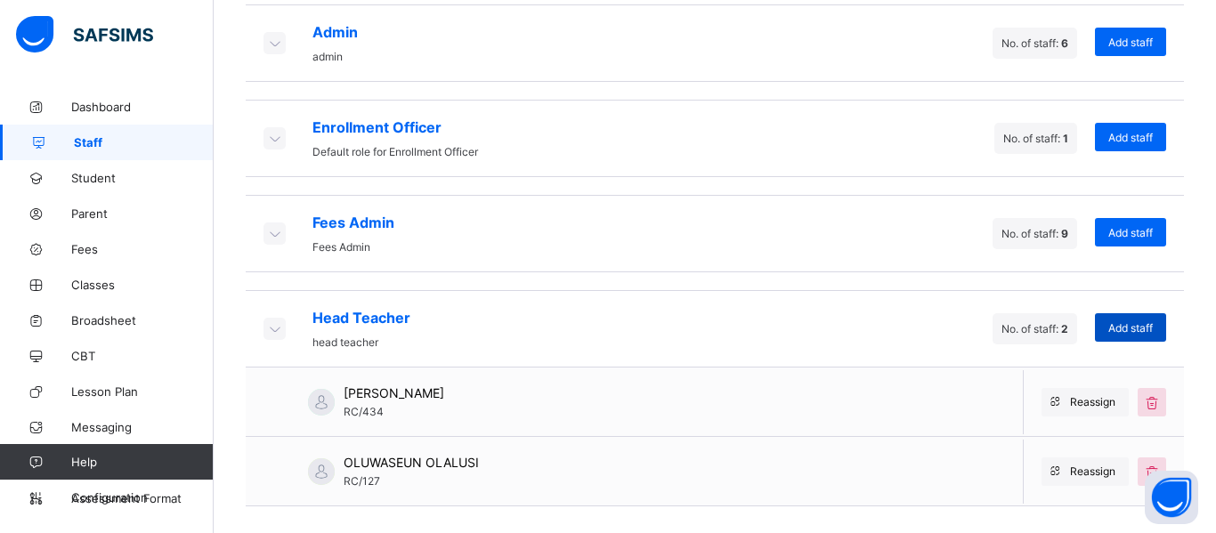
click at [1130, 321] on span "Add staff" at bounding box center [1131, 327] width 45 height 13
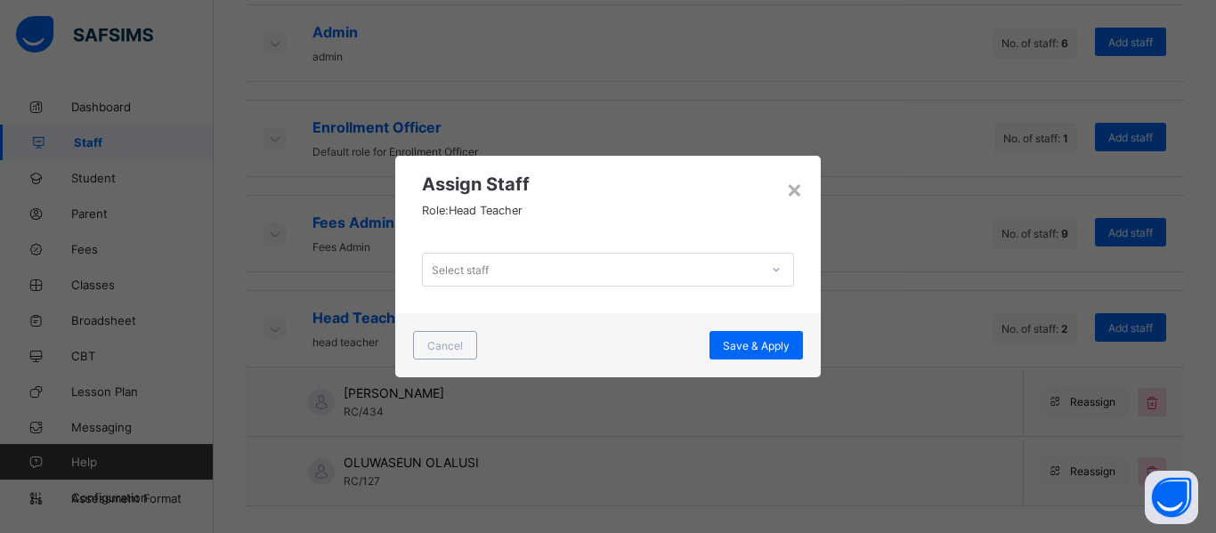
click at [504, 264] on div "Select staff" at bounding box center [591, 269] width 337 height 25
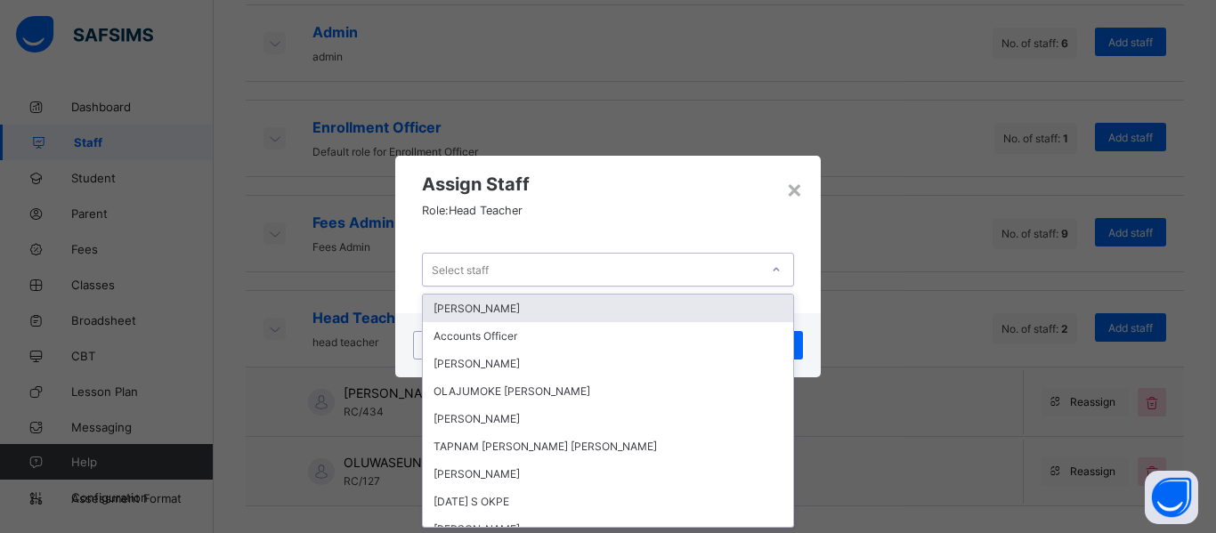
scroll to position [0, 0]
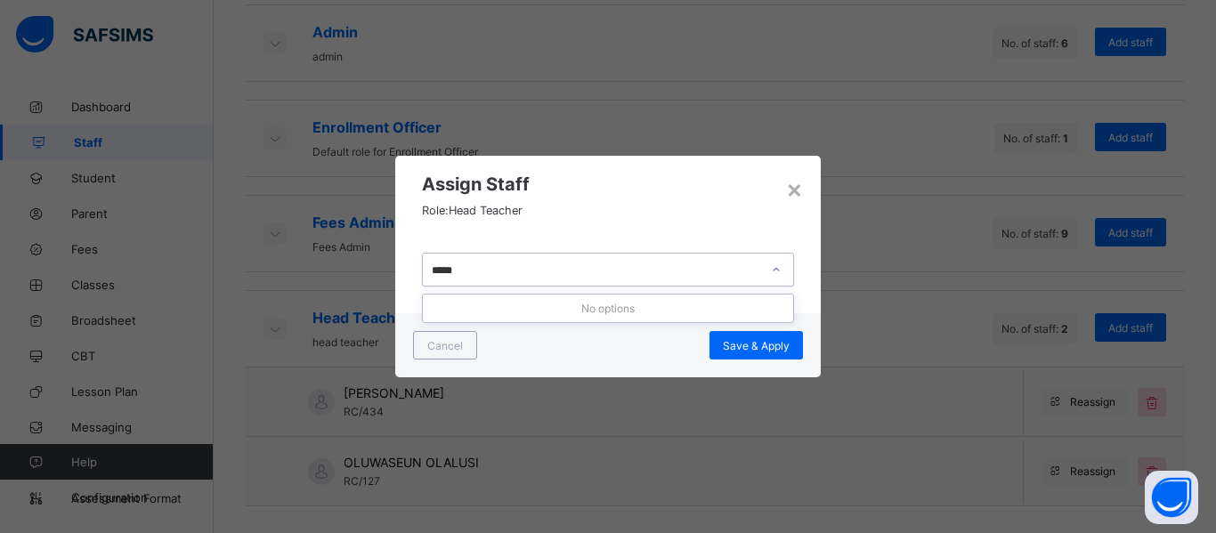
type input "****"
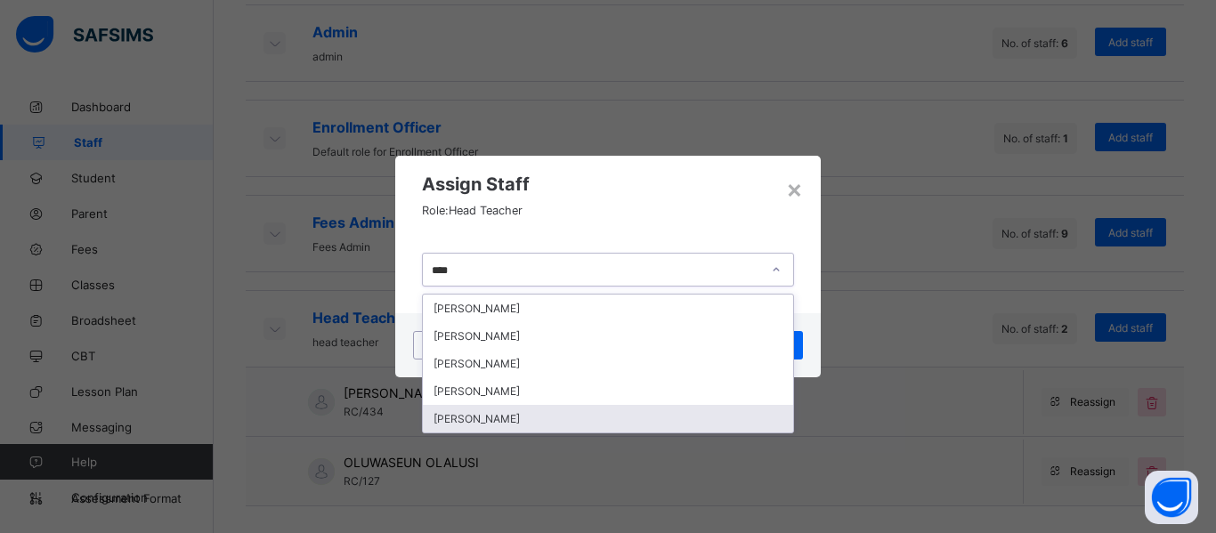
click at [485, 414] on div "[PERSON_NAME]" at bounding box center [608, 419] width 370 height 28
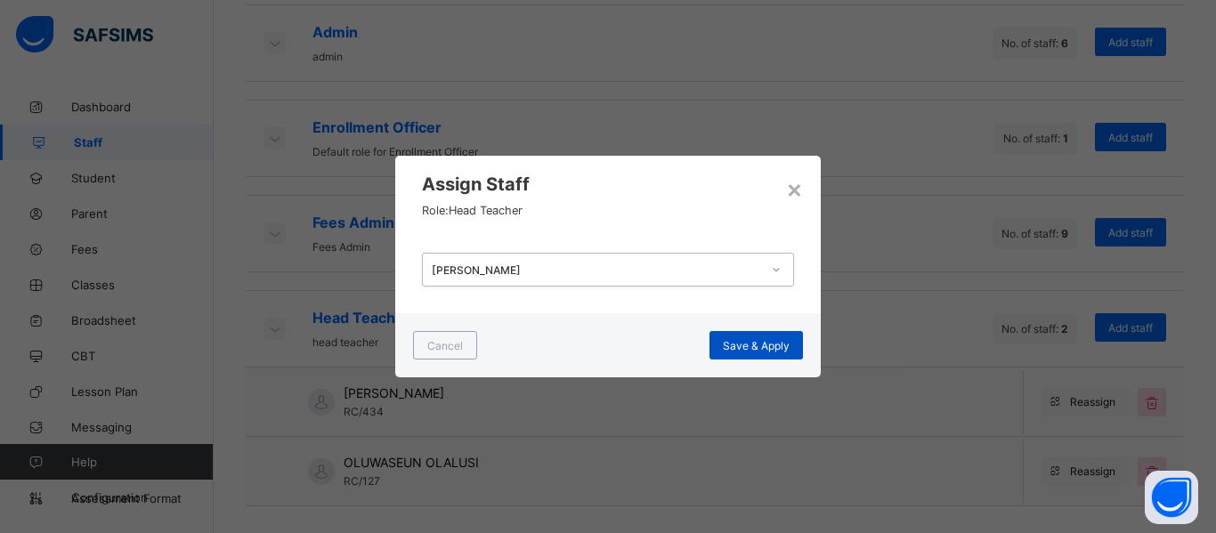
click at [761, 353] on div "Save & Apply" at bounding box center [756, 345] width 93 height 28
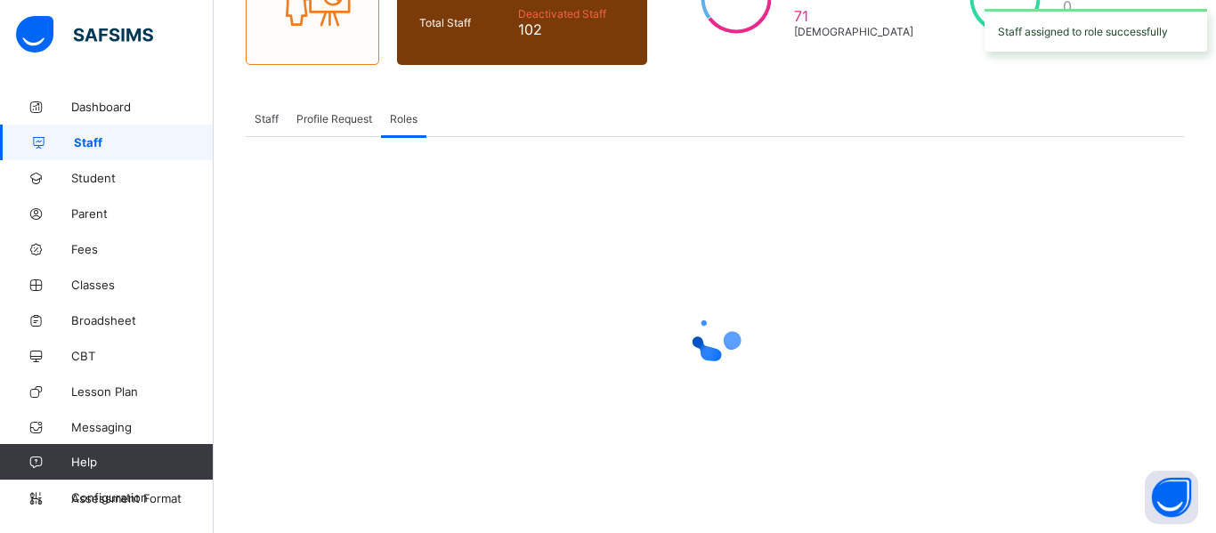
scroll to position [297, 0]
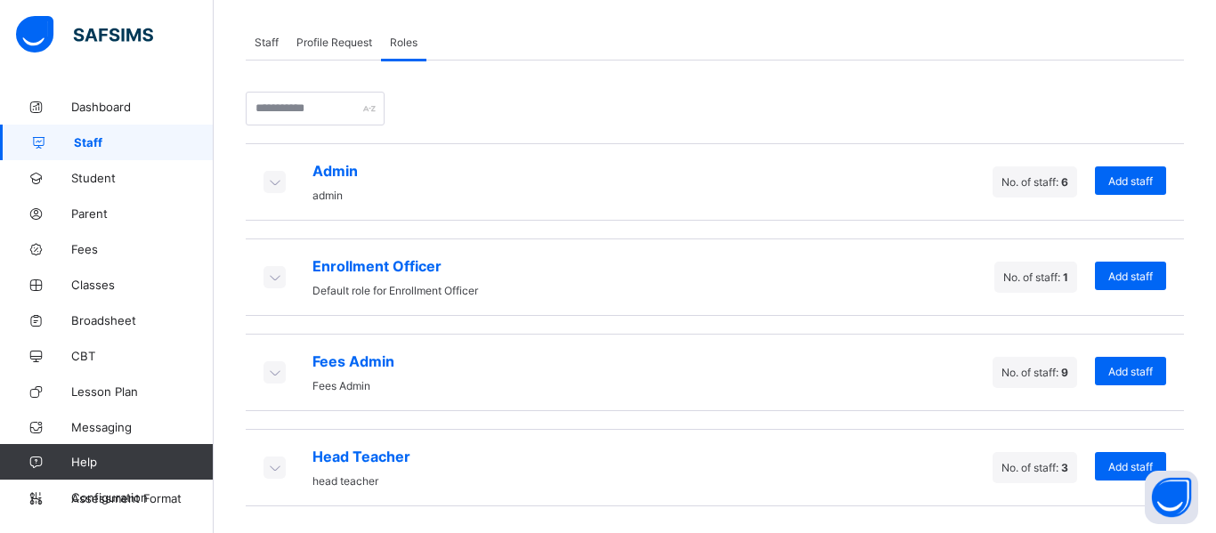
click at [275, 466] on icon at bounding box center [274, 468] width 20 height 18
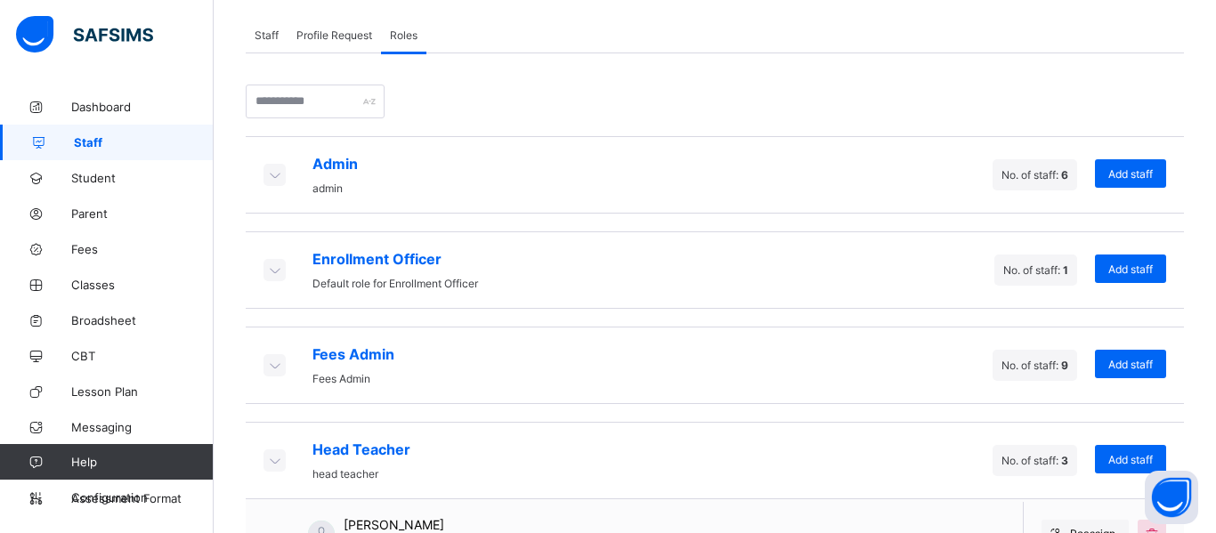
scroll to position [303, 0]
click at [277, 362] on icon at bounding box center [274, 366] width 20 height 18
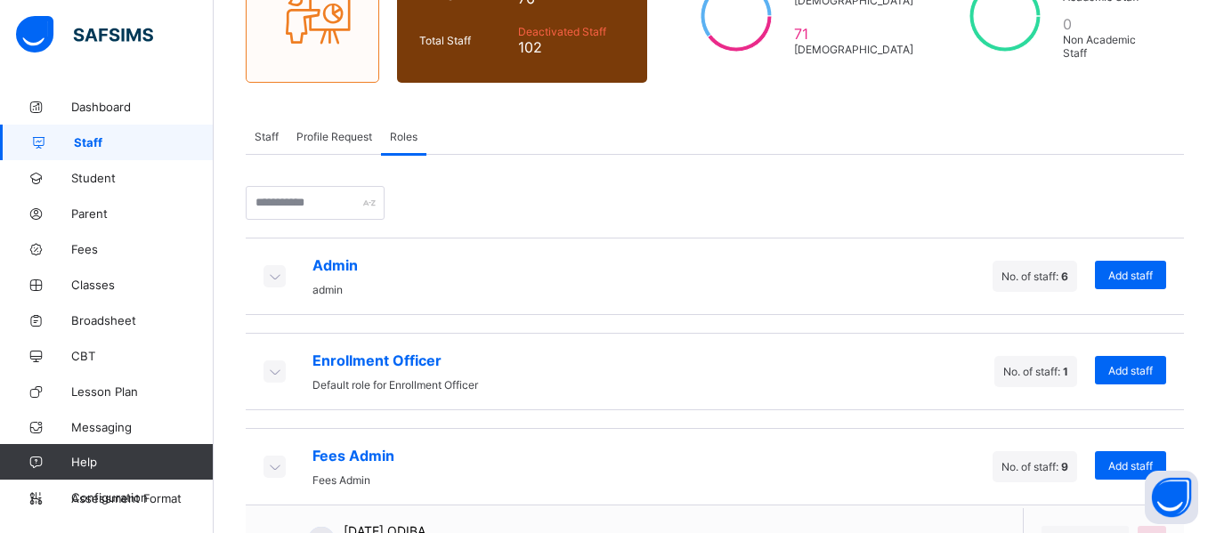
scroll to position [199, 0]
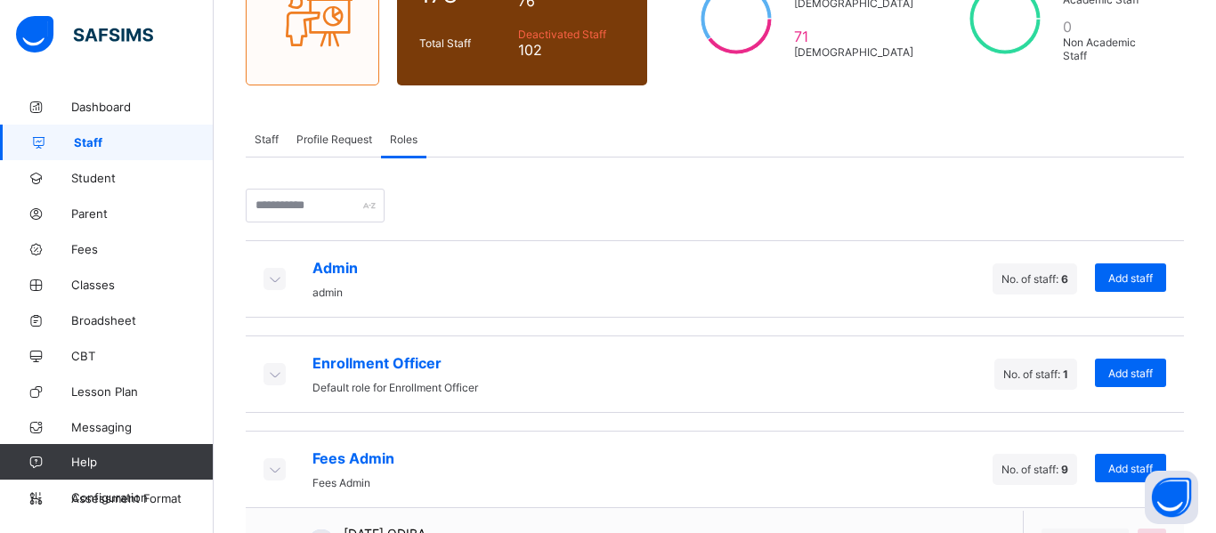
click at [272, 375] on icon at bounding box center [274, 374] width 20 height 18
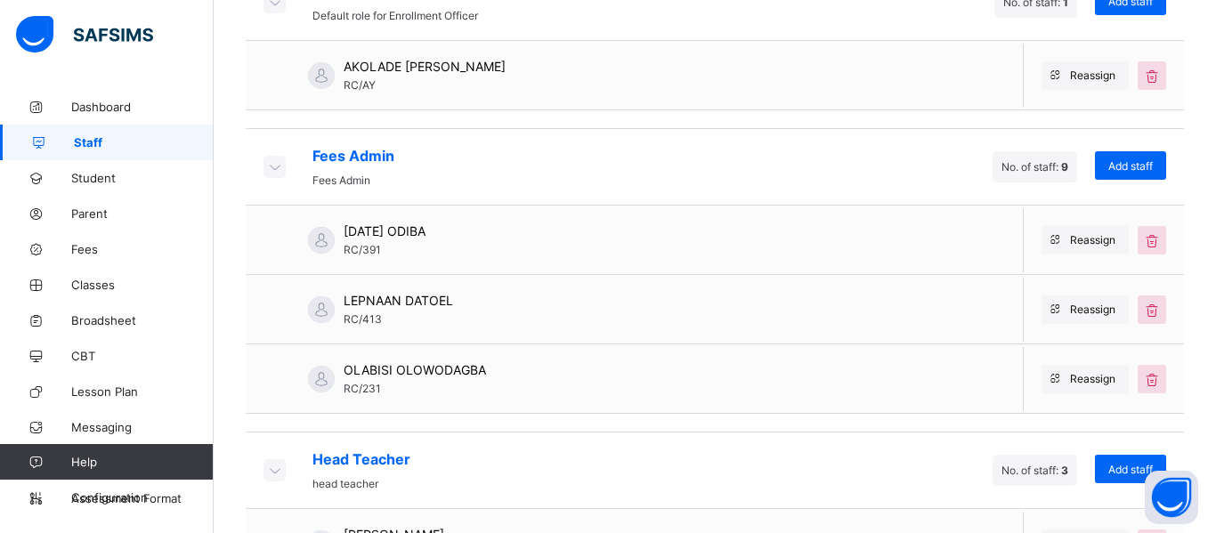
scroll to position [580, 0]
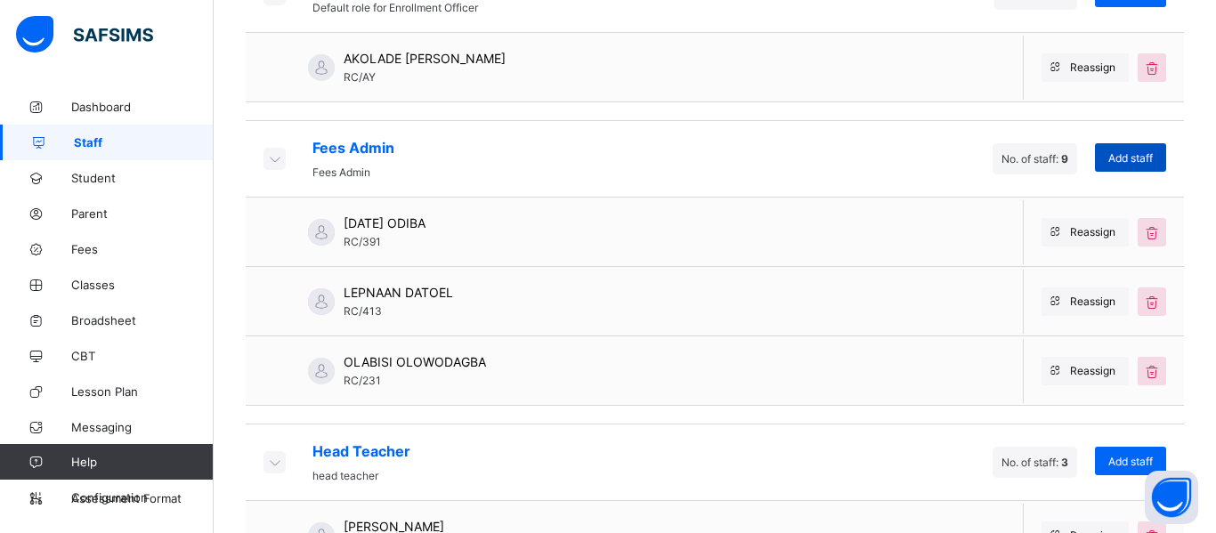
click at [1130, 157] on span "Add staff" at bounding box center [1131, 157] width 45 height 13
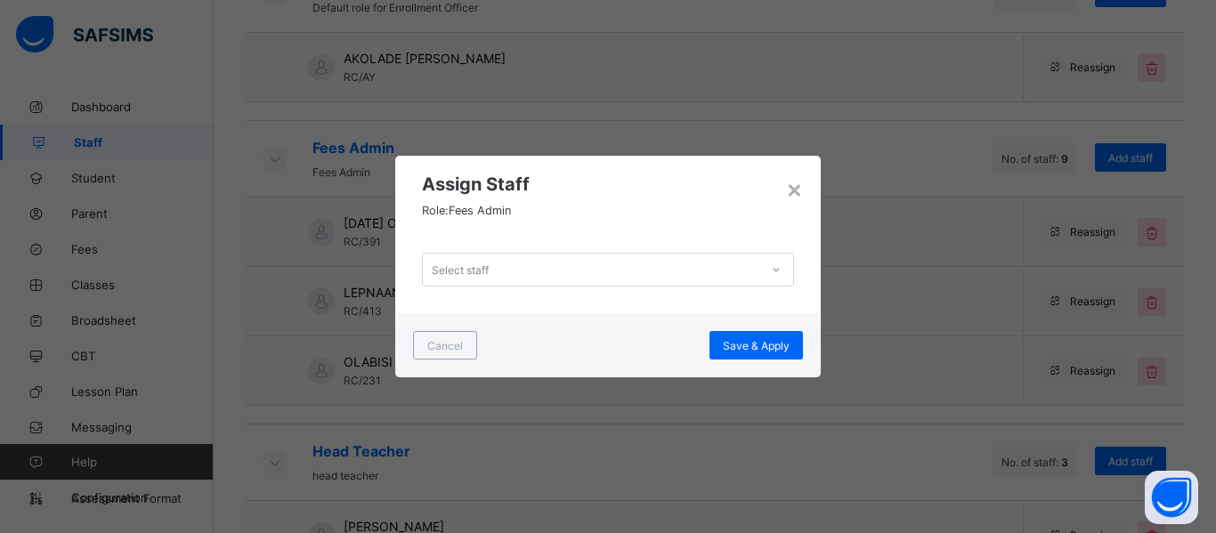
click at [487, 268] on div "Select staff" at bounding box center [460, 270] width 57 height 34
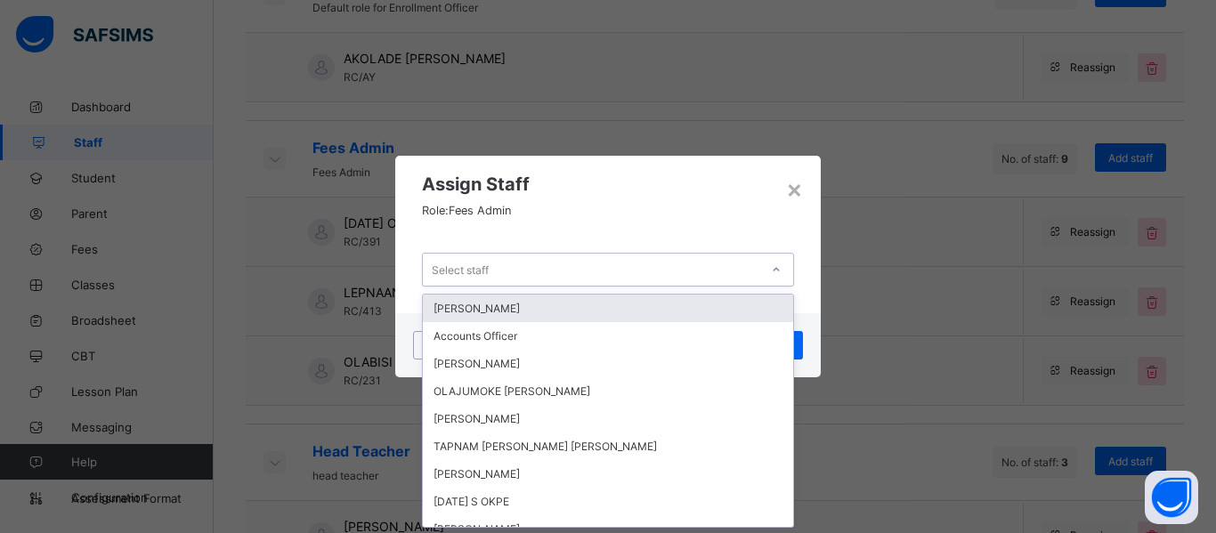
scroll to position [0, 0]
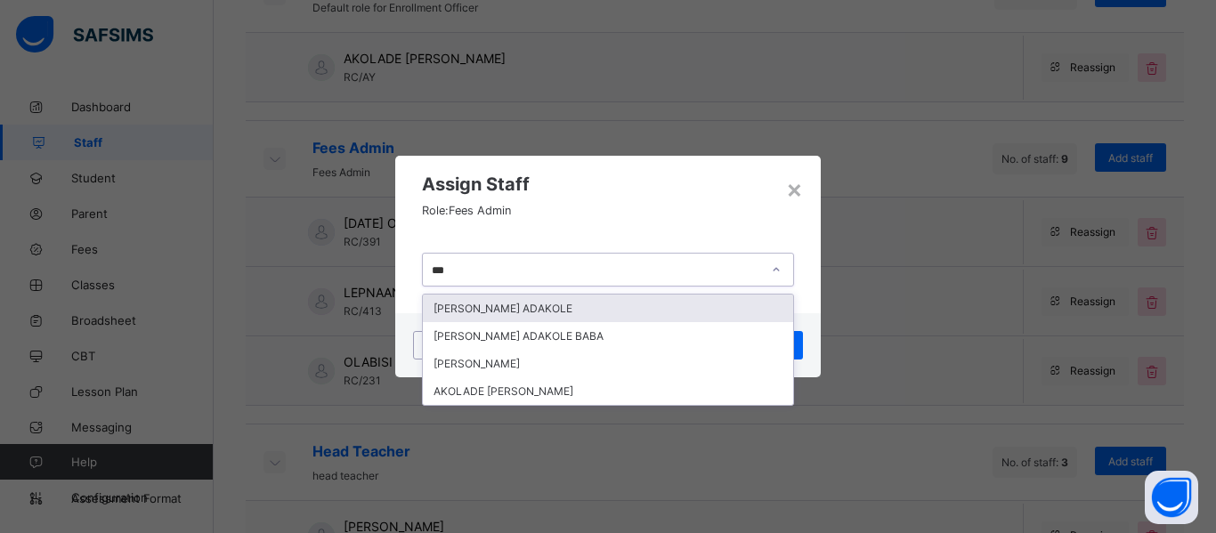
type input "****"
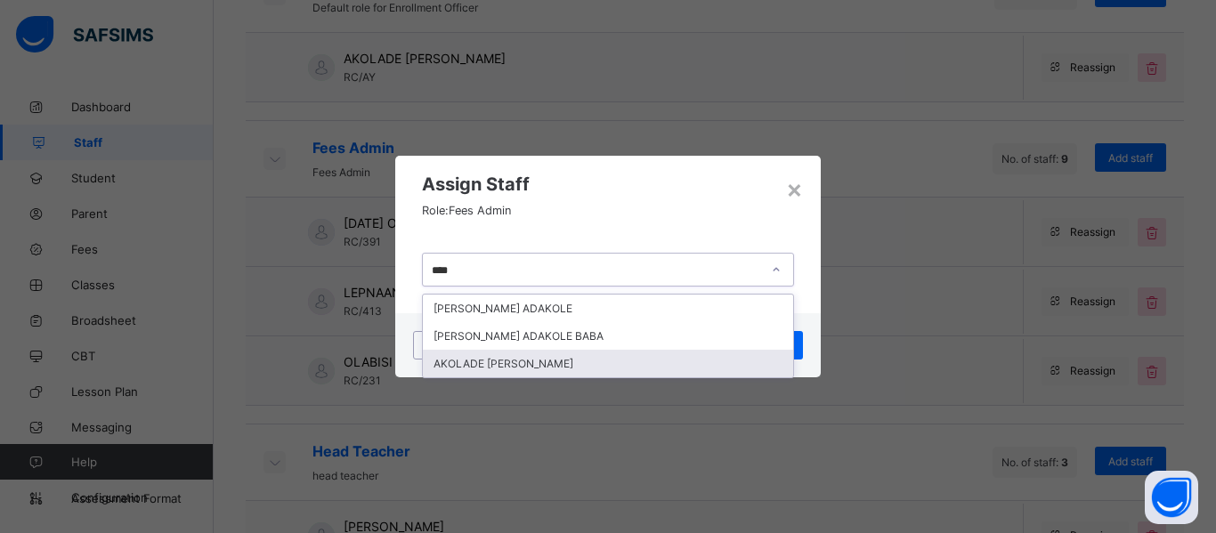
click at [527, 363] on div "AKOLADE [PERSON_NAME]" at bounding box center [608, 364] width 370 height 28
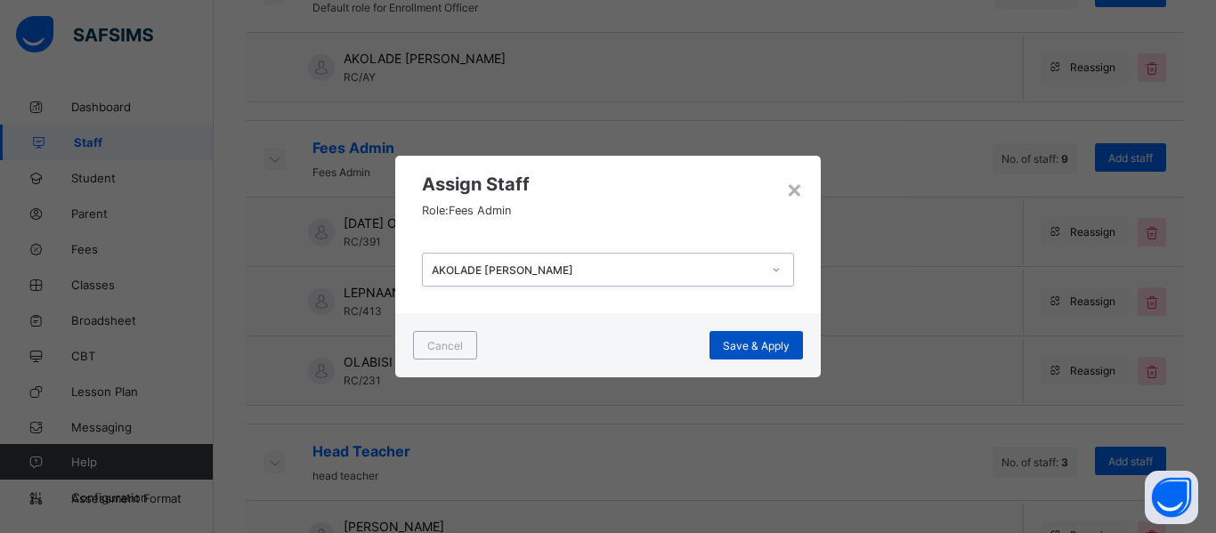
click at [767, 349] on span "Save & Apply" at bounding box center [756, 345] width 67 height 13
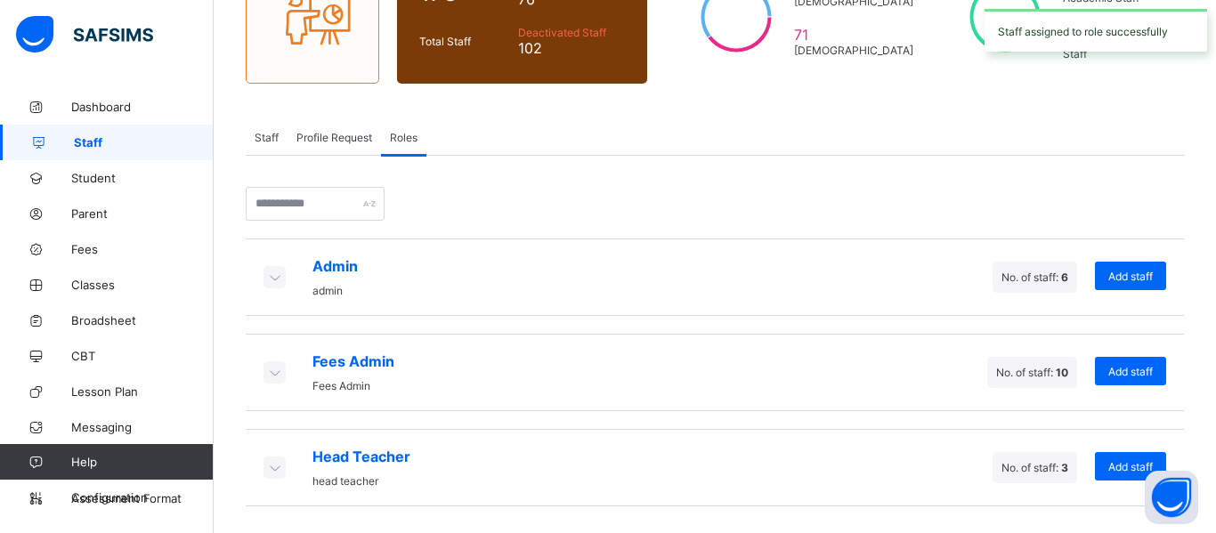
scroll to position [201, 0]
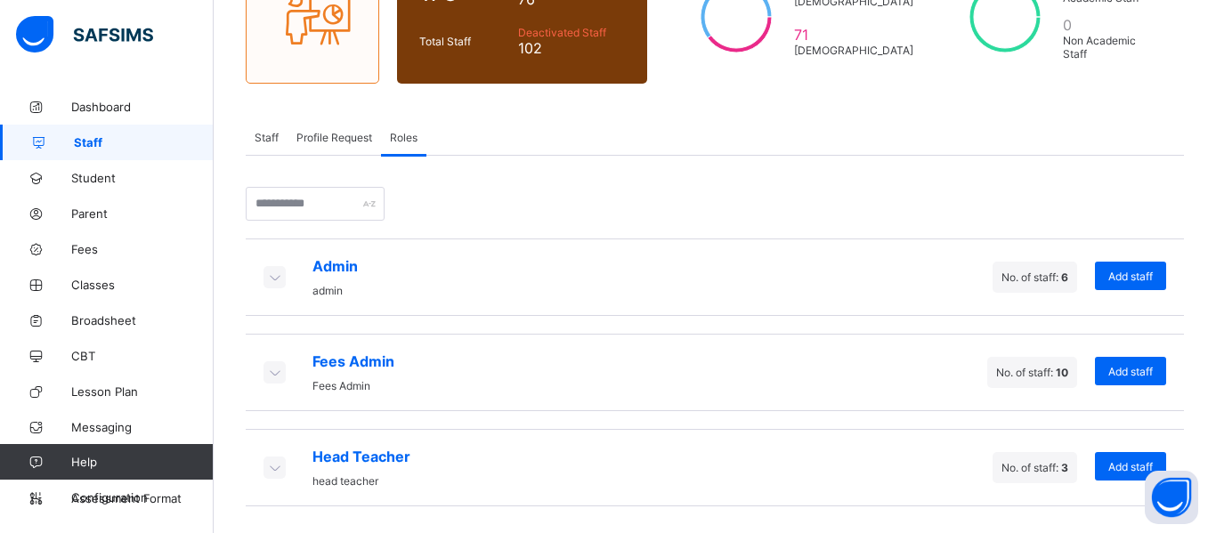
click at [272, 375] on icon at bounding box center [274, 372] width 20 height 18
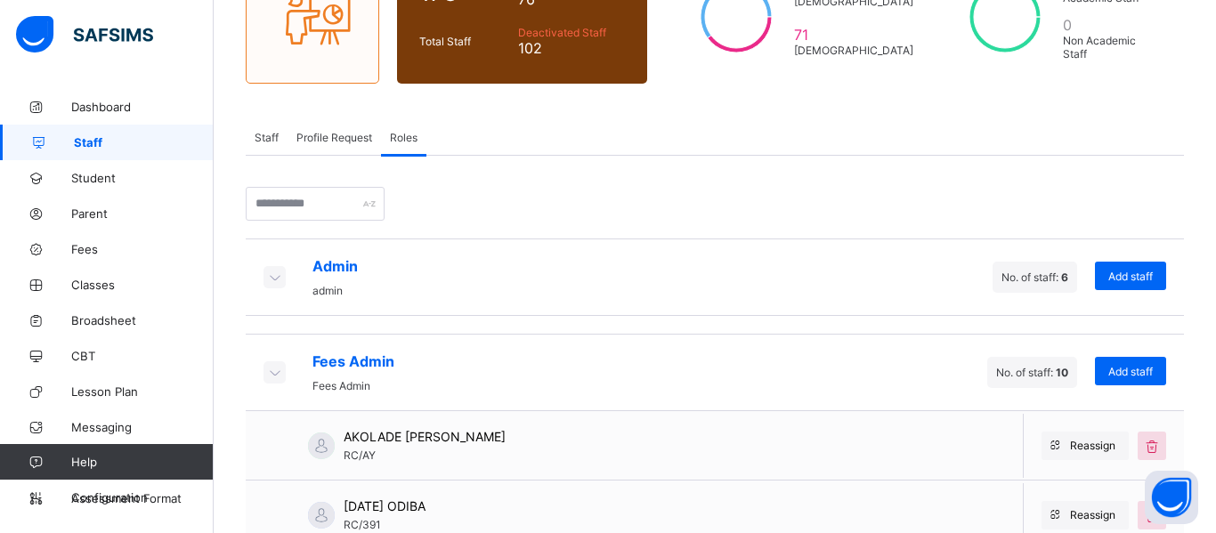
scroll to position [479, 0]
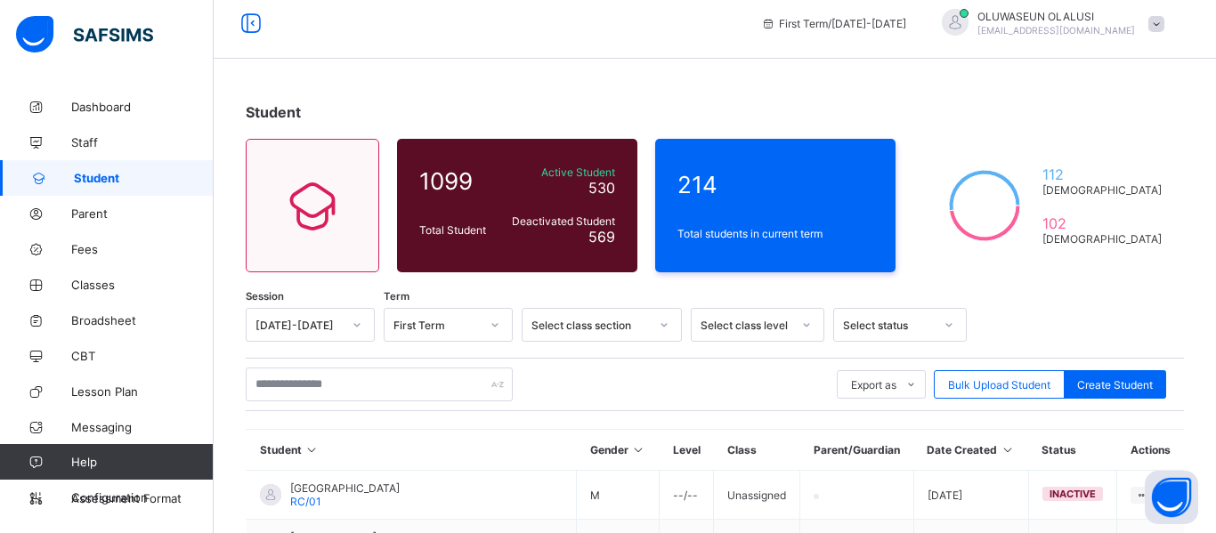
scroll to position [8, 0]
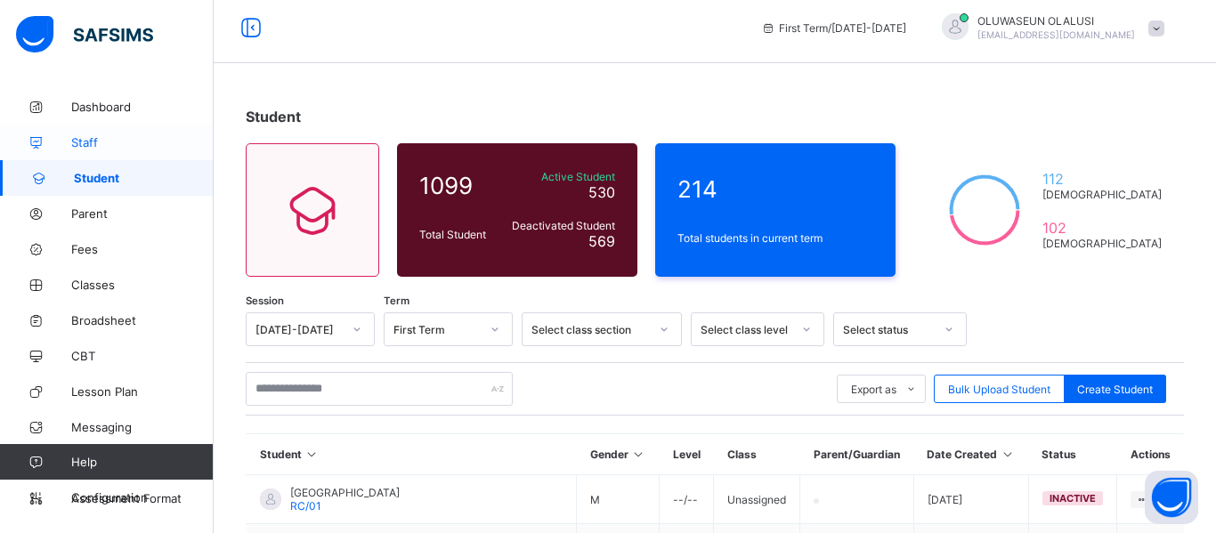
click at [106, 138] on span "Staff" at bounding box center [142, 142] width 142 height 14
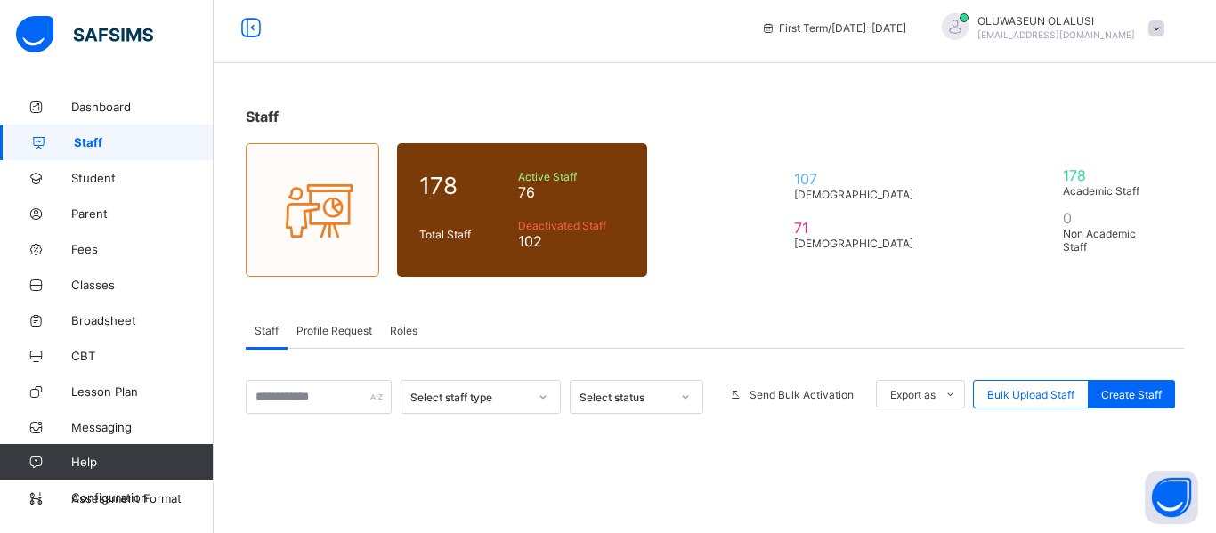
scroll to position [0, 0]
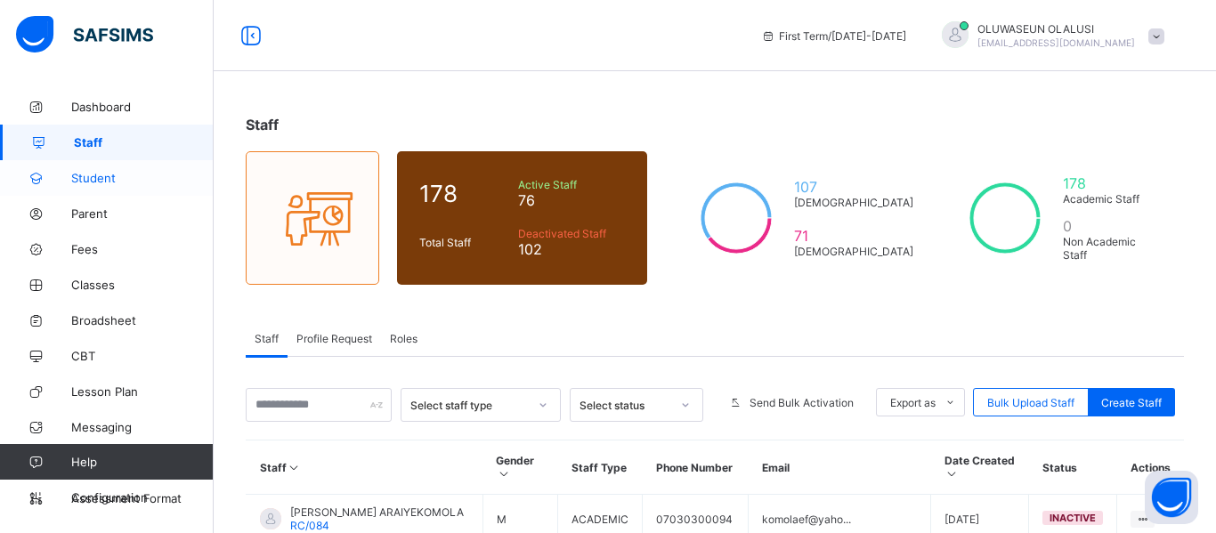
click at [96, 174] on span "Student" at bounding box center [142, 178] width 142 height 14
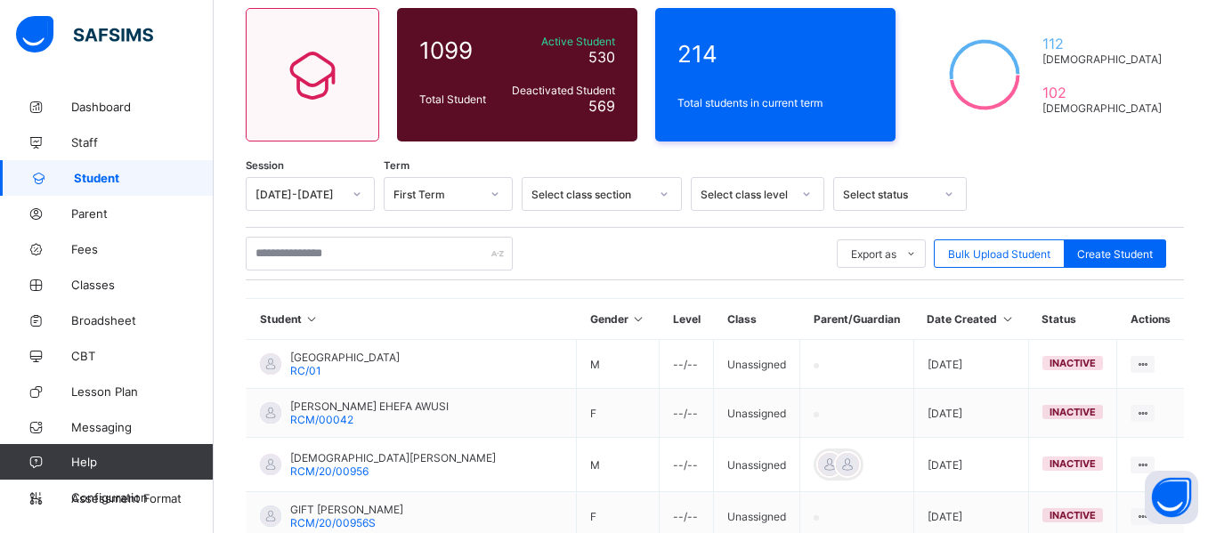
scroll to position [137, 0]
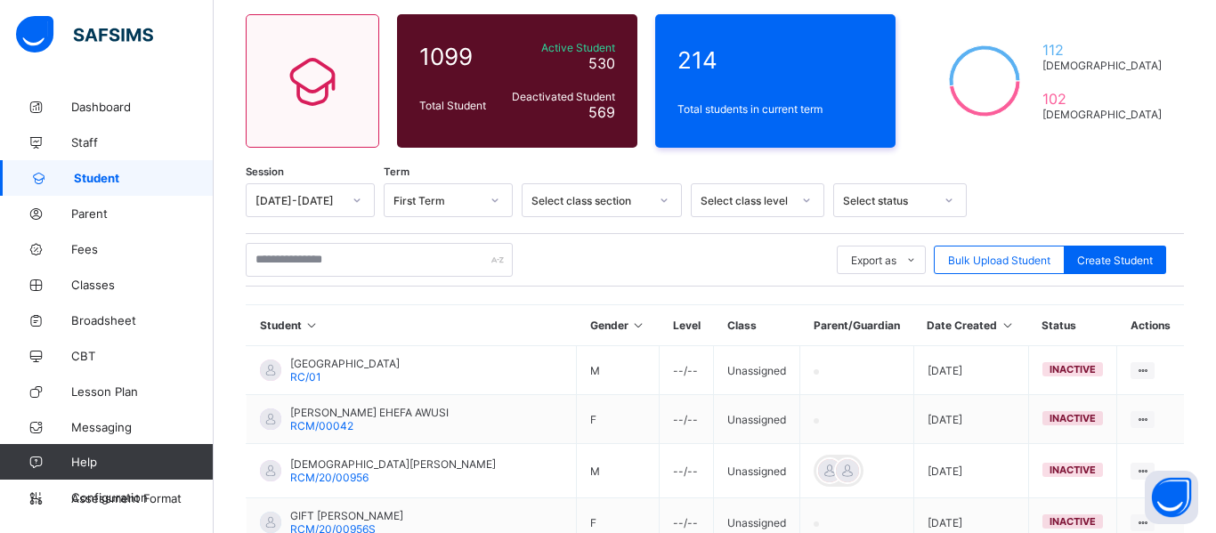
click at [646, 199] on div "Select class section" at bounding box center [591, 200] width 118 height 13
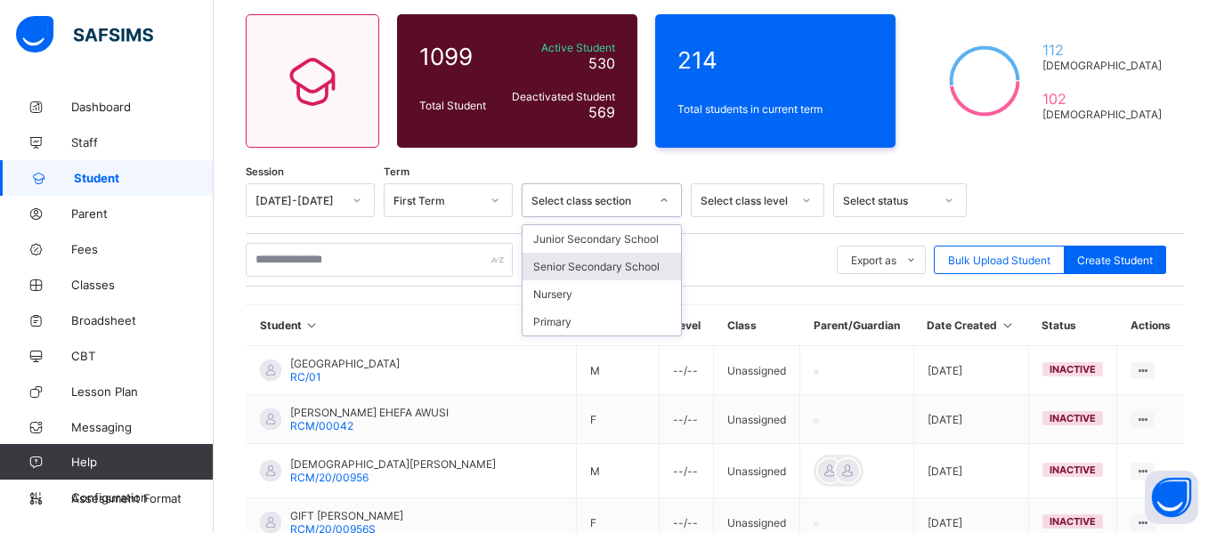
click at [628, 258] on div "Senior Secondary School" at bounding box center [602, 267] width 158 height 28
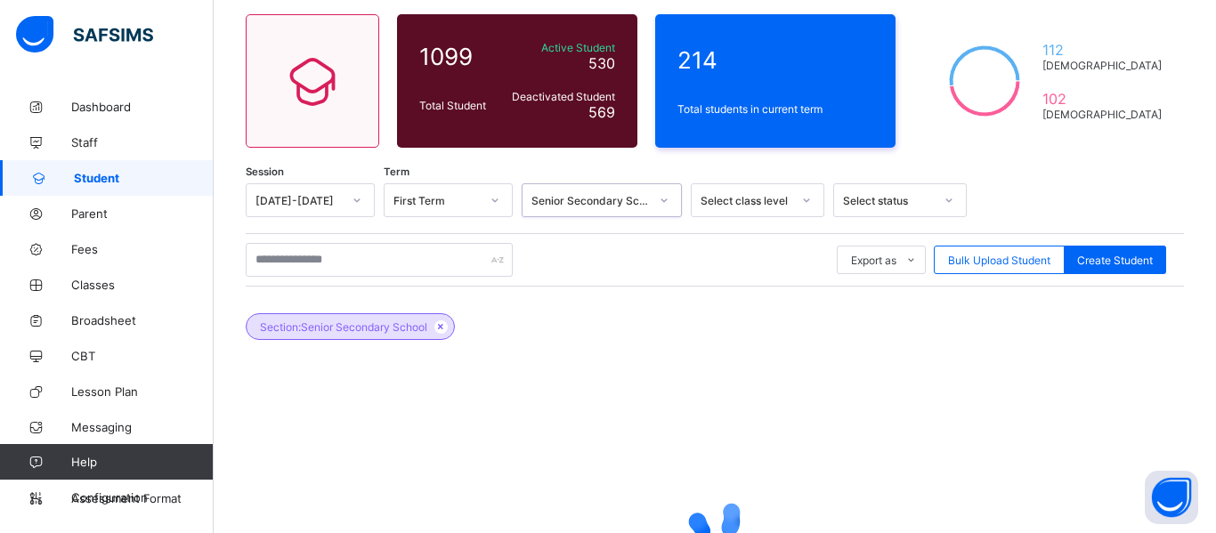
click at [650, 198] on div at bounding box center [664, 200] width 30 height 28
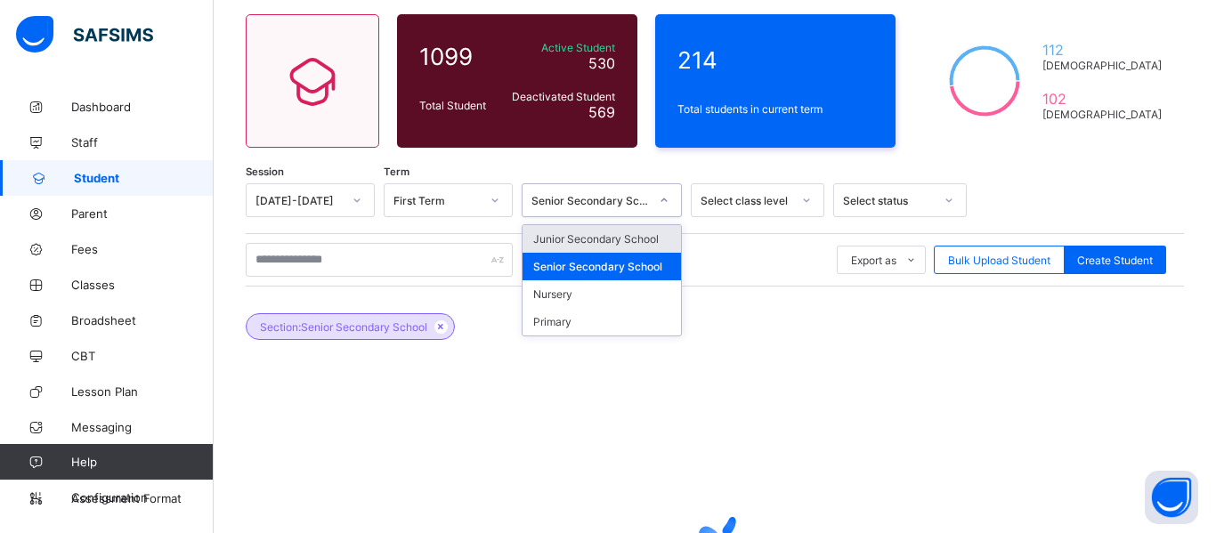
click at [761, 198] on div "Select class level" at bounding box center [746, 200] width 91 height 13
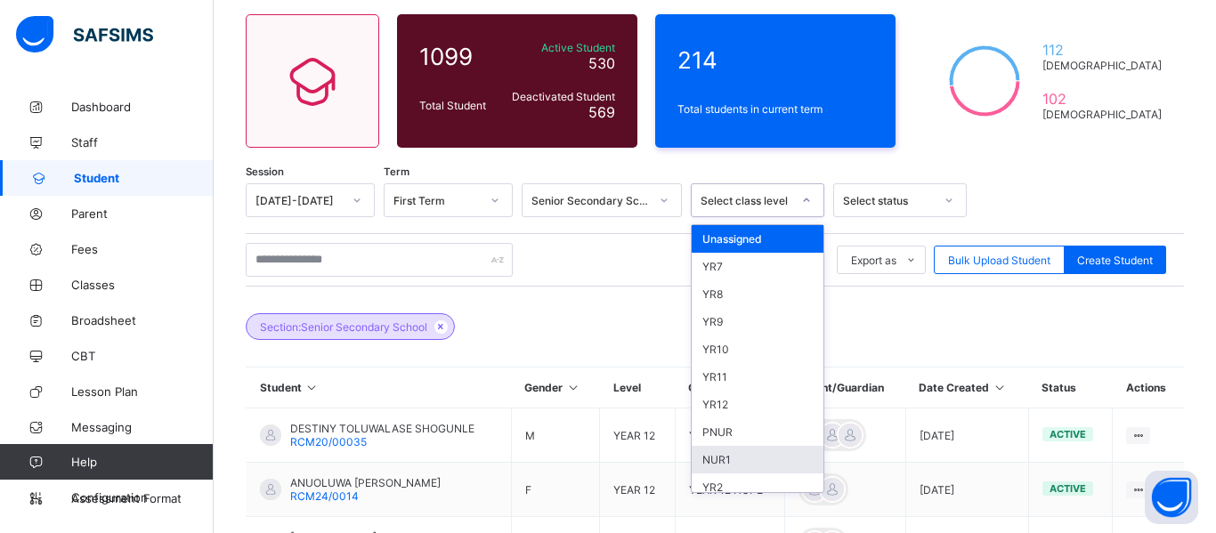
click at [735, 456] on div "NUR1" at bounding box center [758, 460] width 132 height 28
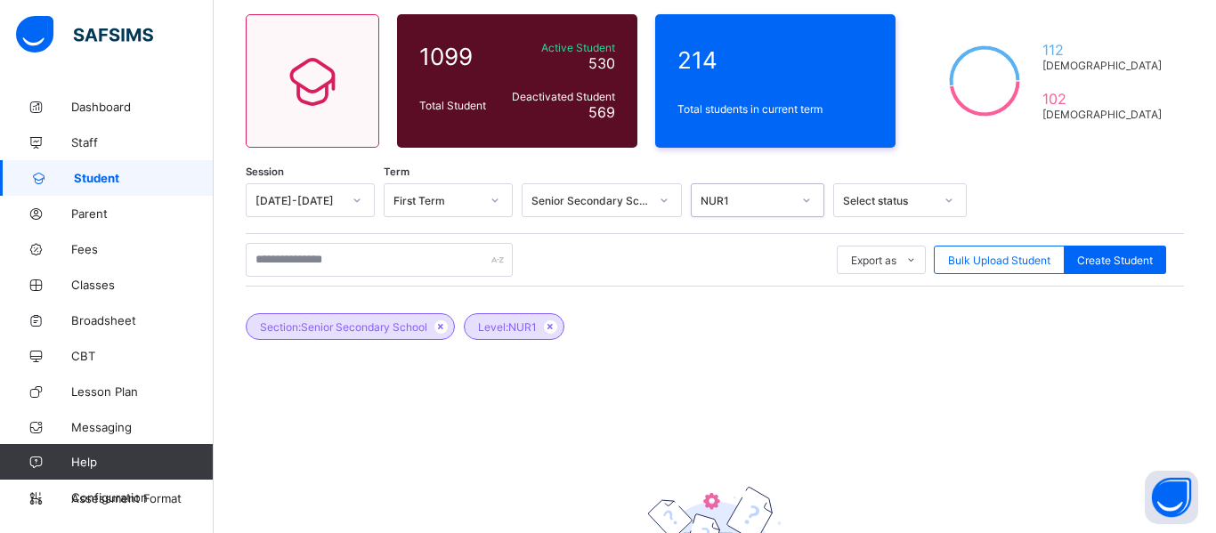
click at [938, 207] on div at bounding box center [949, 200] width 30 height 28
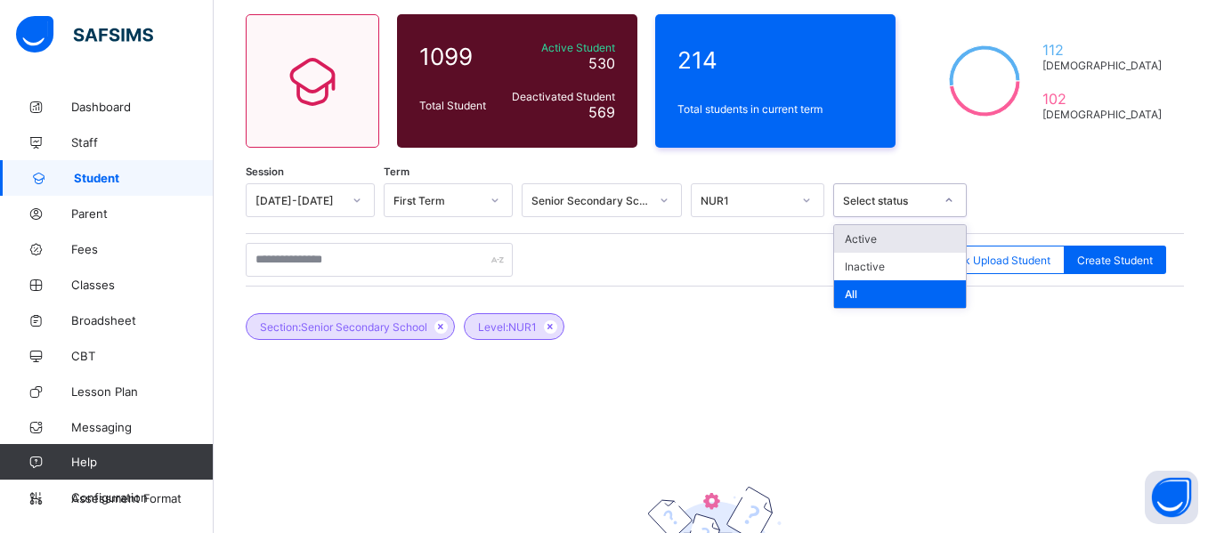
click at [866, 236] on div "Active" at bounding box center [900, 239] width 132 height 28
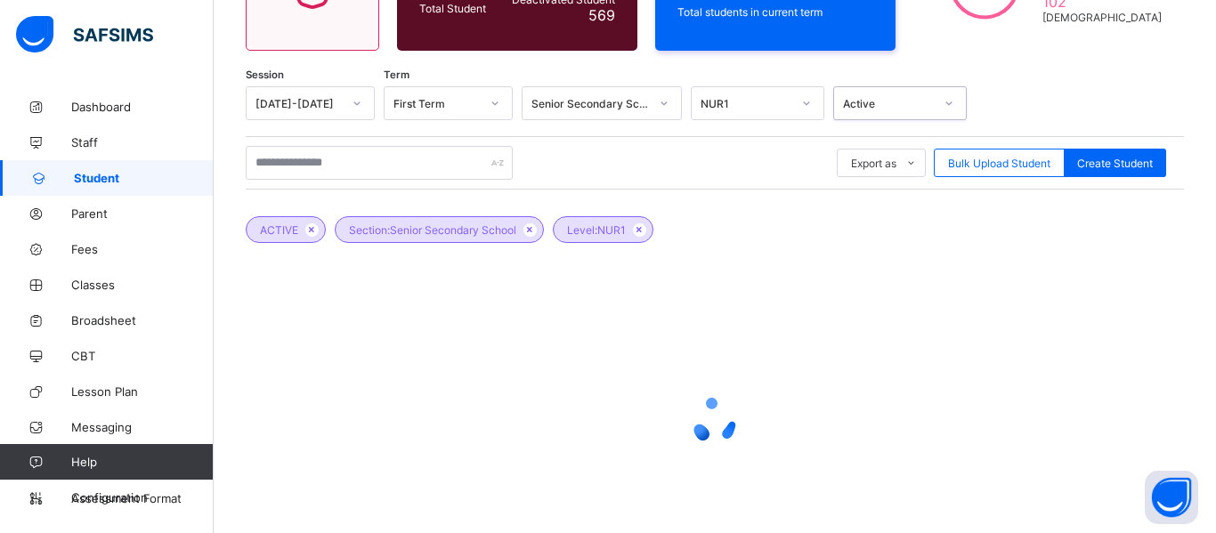
scroll to position [251, 0]
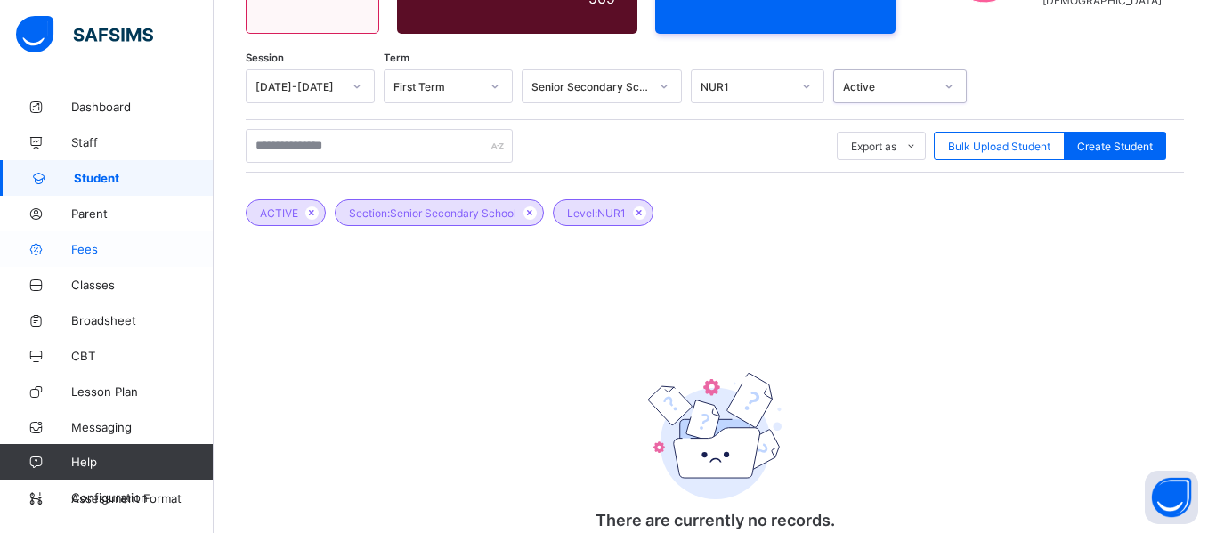
click at [85, 256] on link "Fees" at bounding box center [107, 250] width 214 height 36
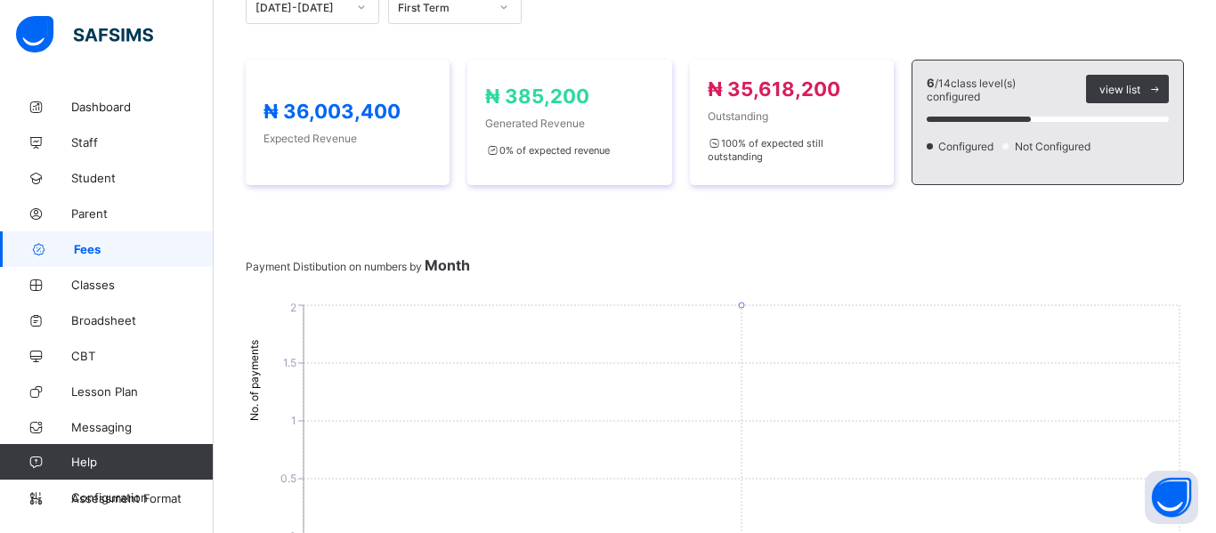
scroll to position [45, 0]
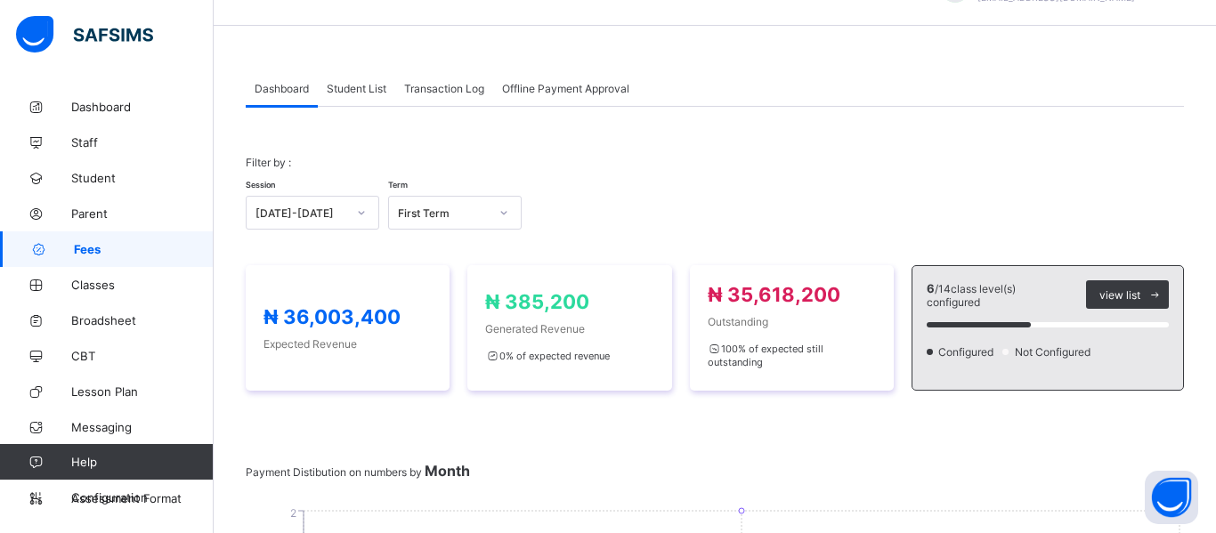
click at [530, 90] on span "Offline Payment Approval" at bounding box center [565, 88] width 127 height 13
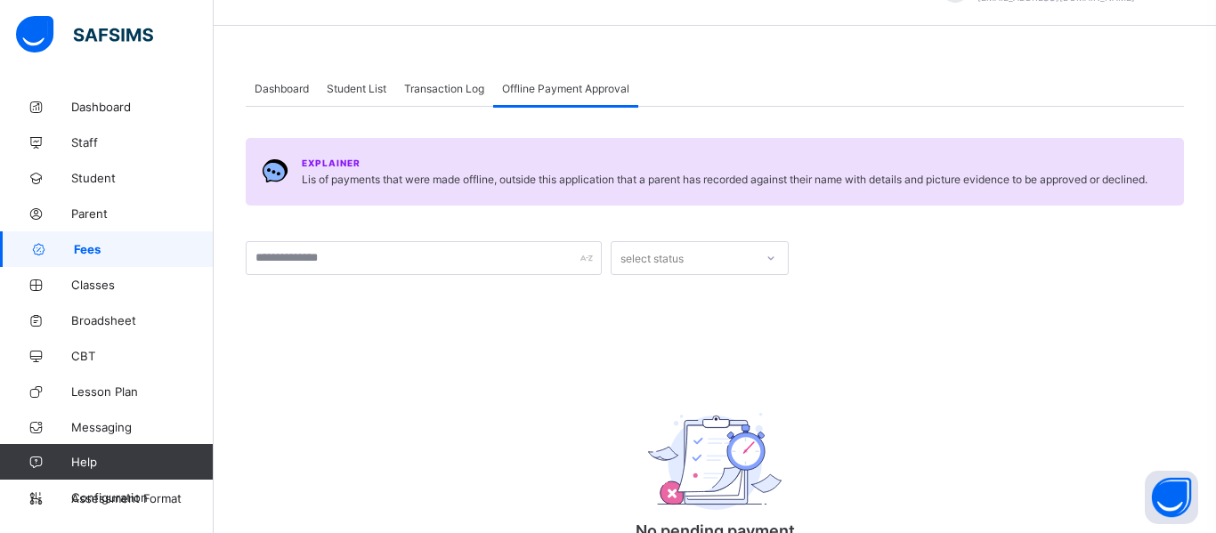
click at [287, 93] on span "Dashboard" at bounding box center [282, 88] width 54 height 13
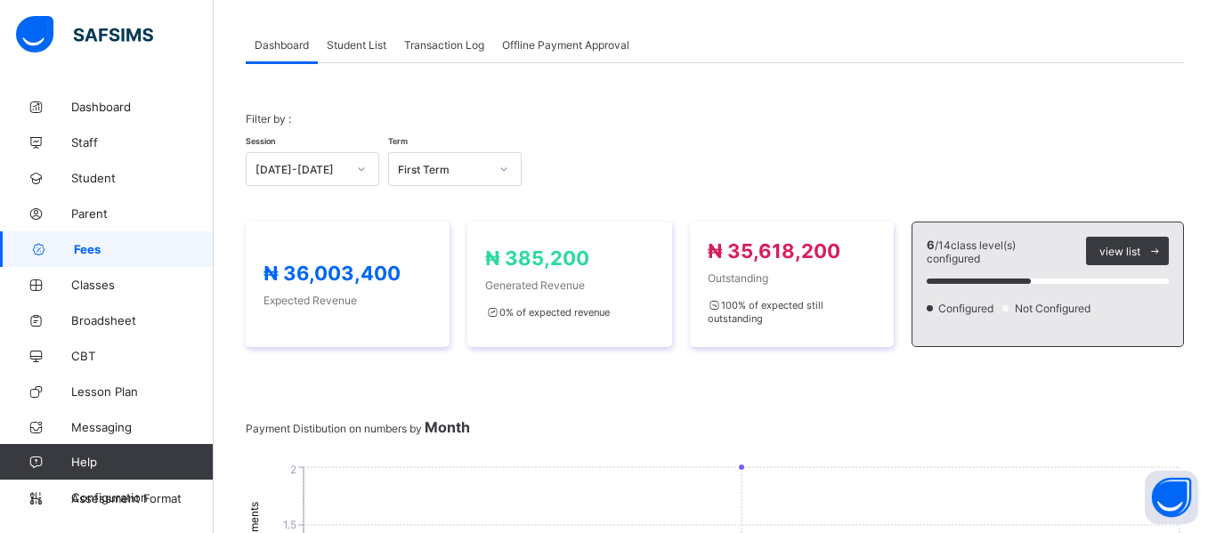
scroll to position [0, 0]
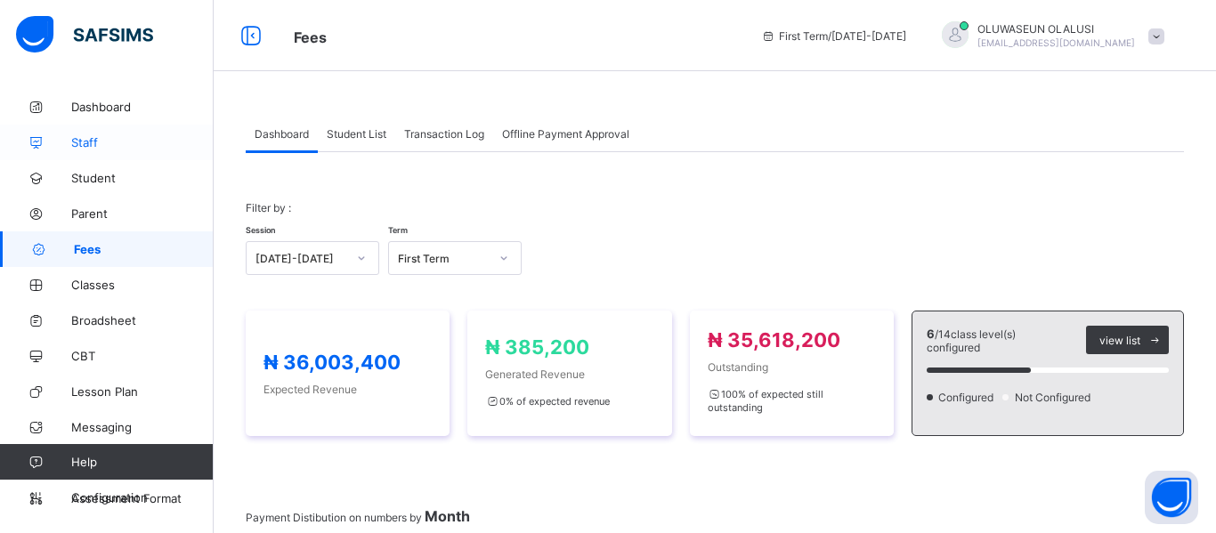
click at [86, 142] on span "Staff" at bounding box center [142, 142] width 142 height 14
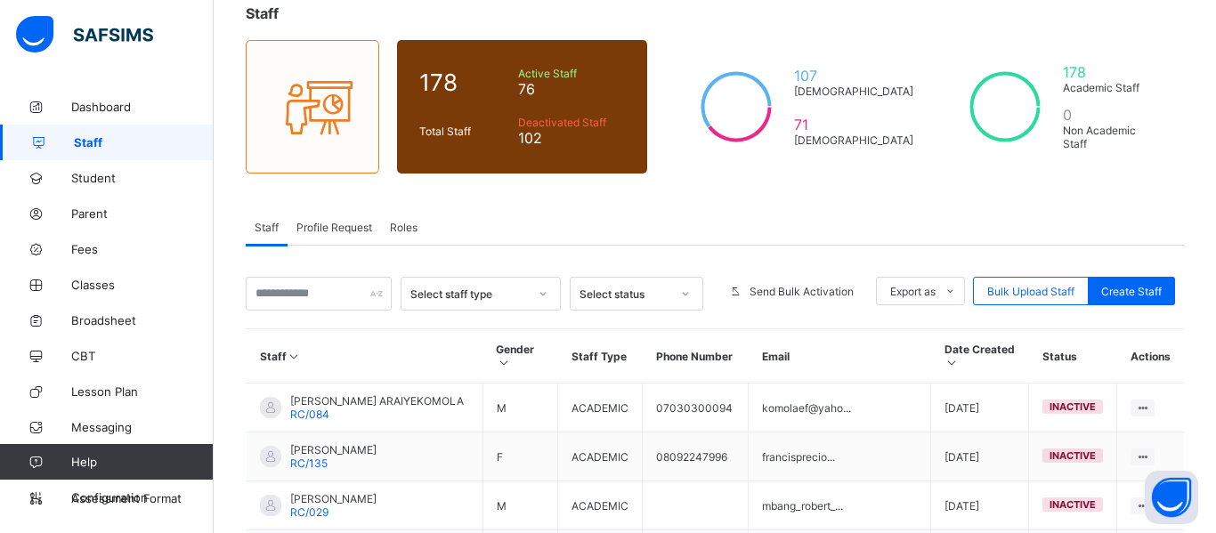
scroll to position [110, 0]
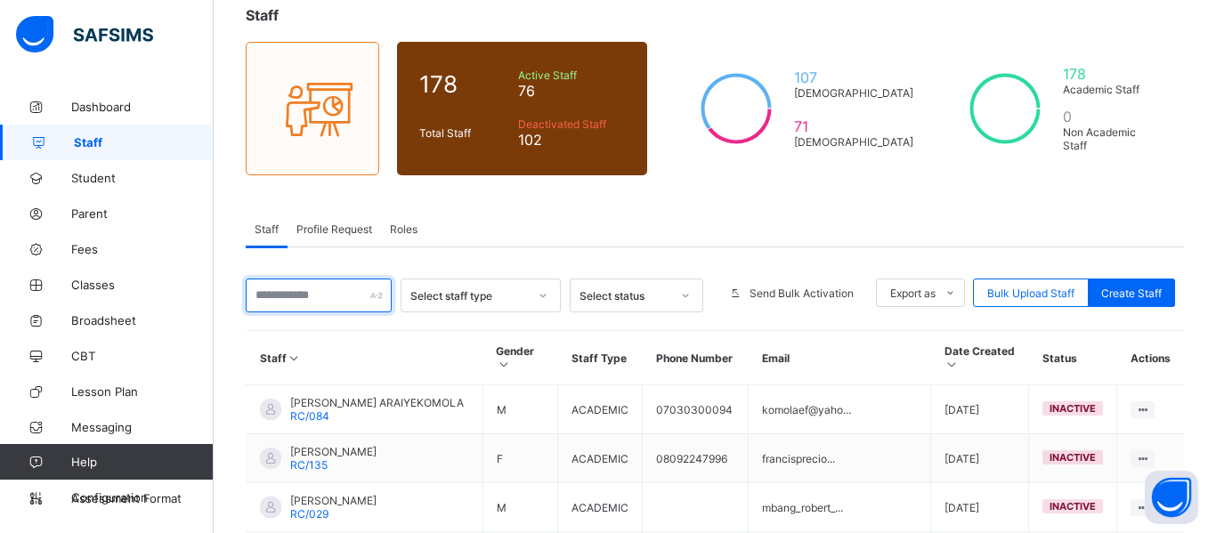
click at [272, 305] on input "text" at bounding box center [319, 296] width 146 height 34
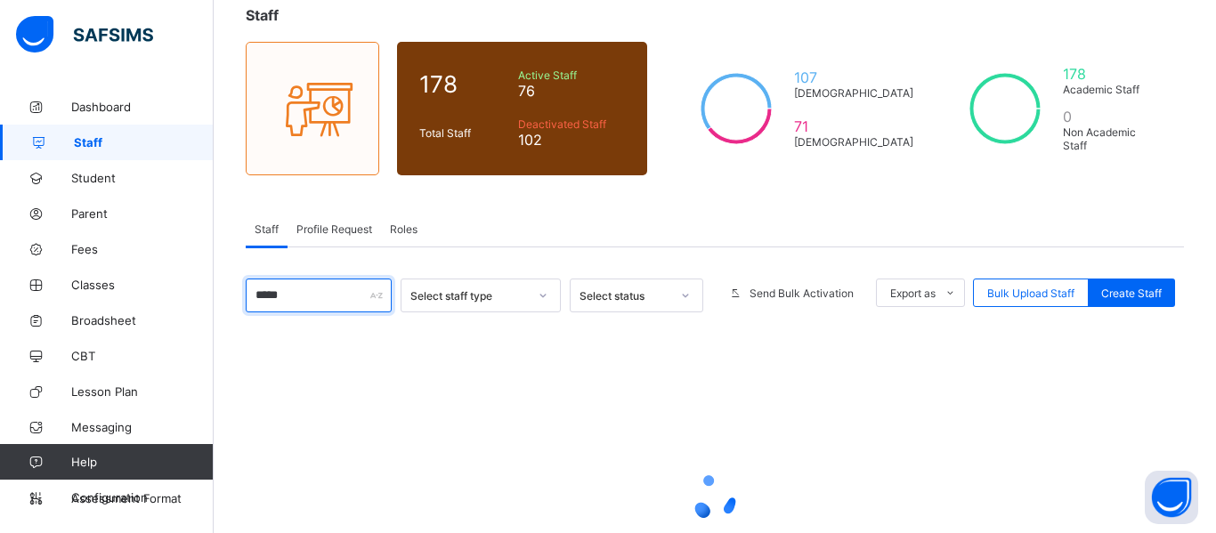
scroll to position [104, 0]
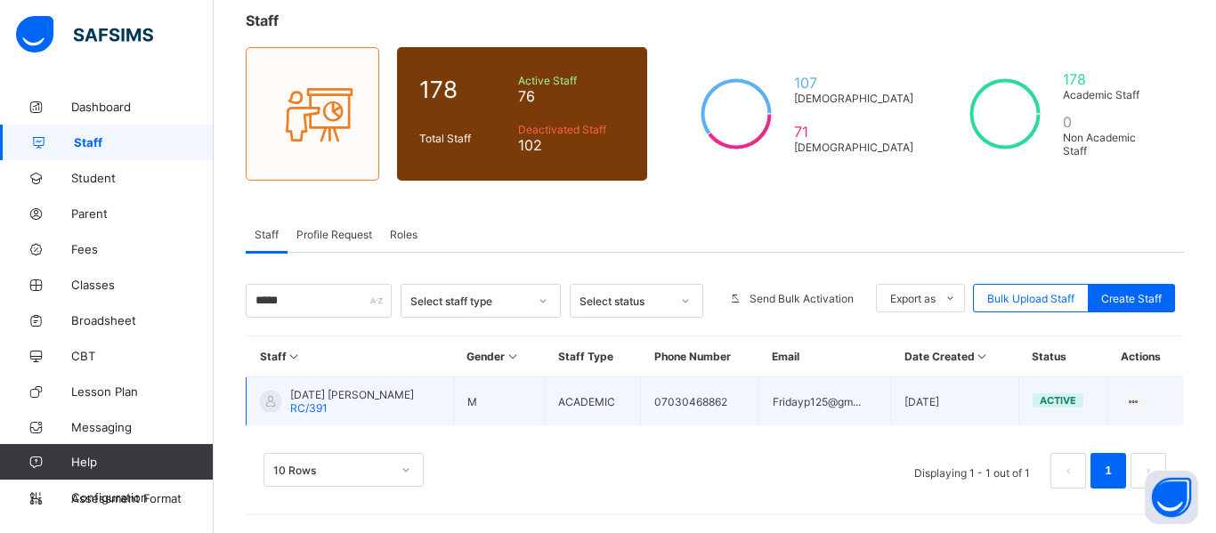
click at [593, 408] on td "ACADEMIC" at bounding box center [593, 402] width 96 height 49
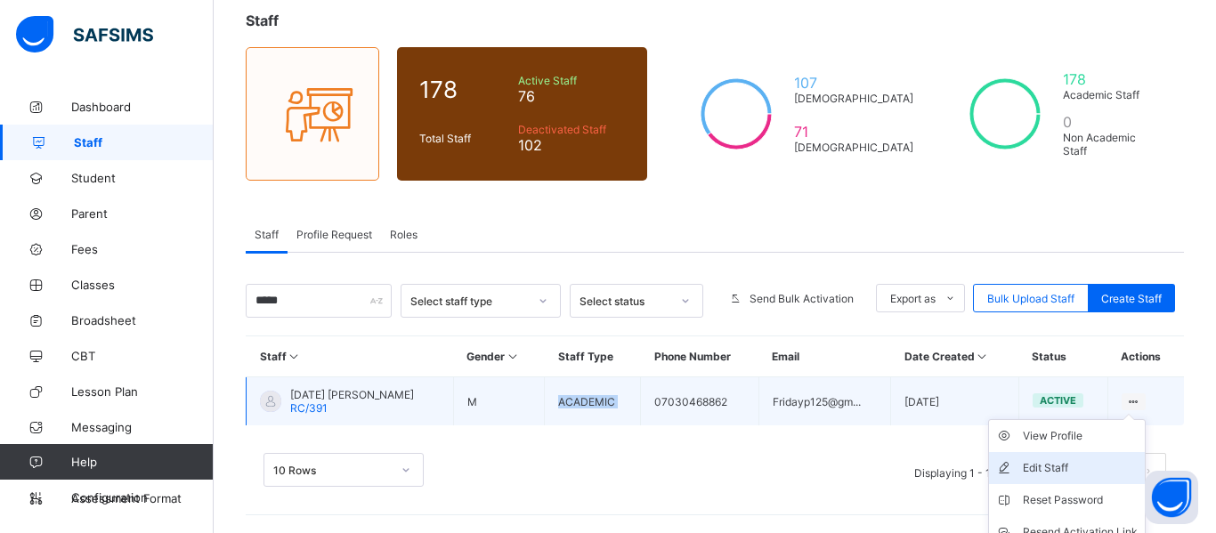
click at [1070, 467] on div "Edit Staff" at bounding box center [1080, 468] width 115 height 18
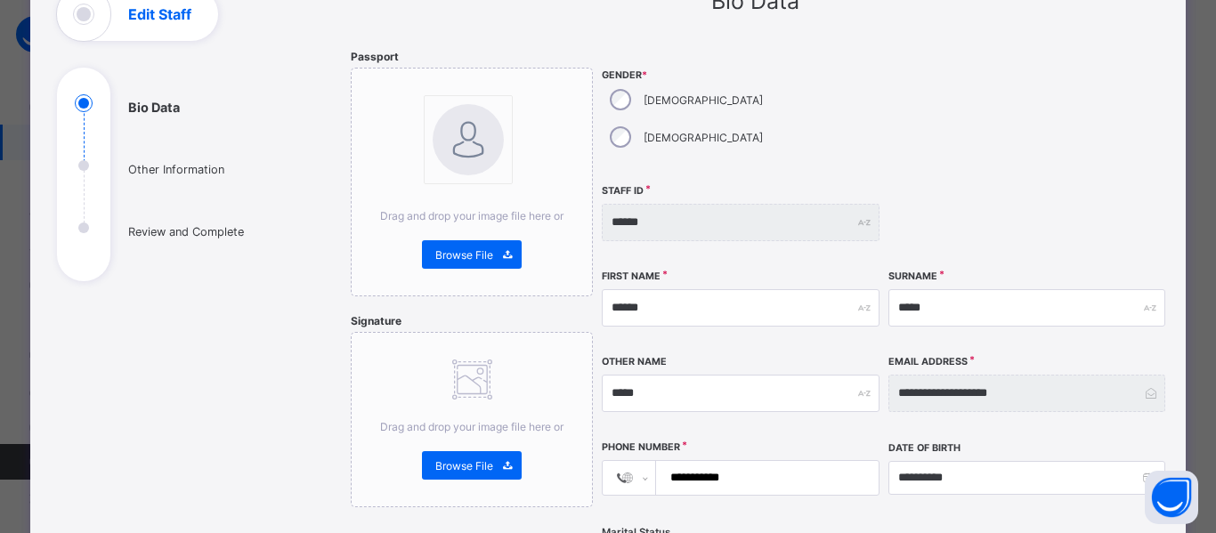
scroll to position [112, 0]
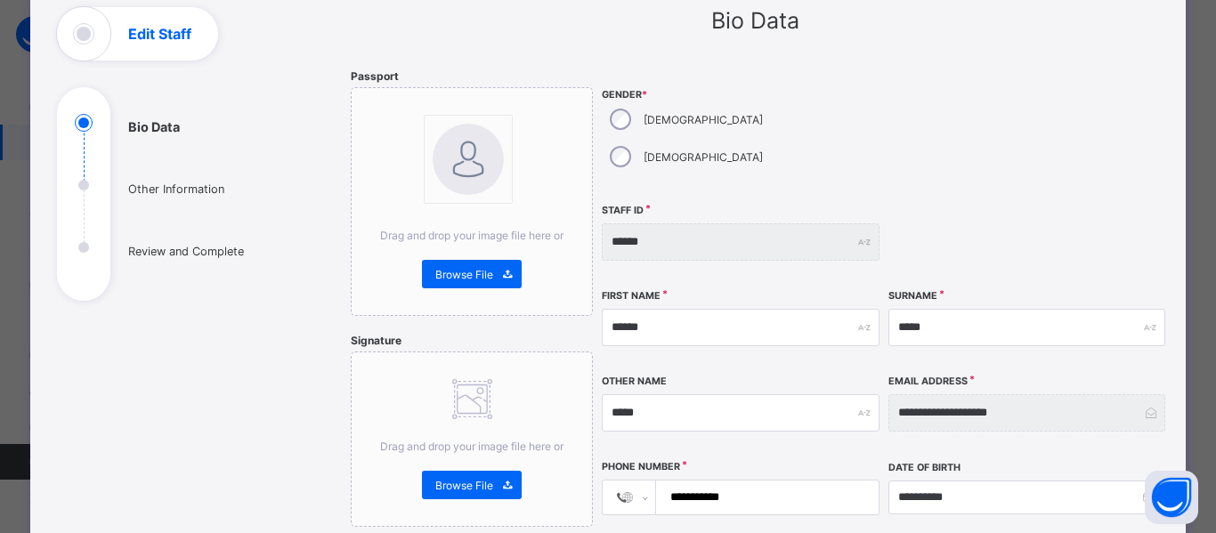
click at [142, 191] on ul "Bio Data Other Information Review and Complete" at bounding box center [190, 207] width 267 height 187
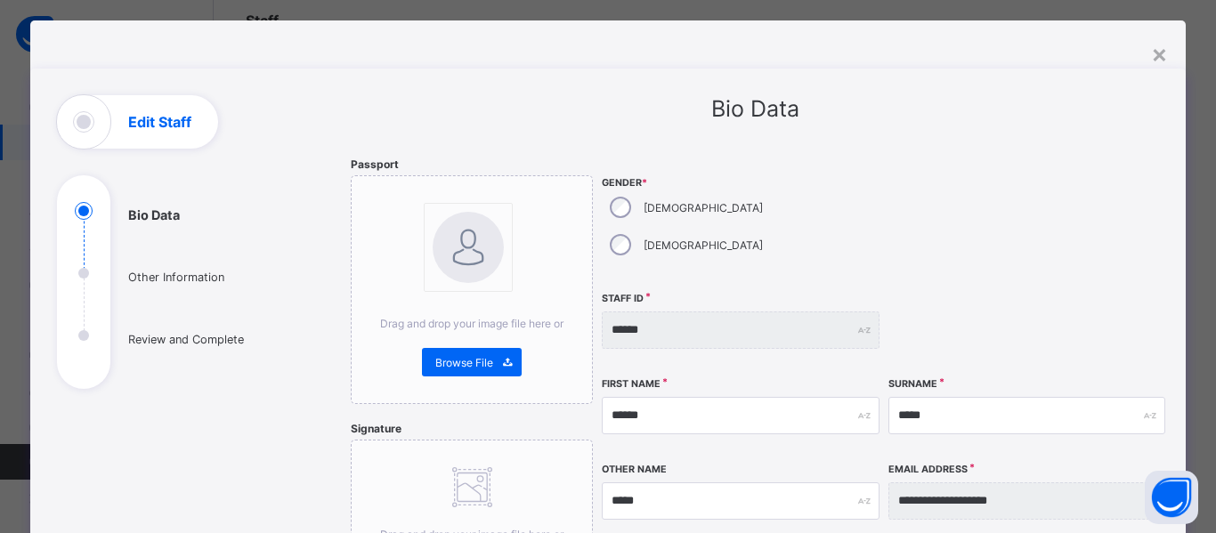
scroll to position [0, 0]
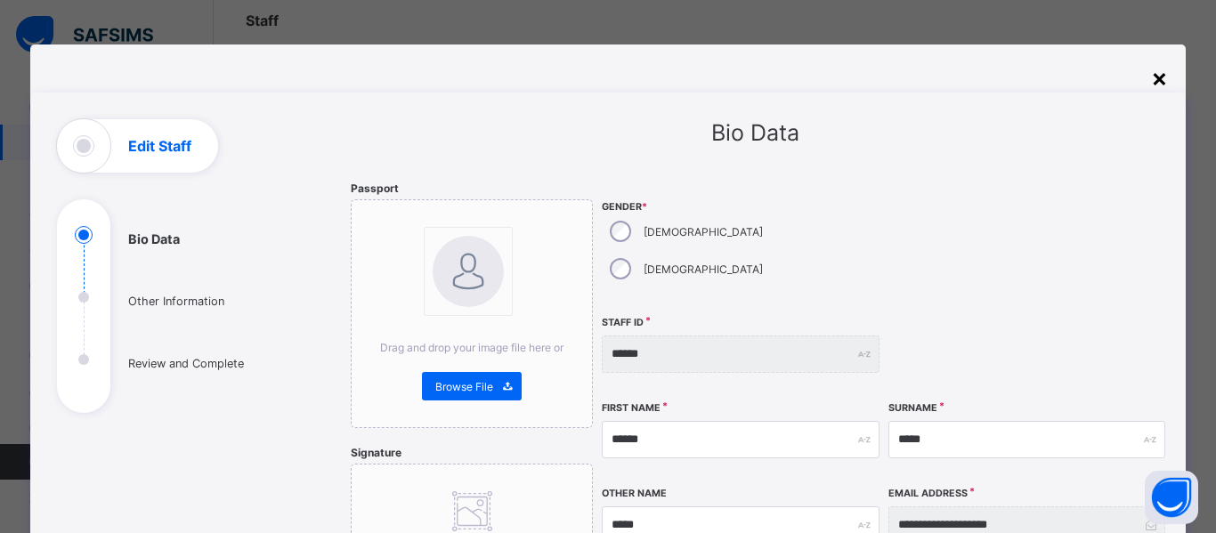
click at [1153, 80] on div "×" at bounding box center [1159, 77] width 17 height 30
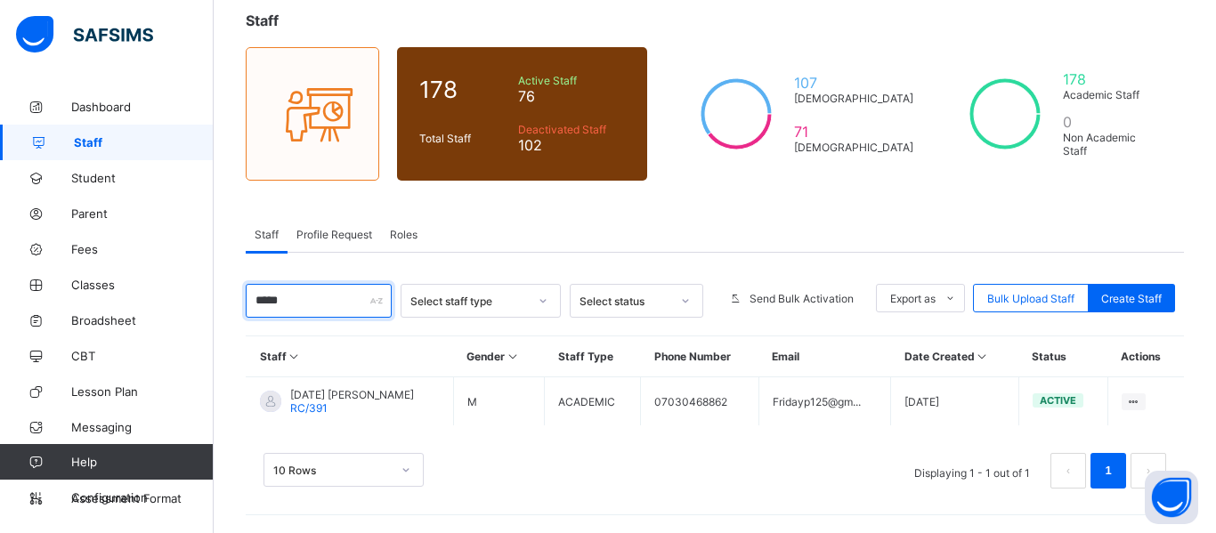
click at [321, 307] on input "*****" at bounding box center [319, 301] width 146 height 34
type input "*"
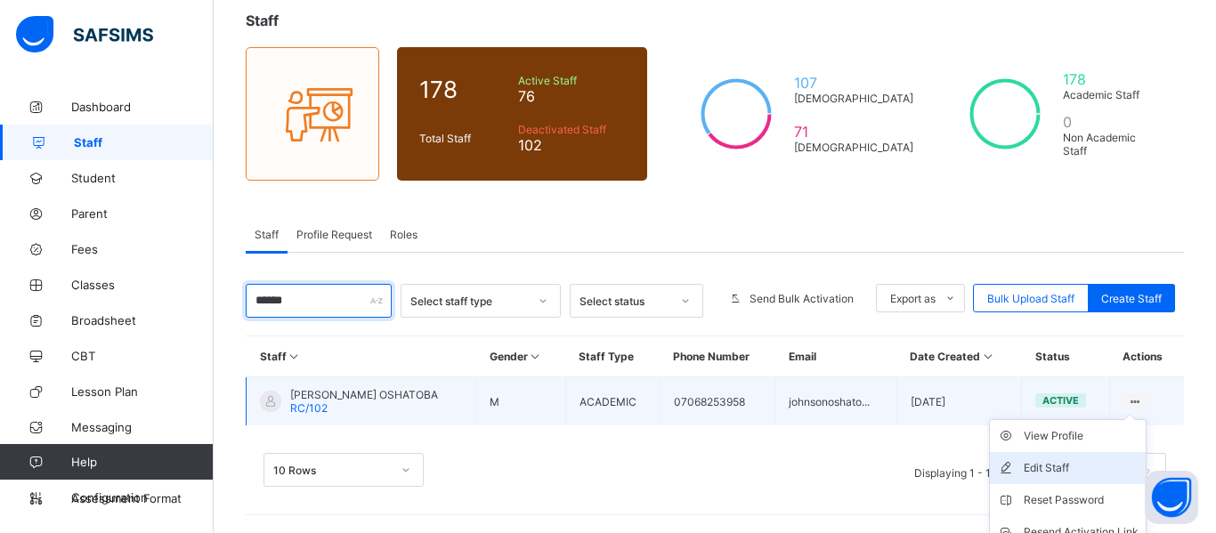
type input "******"
click at [1075, 476] on li "Edit Staff" at bounding box center [1068, 468] width 156 height 32
